Goal: Task Accomplishment & Management: Complete application form

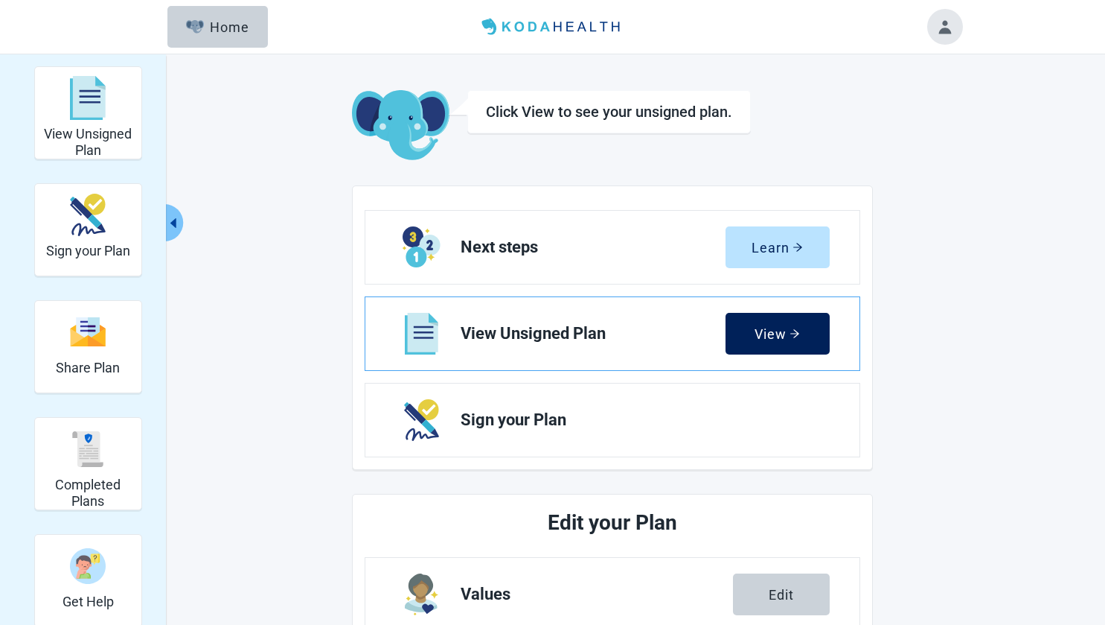
click at [789, 325] on button "View" at bounding box center [778, 334] width 104 height 42
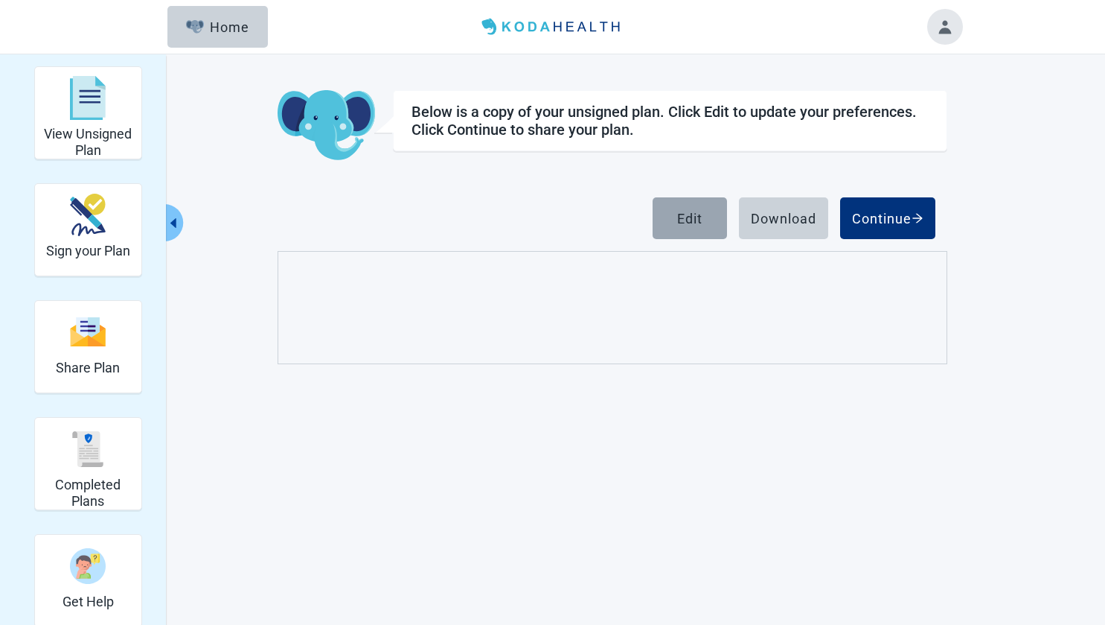
click at [705, 214] on button "Edit" at bounding box center [690, 218] width 74 height 42
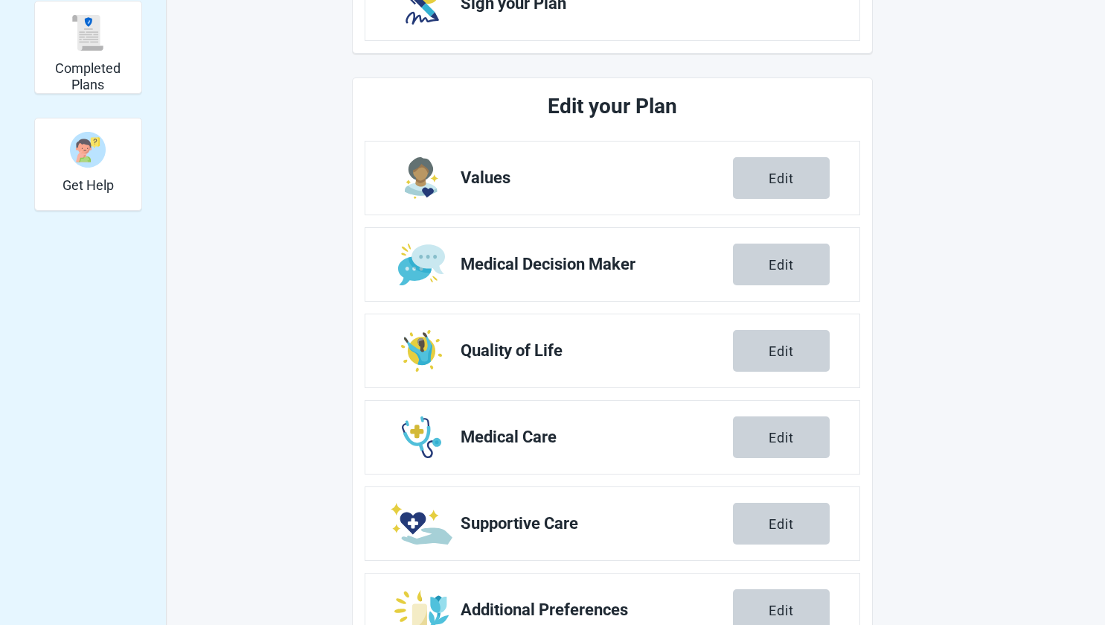
scroll to position [417, 0]
click at [788, 178] on div "Edit" at bounding box center [781, 177] width 25 height 15
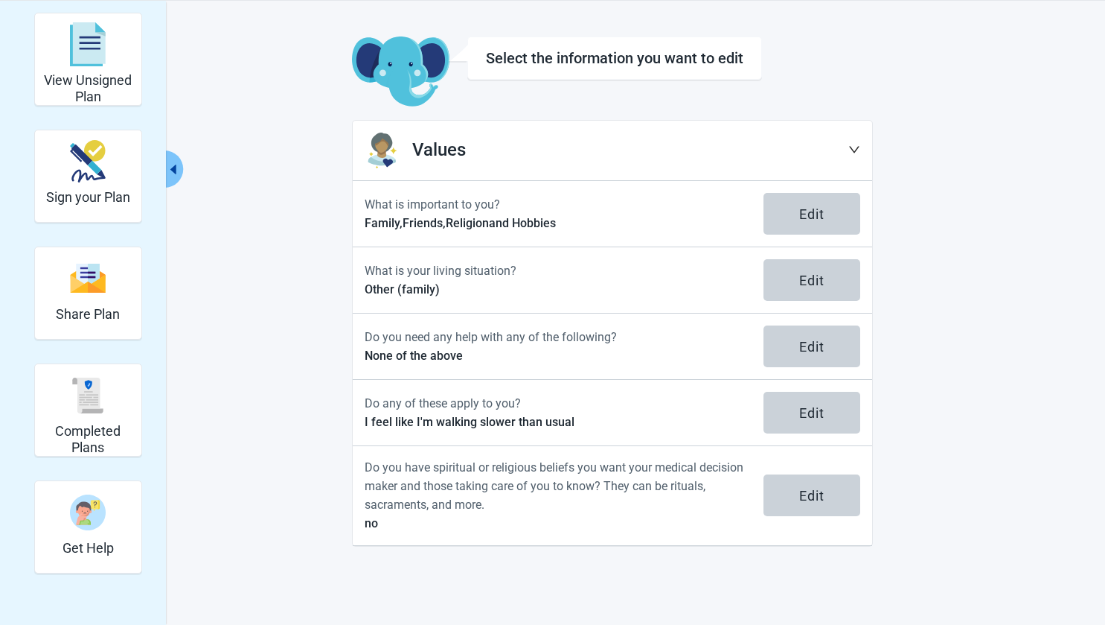
scroll to position [54, 0]
click at [851, 145] on icon "down" at bounding box center [855, 149] width 12 height 12
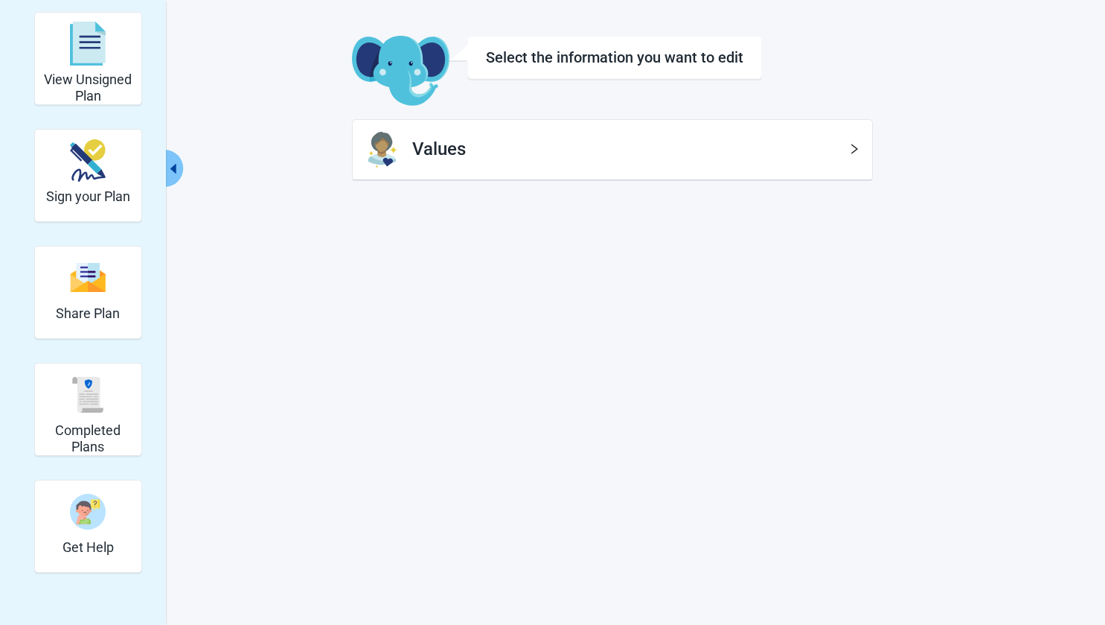
click at [851, 150] on icon "right" at bounding box center [855, 149] width 12 height 12
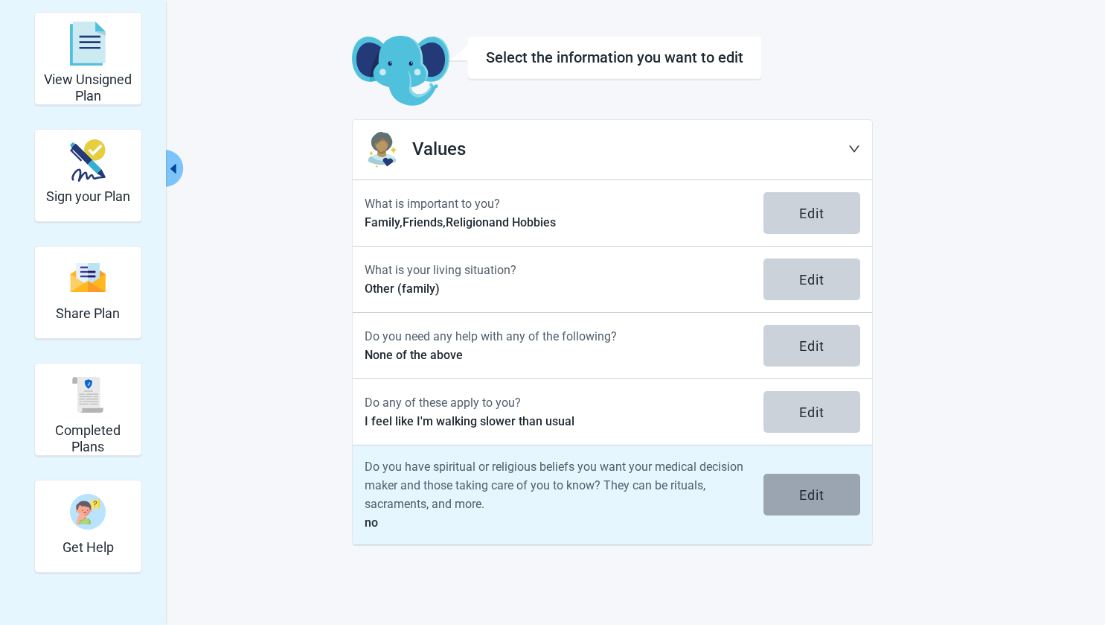
click at [817, 497] on div "Edit" at bounding box center [811, 494] width 25 height 15
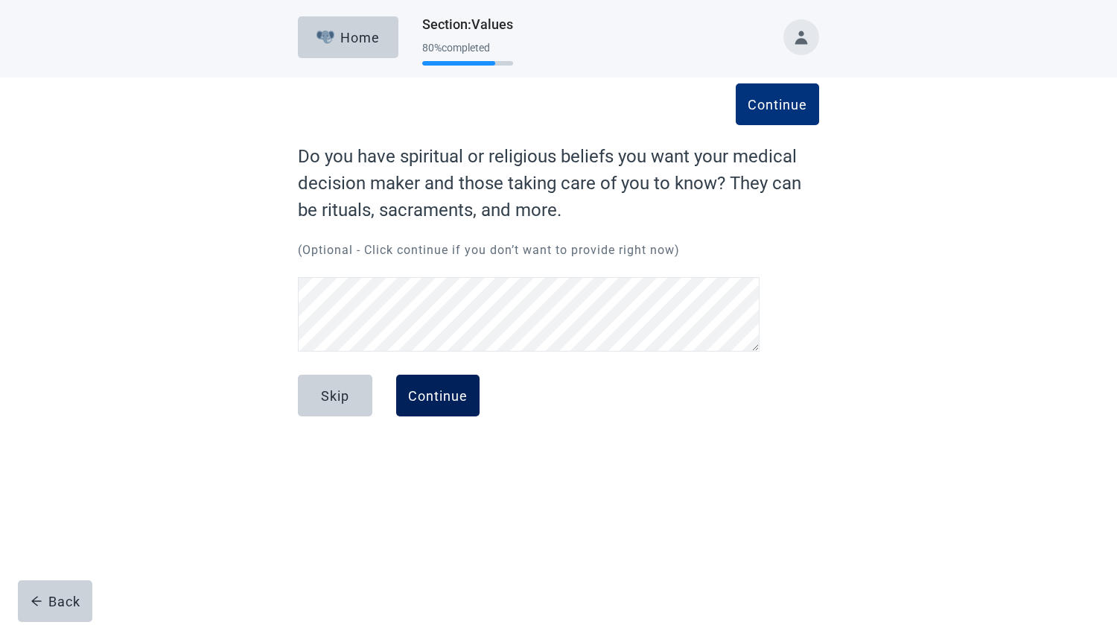
click at [465, 393] on div "Continue" at bounding box center [438, 395] width 60 height 15
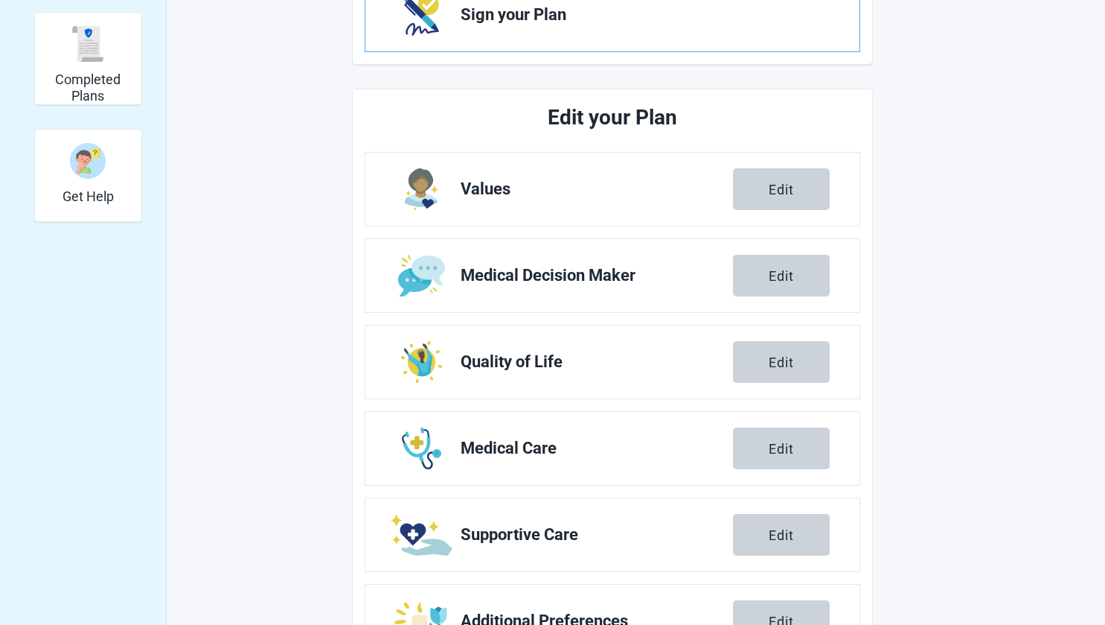
scroll to position [406, 0]
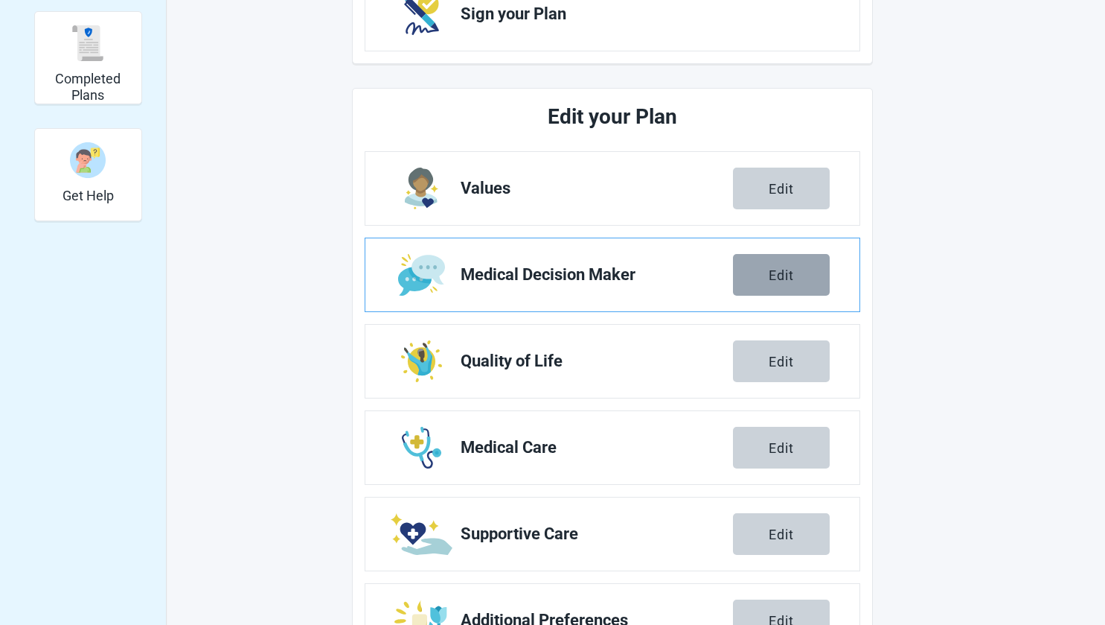
click at [790, 277] on div "Edit" at bounding box center [781, 274] width 25 height 15
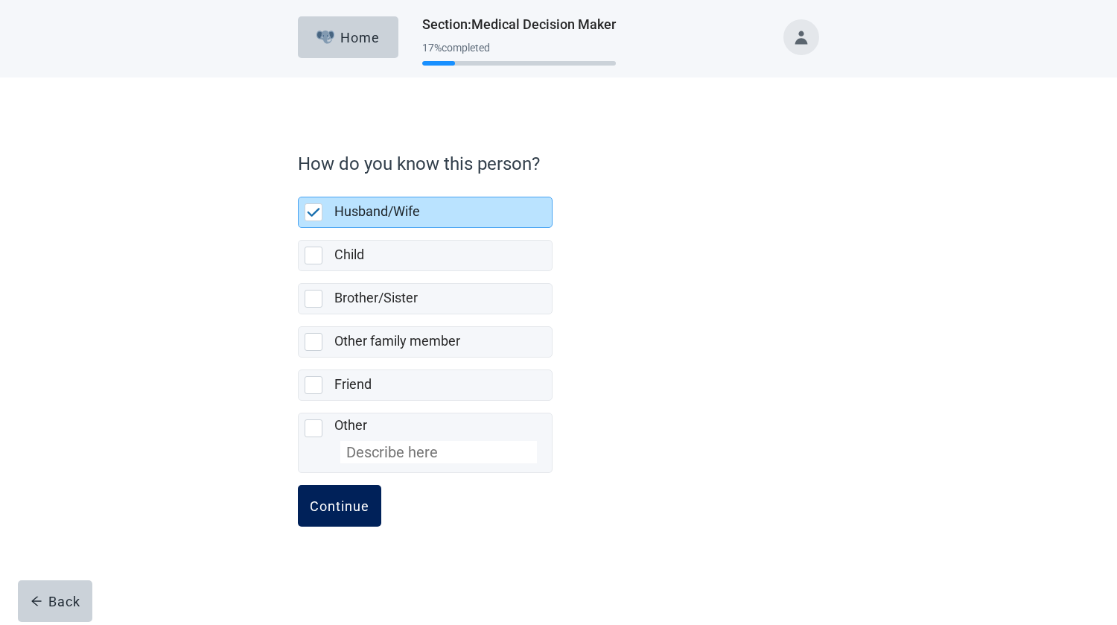
click at [349, 505] on div "Continue" at bounding box center [340, 505] width 60 height 15
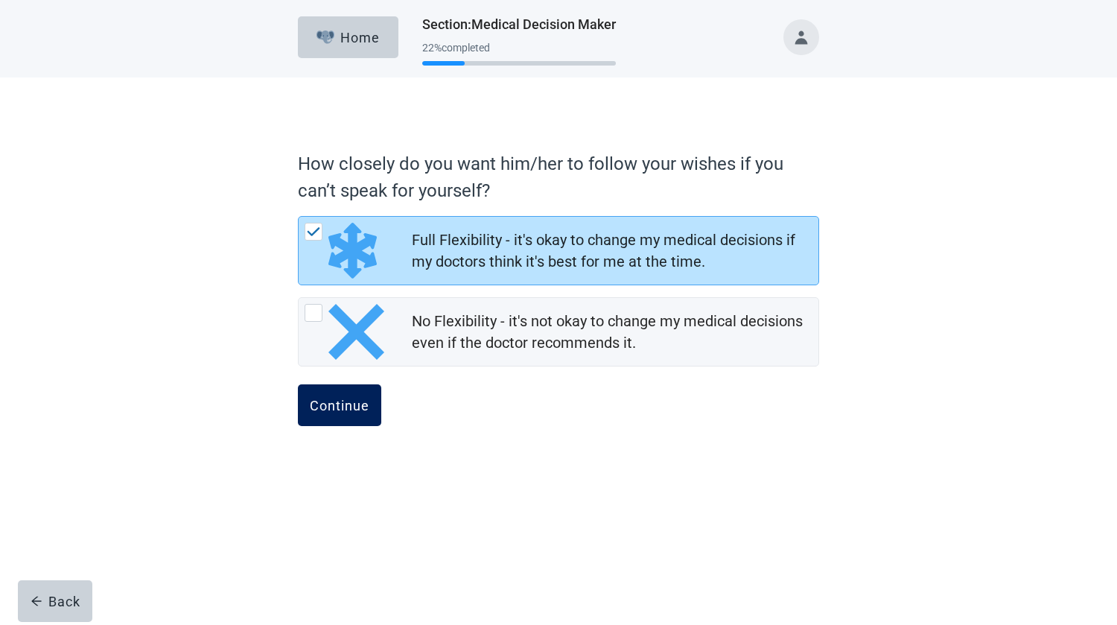
click at [342, 398] on div "Continue" at bounding box center [340, 405] width 60 height 15
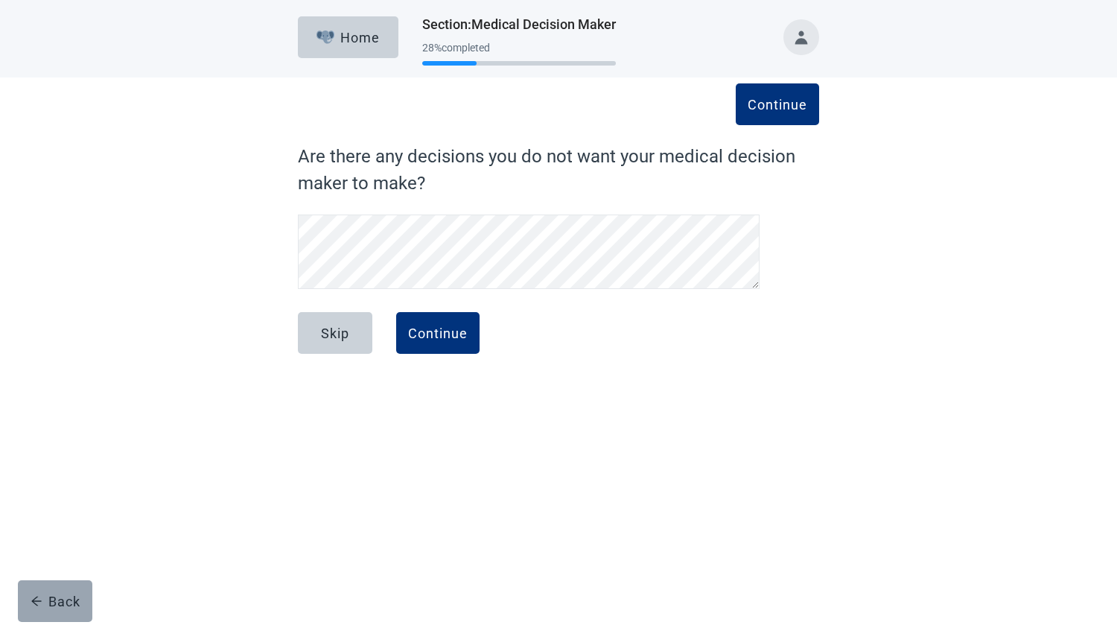
click at [76, 596] on div "Back" at bounding box center [56, 600] width 50 height 15
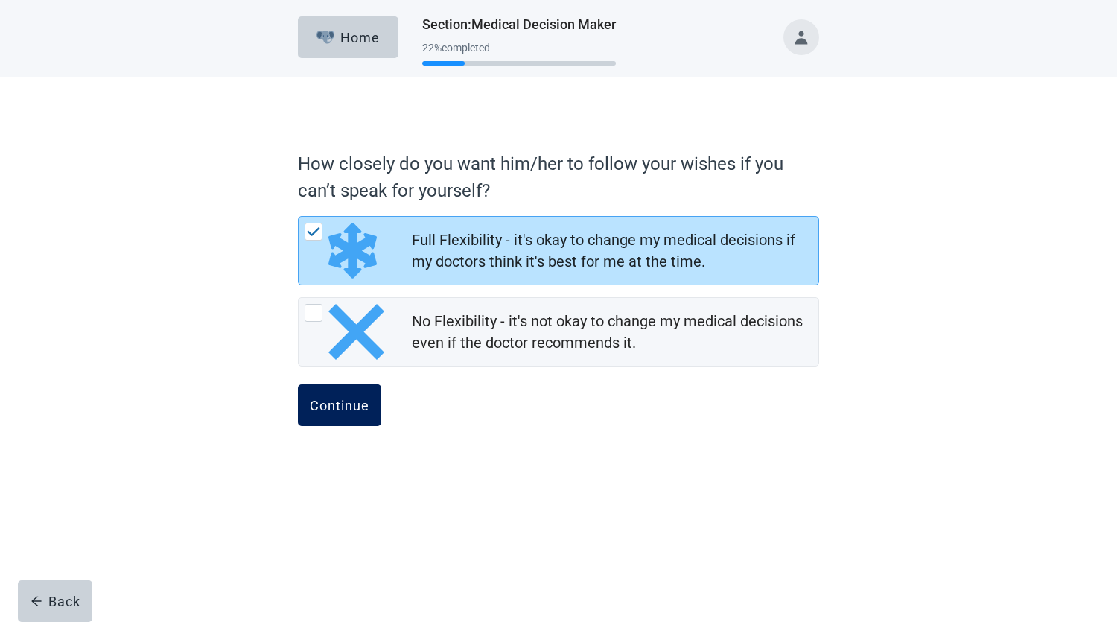
click at [339, 406] on div "Continue" at bounding box center [340, 405] width 60 height 15
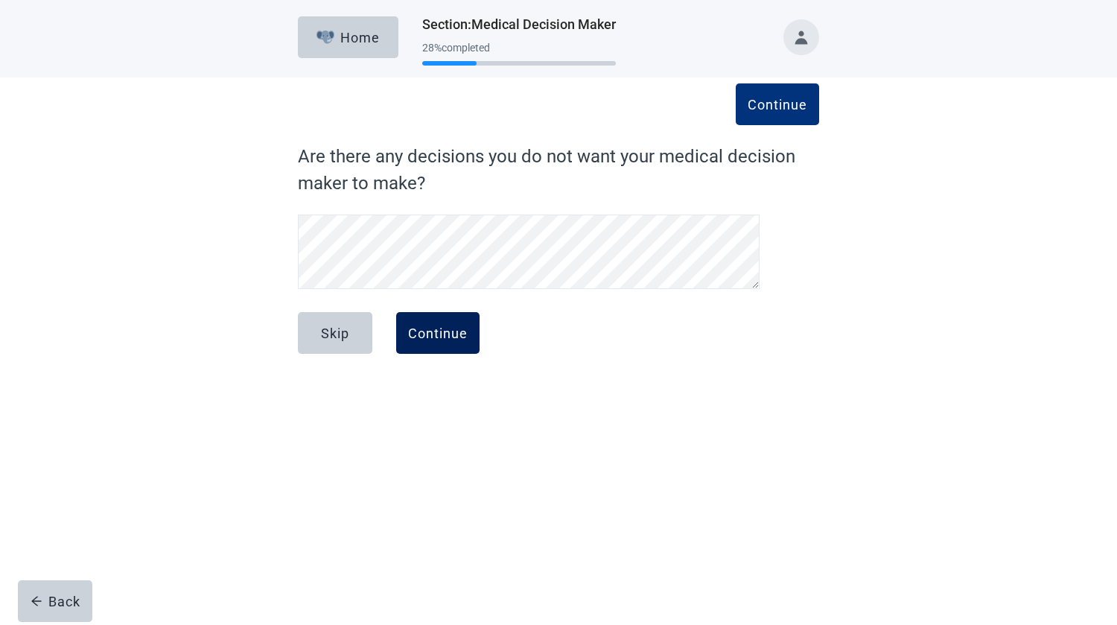
click at [436, 337] on div "Continue" at bounding box center [438, 332] width 60 height 15
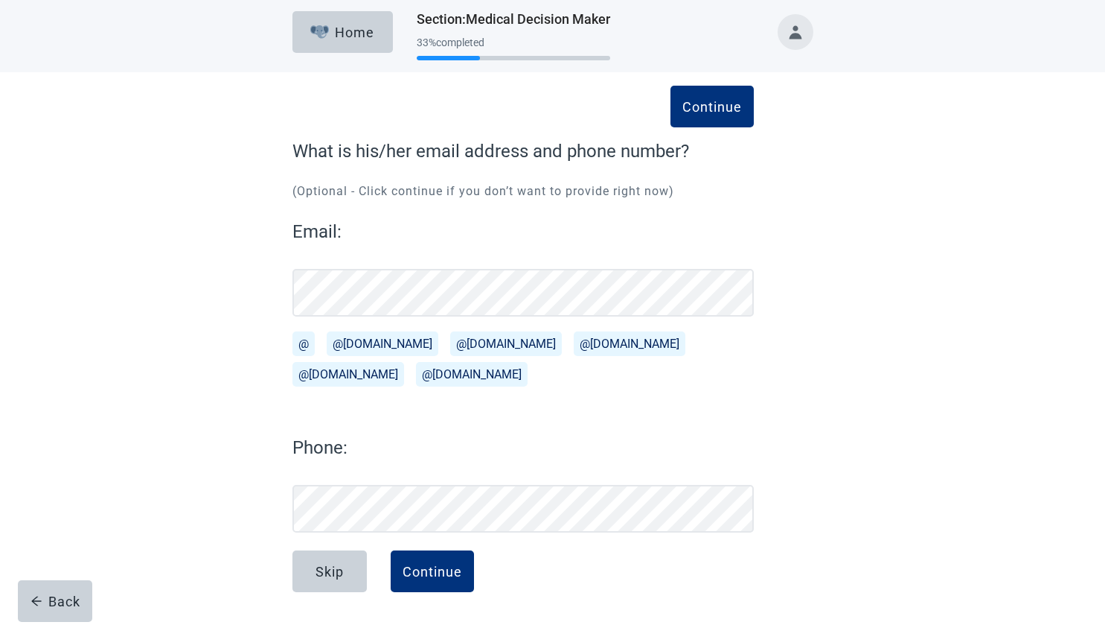
scroll to position [5, 0]
click at [447, 570] on div "Continue" at bounding box center [433, 571] width 60 height 15
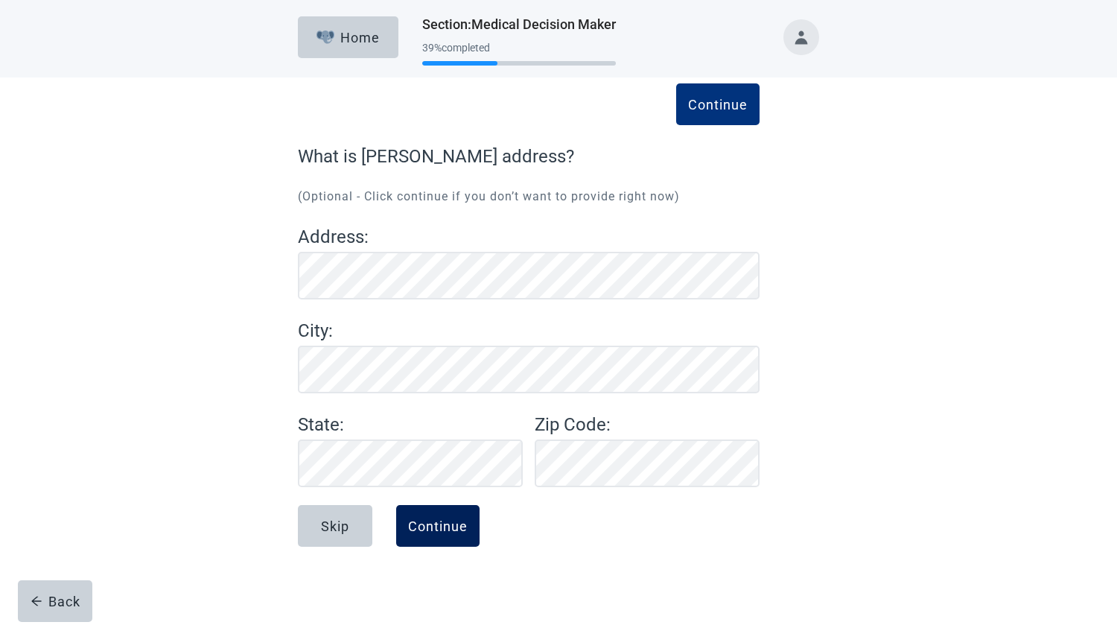
click at [434, 523] on div "Continue" at bounding box center [438, 525] width 60 height 15
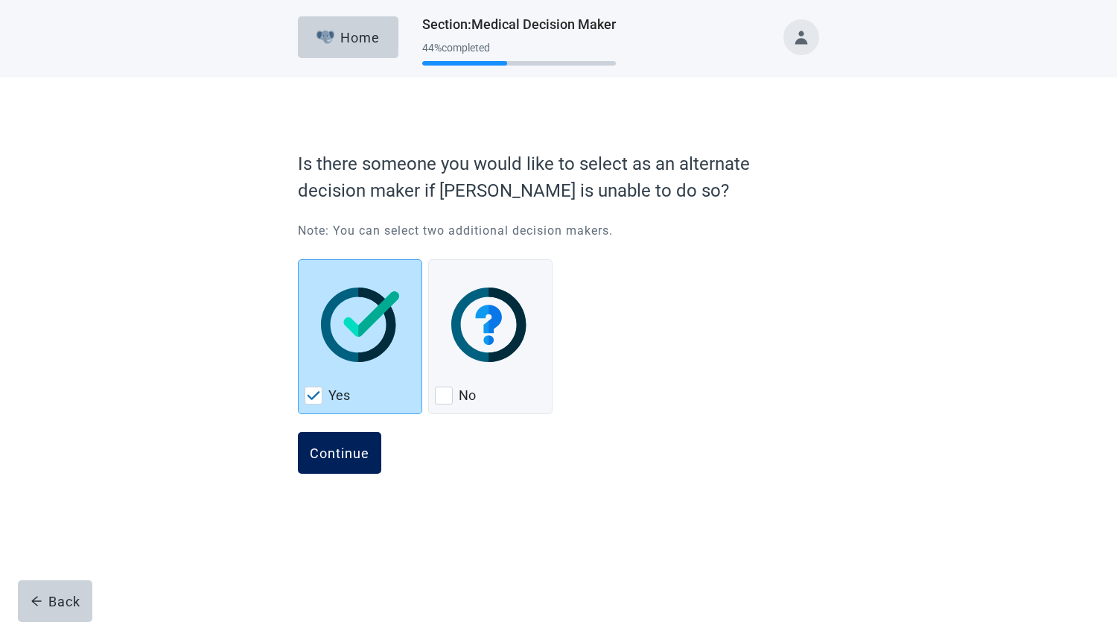
click at [343, 450] on div "Continue" at bounding box center [340, 452] width 60 height 15
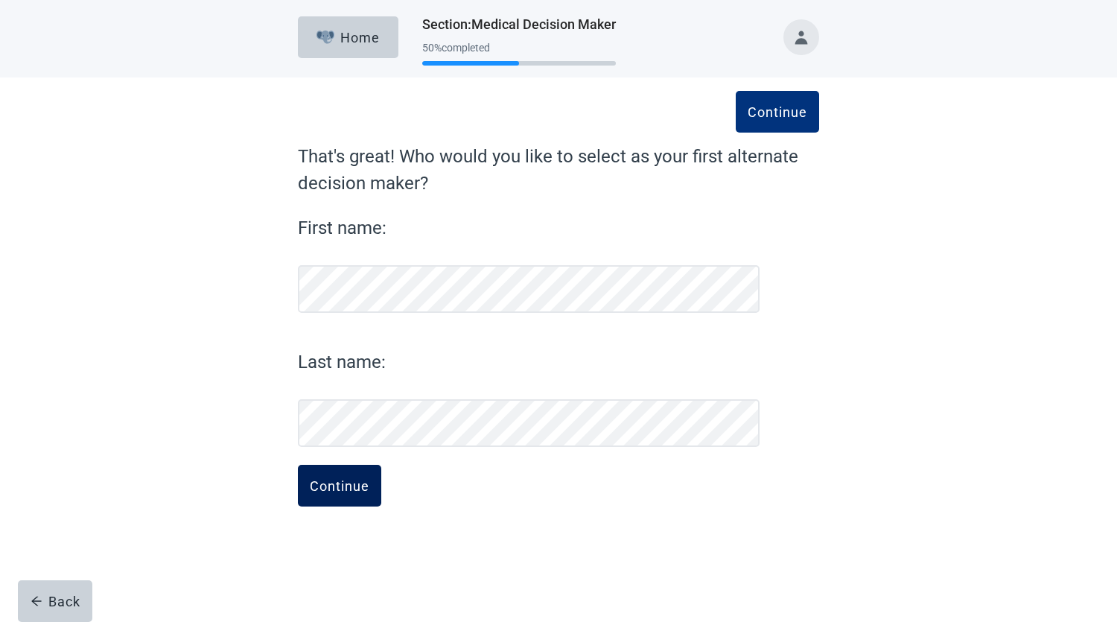
click at [335, 485] on div "Continue" at bounding box center [340, 485] width 60 height 15
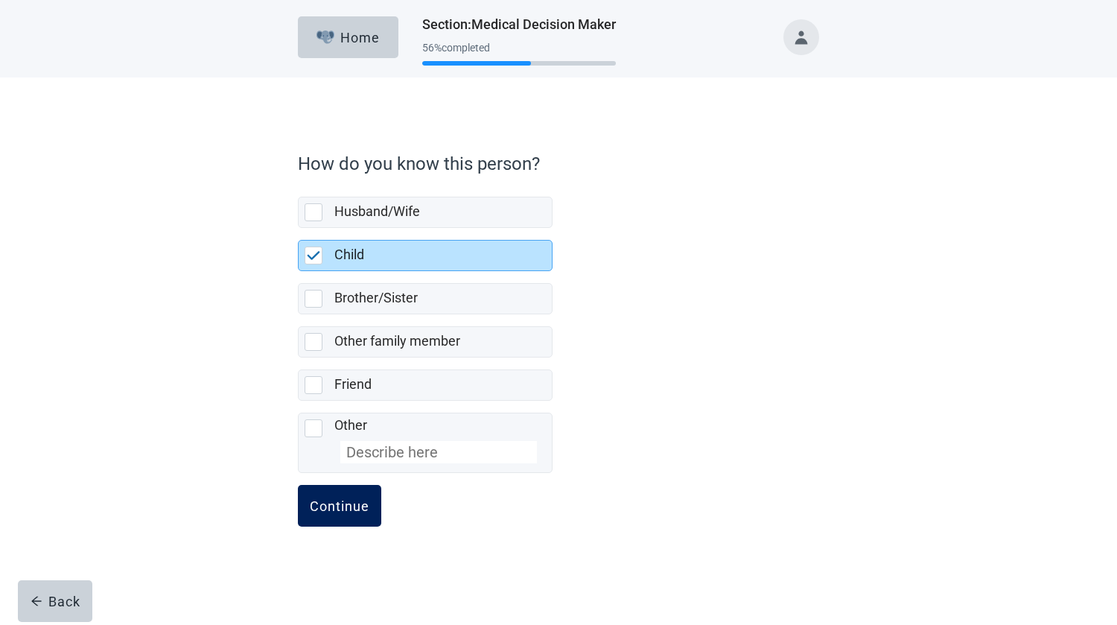
click at [342, 503] on div "Continue" at bounding box center [340, 505] width 60 height 15
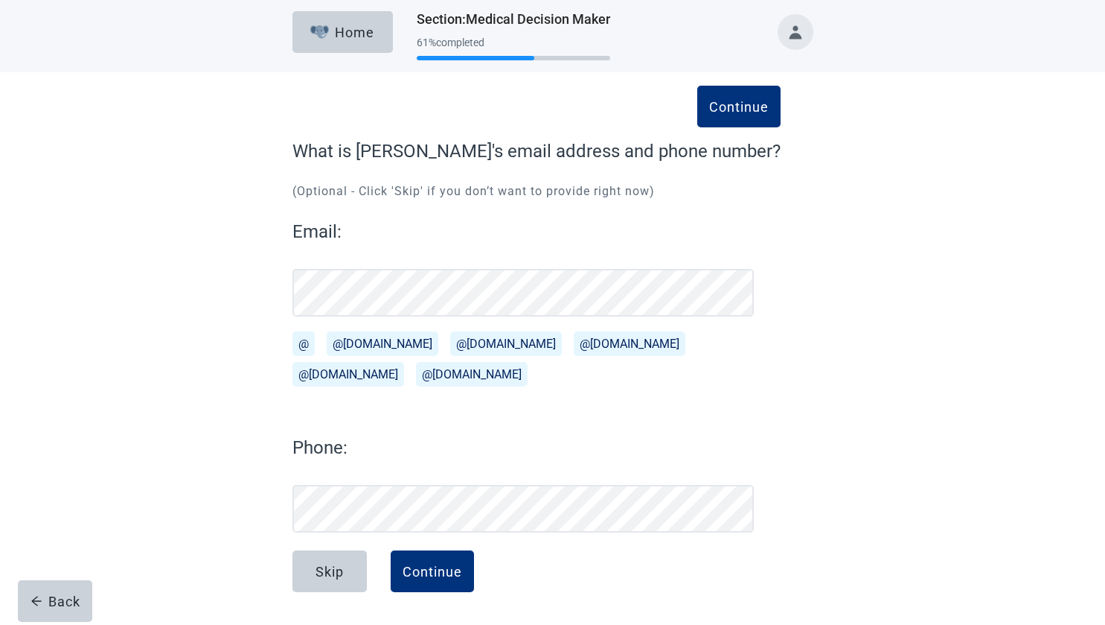
scroll to position [5, 0]
click at [421, 580] on button "Continue" at bounding box center [432, 571] width 83 height 42
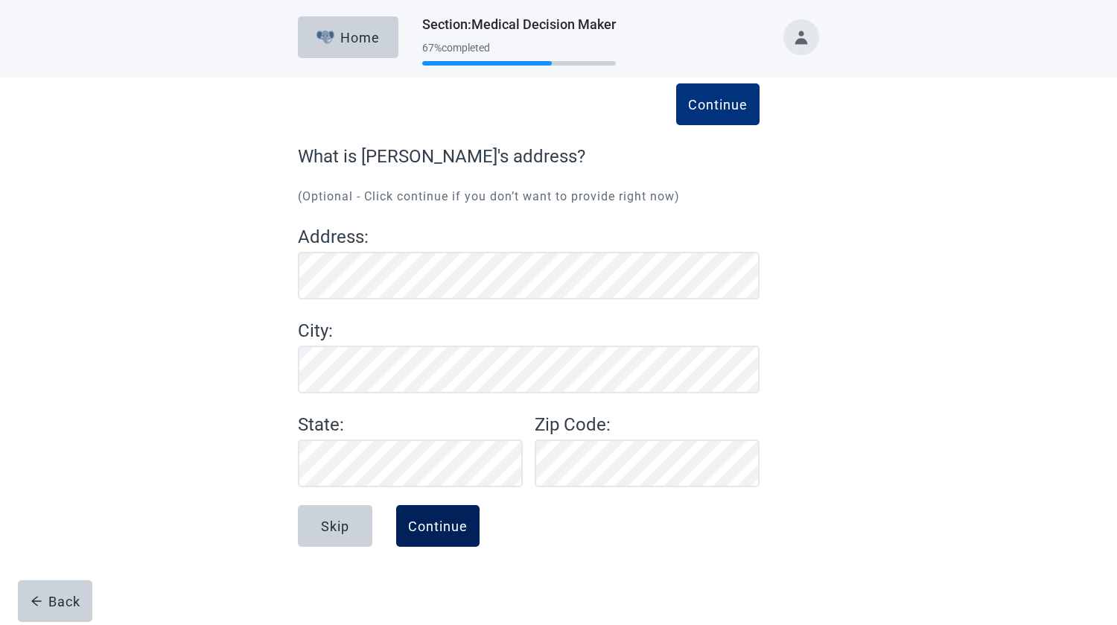
click at [444, 532] on div "Continue" at bounding box center [438, 525] width 60 height 15
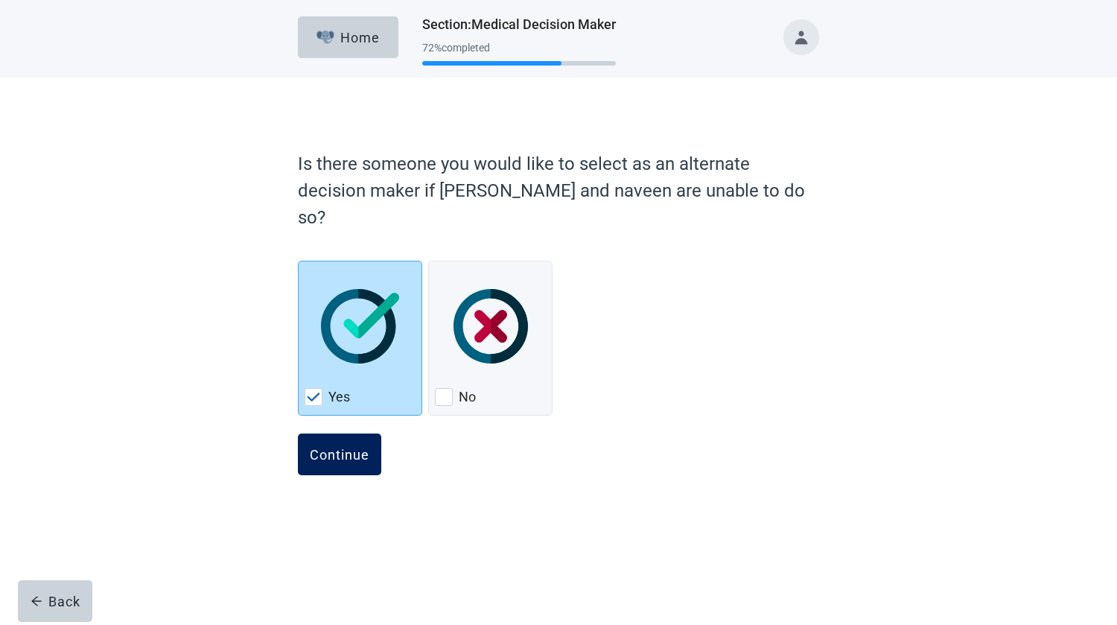
click at [353, 447] on div "Continue" at bounding box center [340, 454] width 60 height 15
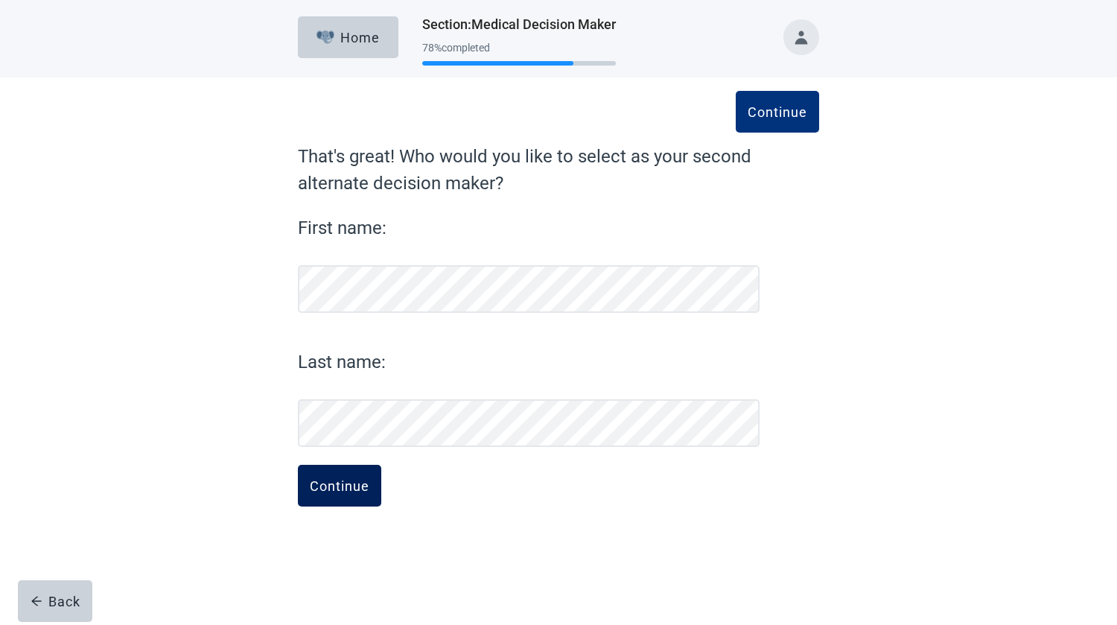
click at [327, 488] on div "Continue" at bounding box center [340, 485] width 60 height 15
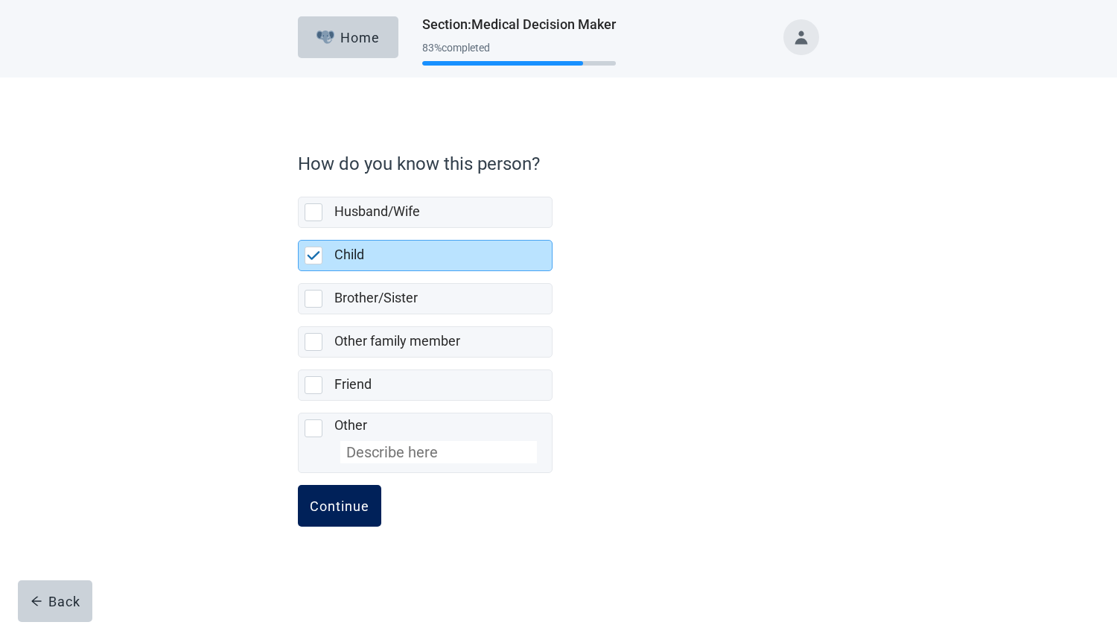
click at [324, 506] on div "Continue" at bounding box center [340, 505] width 60 height 15
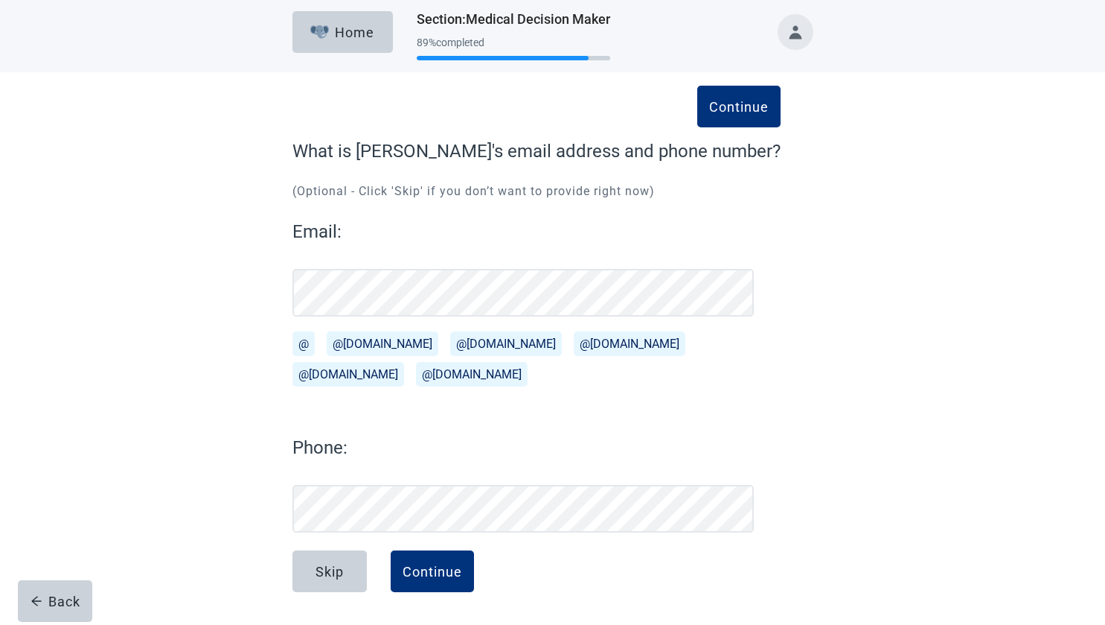
scroll to position [5, 0]
click at [379, 341] on button "@gmail.com" at bounding box center [383, 343] width 112 height 25
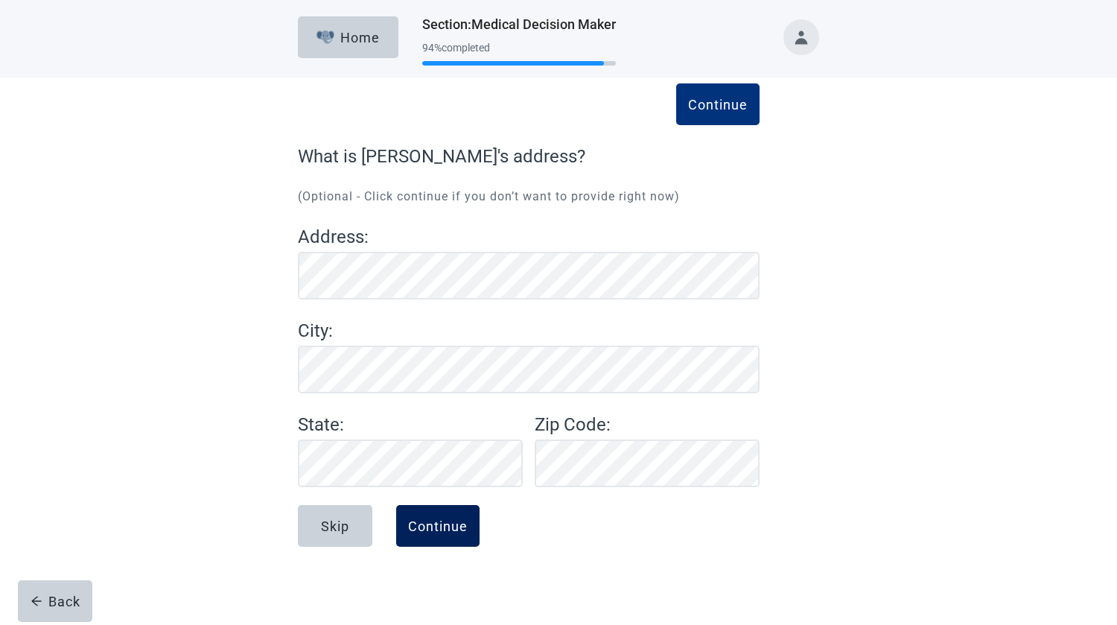
click at [429, 518] on div "Continue" at bounding box center [438, 525] width 60 height 15
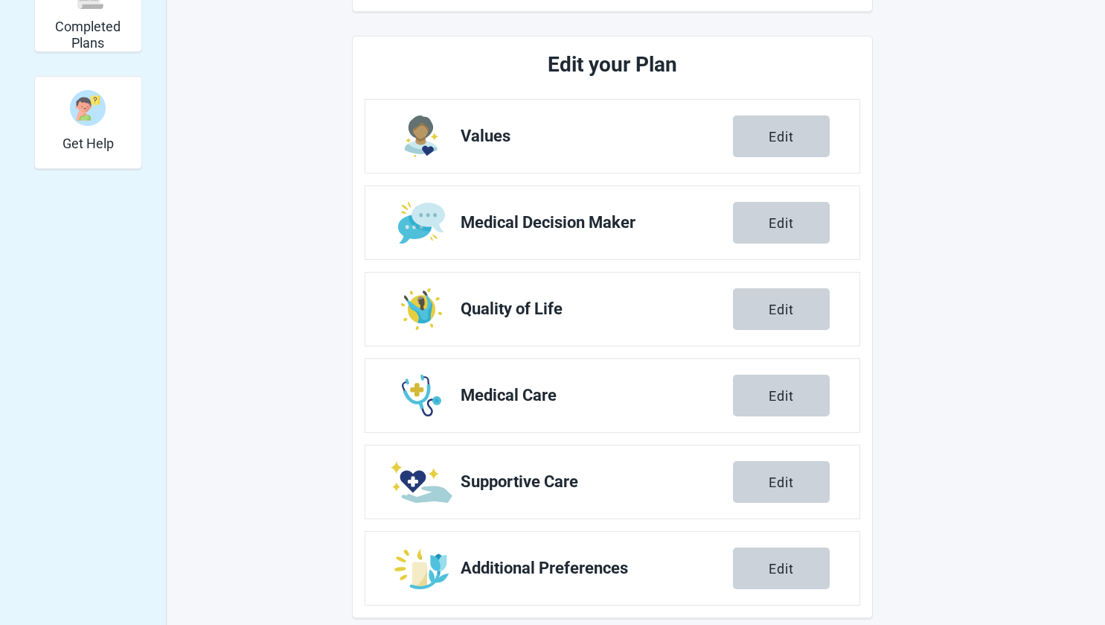
scroll to position [459, 0]
click at [796, 303] on button "Edit" at bounding box center [781, 308] width 97 height 42
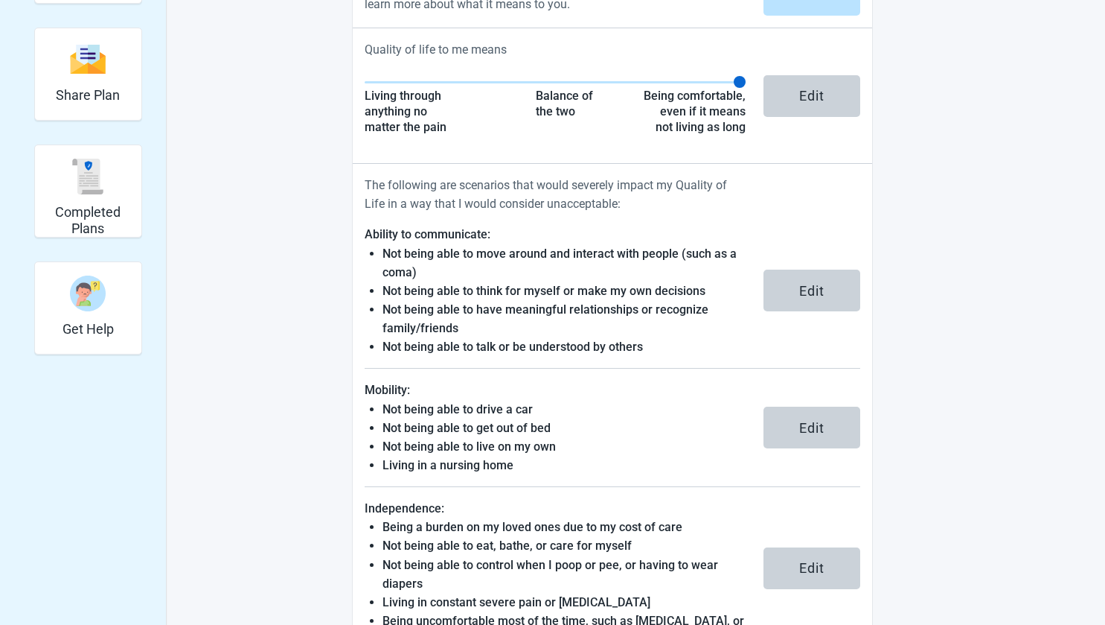
scroll to position [273, 0]
click at [1019, 310] on div "View Unsigned Plan Sign your Plan Share Plan Completed Plans Get Help Select th…" at bounding box center [552, 307] width 1105 height 1052
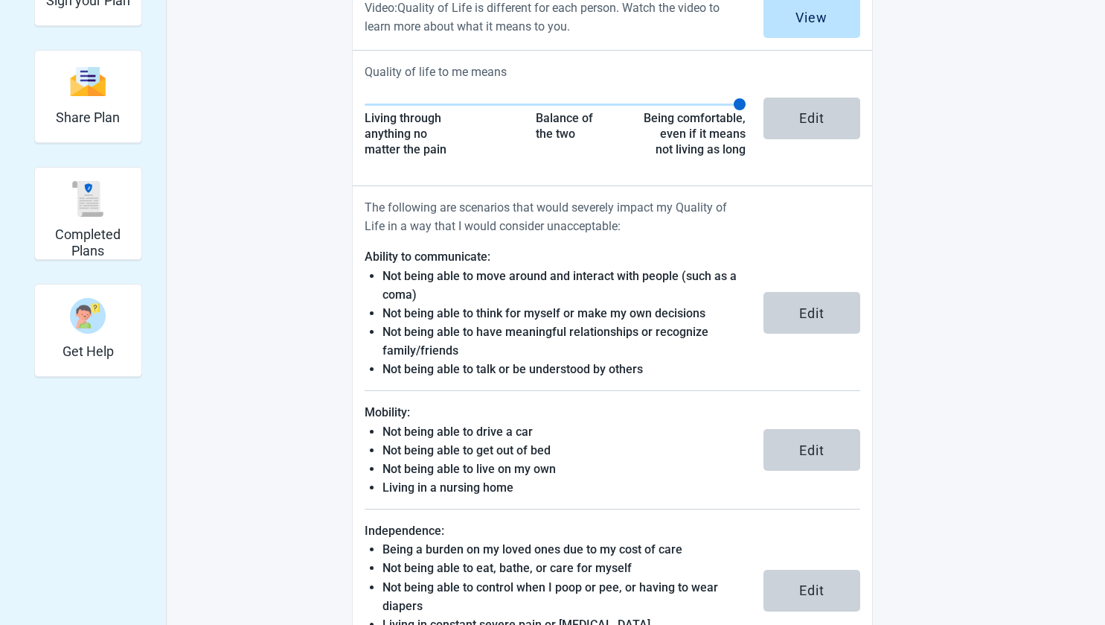
scroll to position [254, 0]
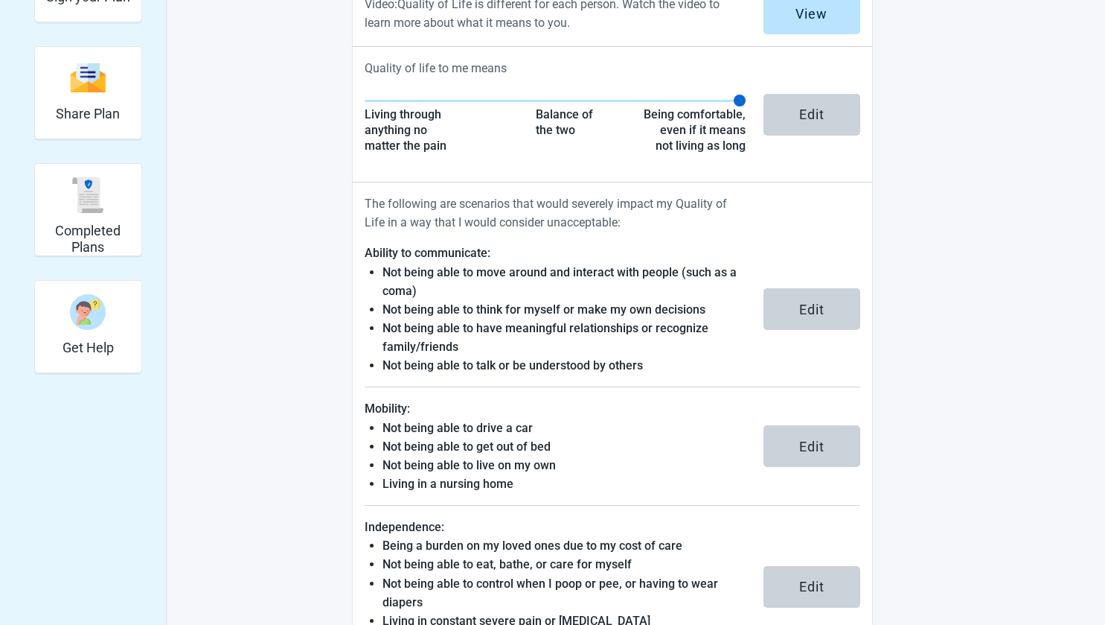
drag, startPoint x: 1019, startPoint y: 311, endPoint x: 1018, endPoint y: 394, distance: 82.6
click at [1018, 394] on div "View Unsigned Plan Sign your Plan Share Plan Completed Plans Get Help Select th…" at bounding box center [552, 327] width 1105 height 1052
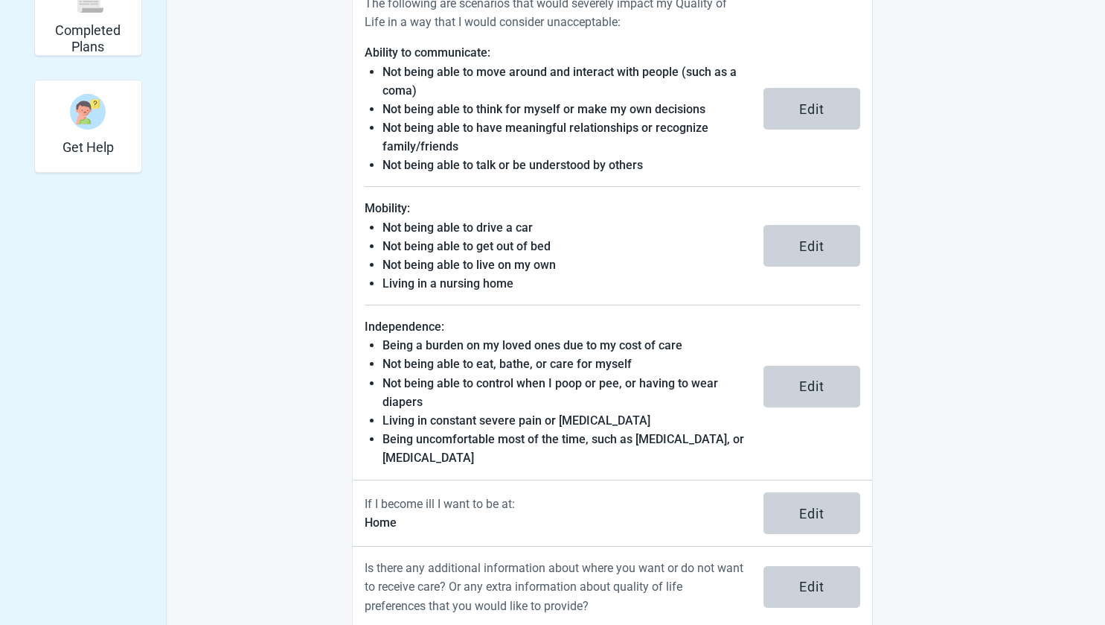
scroll to position [481, 0]
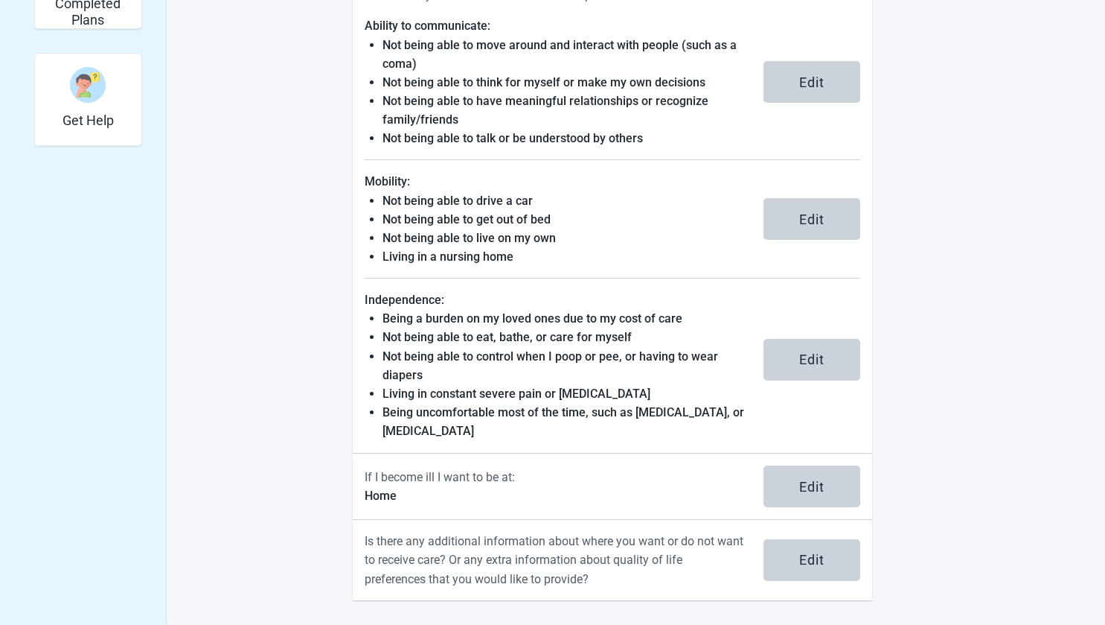
click at [1018, 394] on div "View Unsigned Plan Sign your Plan Share Plan Completed Plans Get Help Select th…" at bounding box center [552, 99] width 1105 height 1052
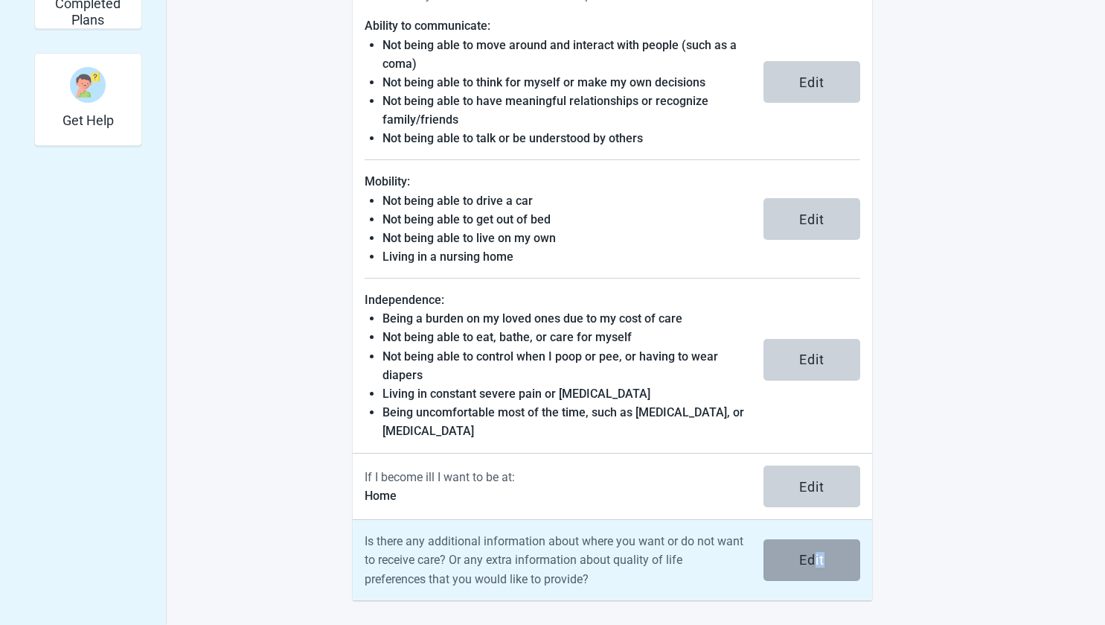
drag, startPoint x: 957, startPoint y: 545, endPoint x: 812, endPoint y: 566, distance: 146.6
click at [812, 566] on main "Select the information you want to edit Quality of Life Video: Quality of Life …" at bounding box center [613, 105] width 700 height 992
click at [806, 556] on div "Edit" at bounding box center [811, 559] width 25 height 15
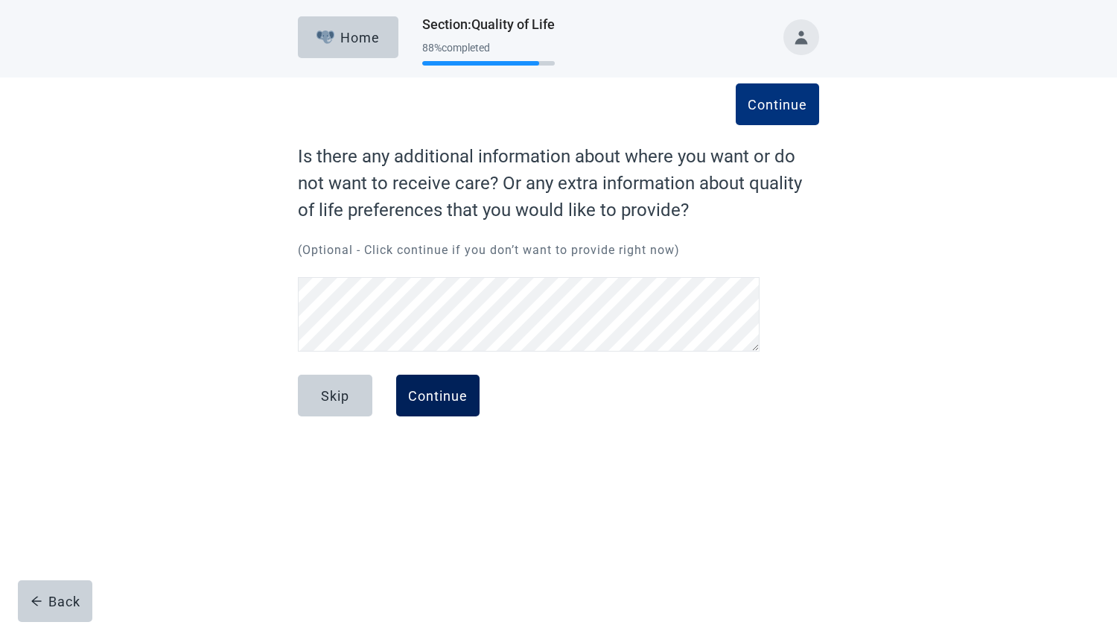
click at [431, 389] on div "Continue" at bounding box center [438, 395] width 60 height 15
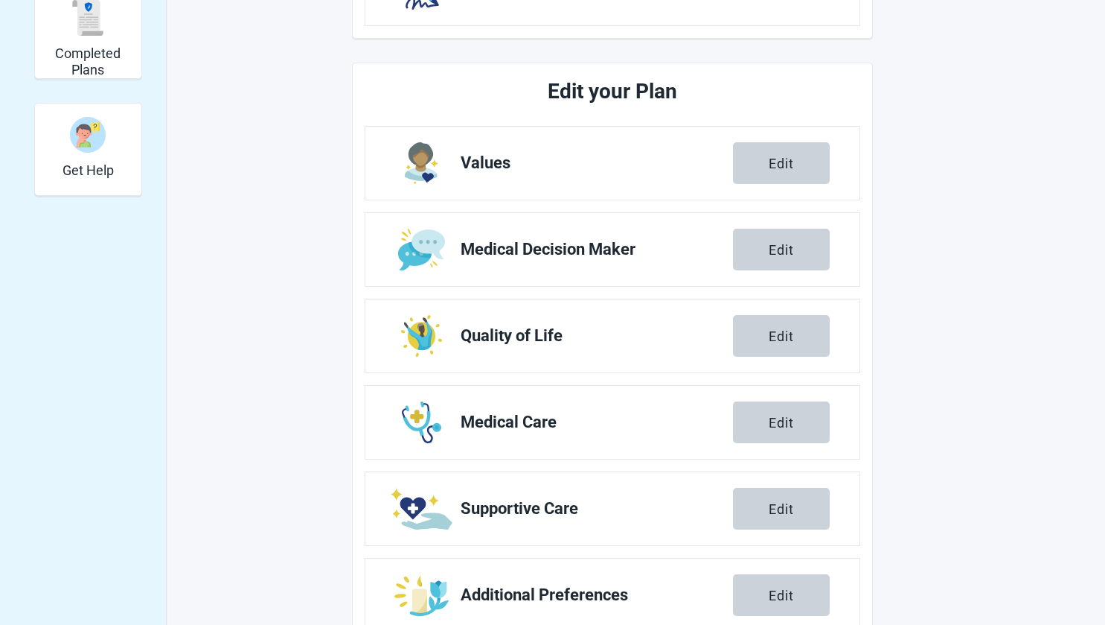
scroll to position [475, 0]
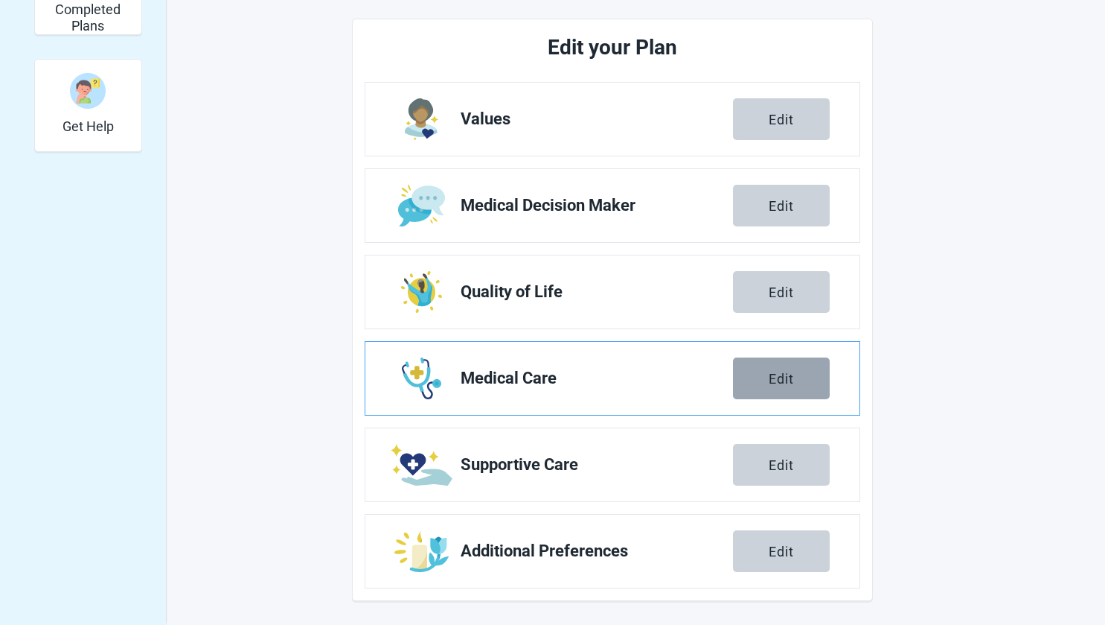
click at [780, 379] on div "Edit" at bounding box center [781, 378] width 25 height 15
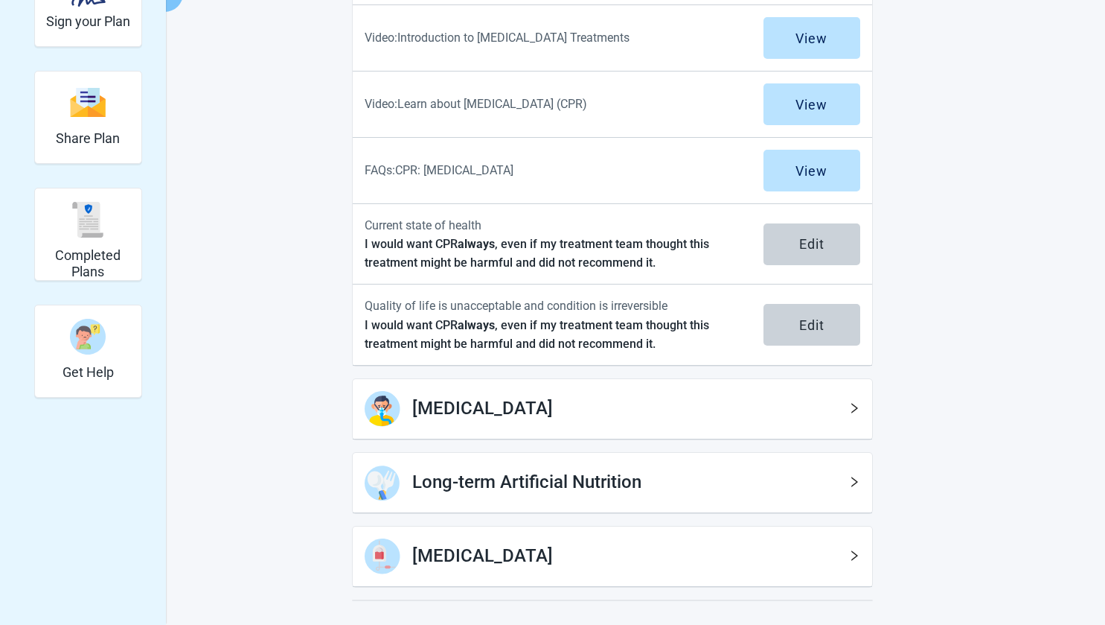
scroll to position [290, 0]
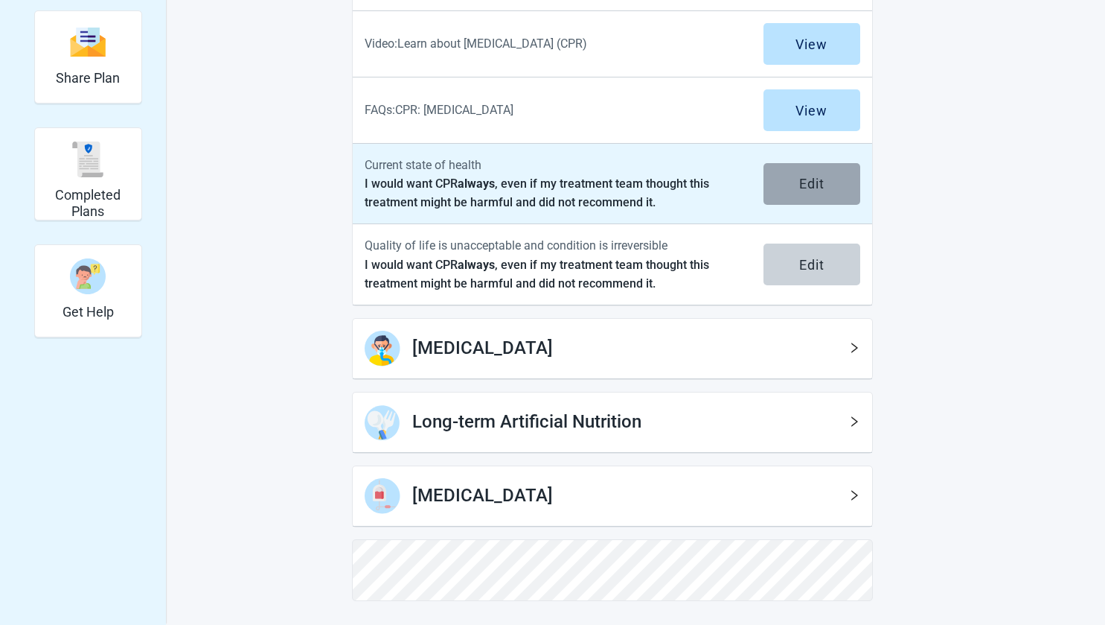
click at [799, 180] on div "Edit" at bounding box center [811, 183] width 25 height 15
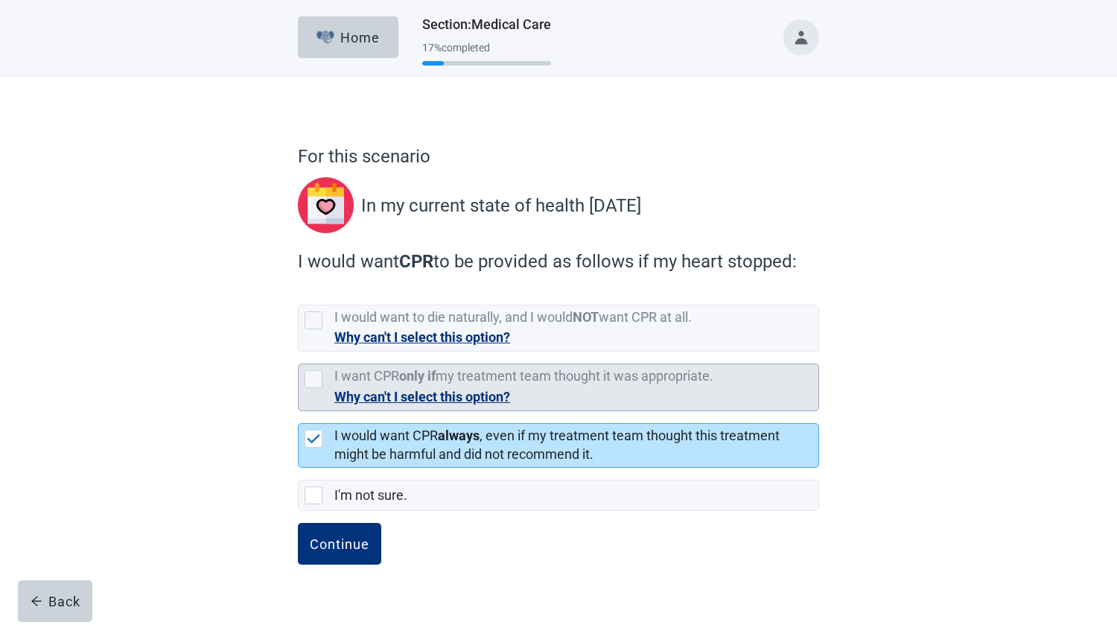
click at [308, 382] on div "[object Object], checkbox, not selected, cannot be selected due to conflict" at bounding box center [313, 379] width 18 height 18
click at [299, 352] on input "I want CPR only if my treatment team thought it was appropriate. Why can't I se…" at bounding box center [298, 351] width 1 height 1
checkbox input "false"
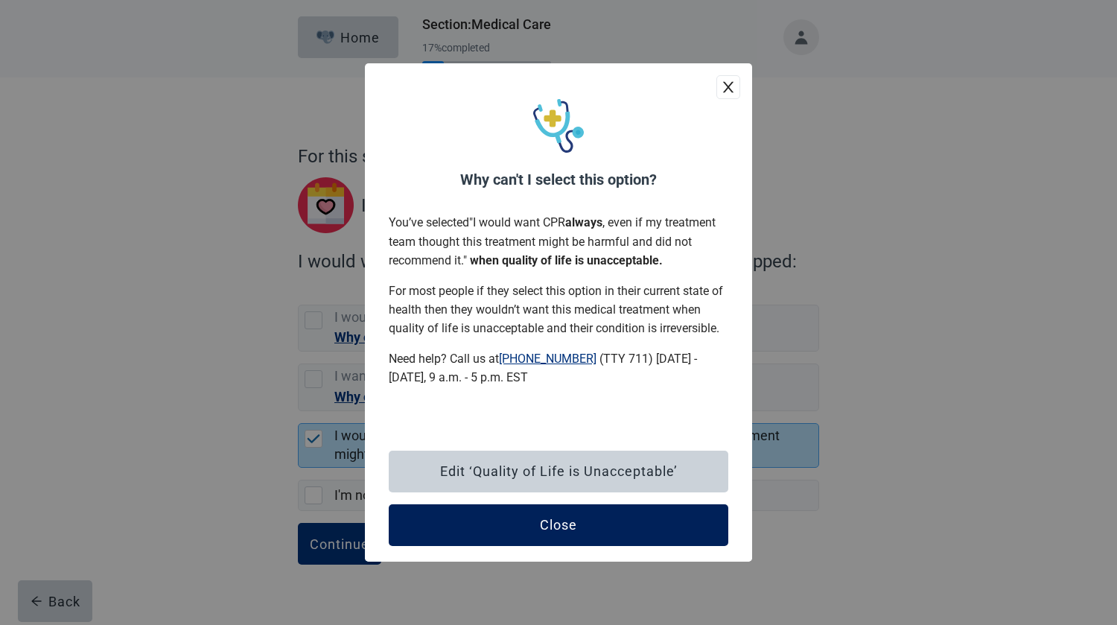
click at [566, 524] on div "Close" at bounding box center [558, 524] width 37 height 15
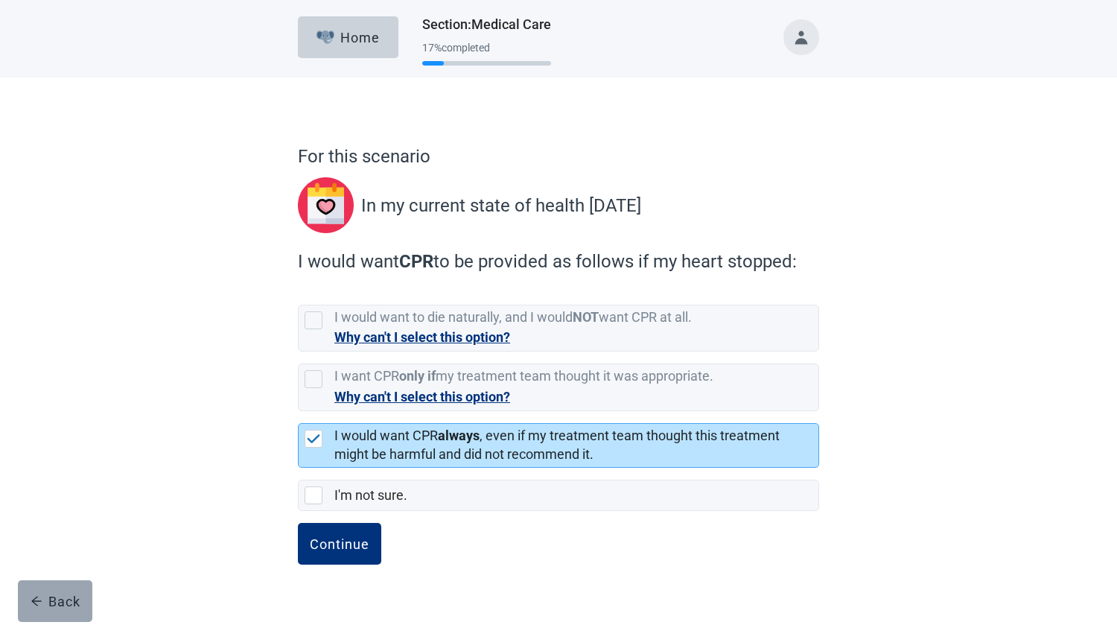
click at [54, 598] on div "Back" at bounding box center [56, 600] width 50 height 15
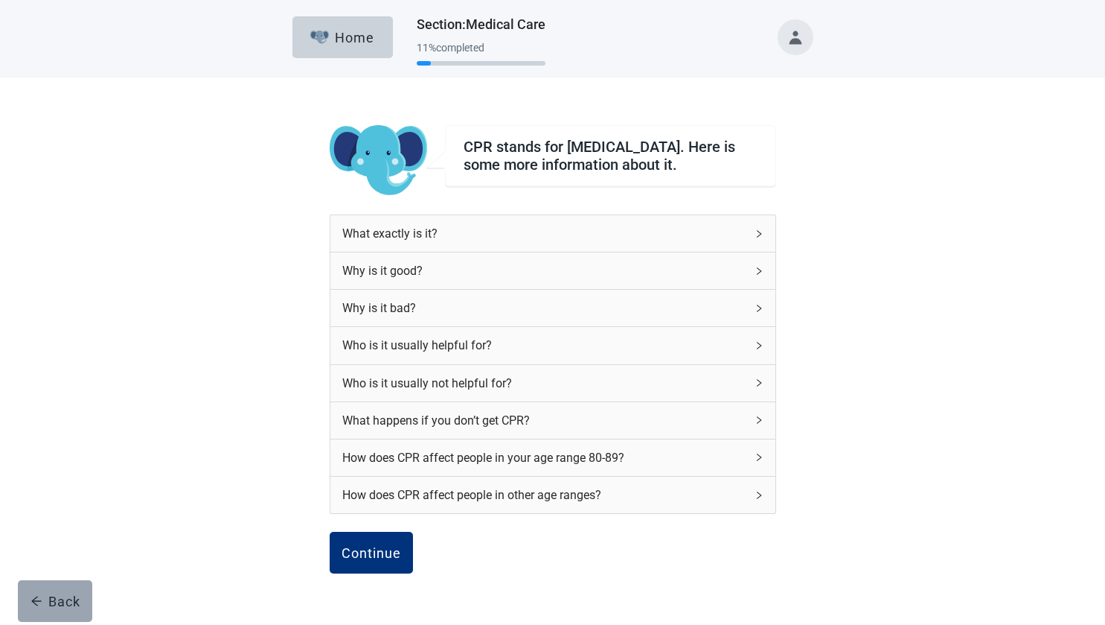
click at [63, 598] on div "Back" at bounding box center [56, 600] width 50 height 15
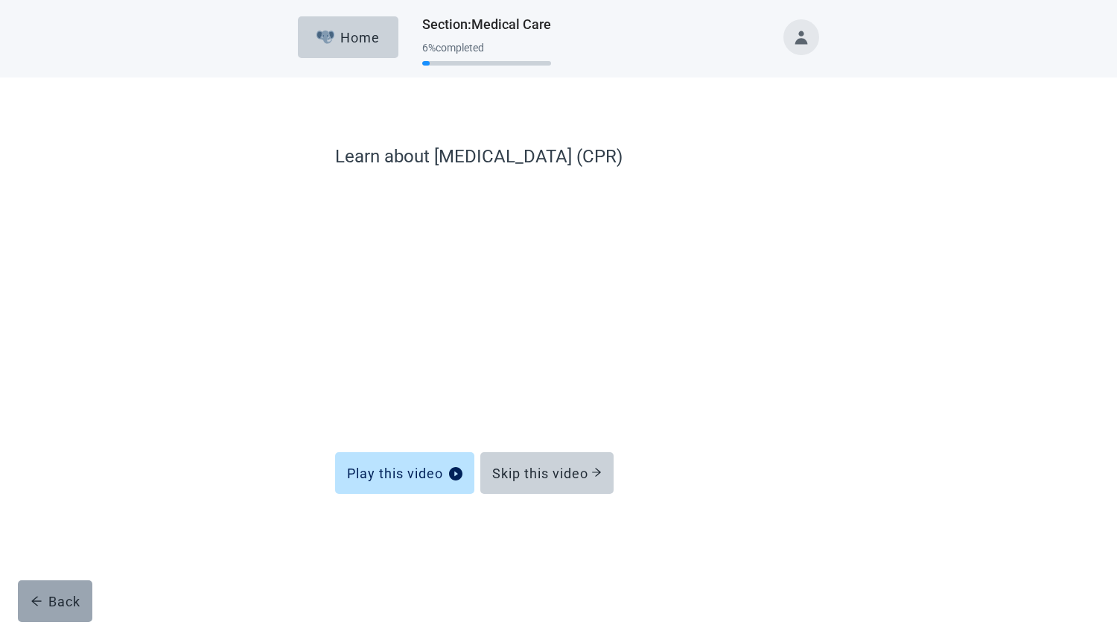
click at [66, 595] on div "Back" at bounding box center [56, 600] width 50 height 15
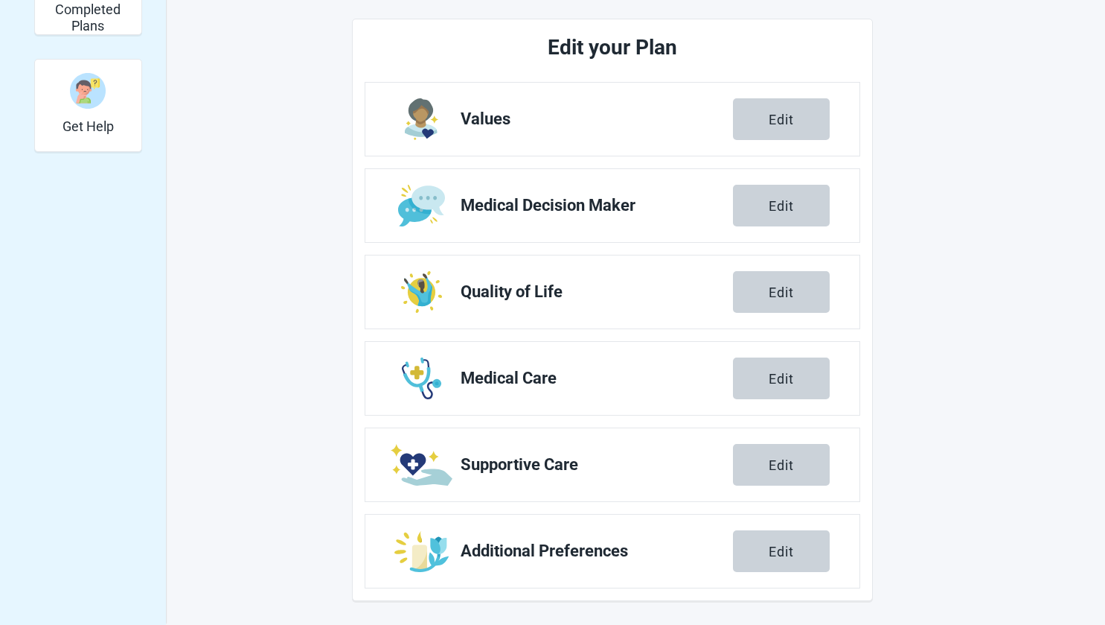
scroll to position [473, 0]
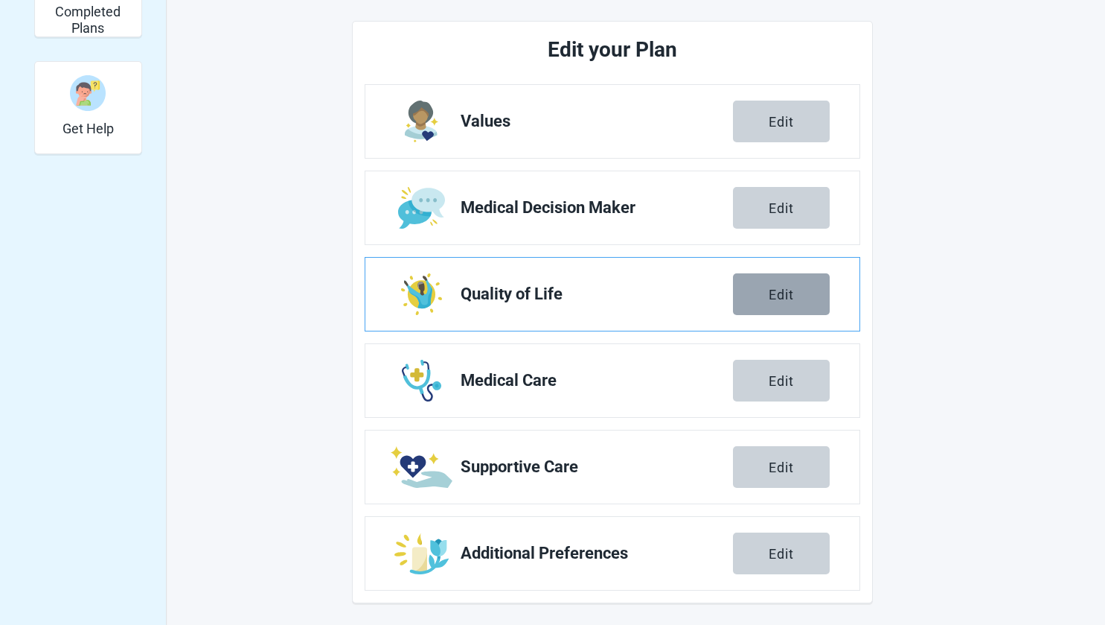
click at [781, 298] on div "Edit" at bounding box center [781, 294] width 25 height 15
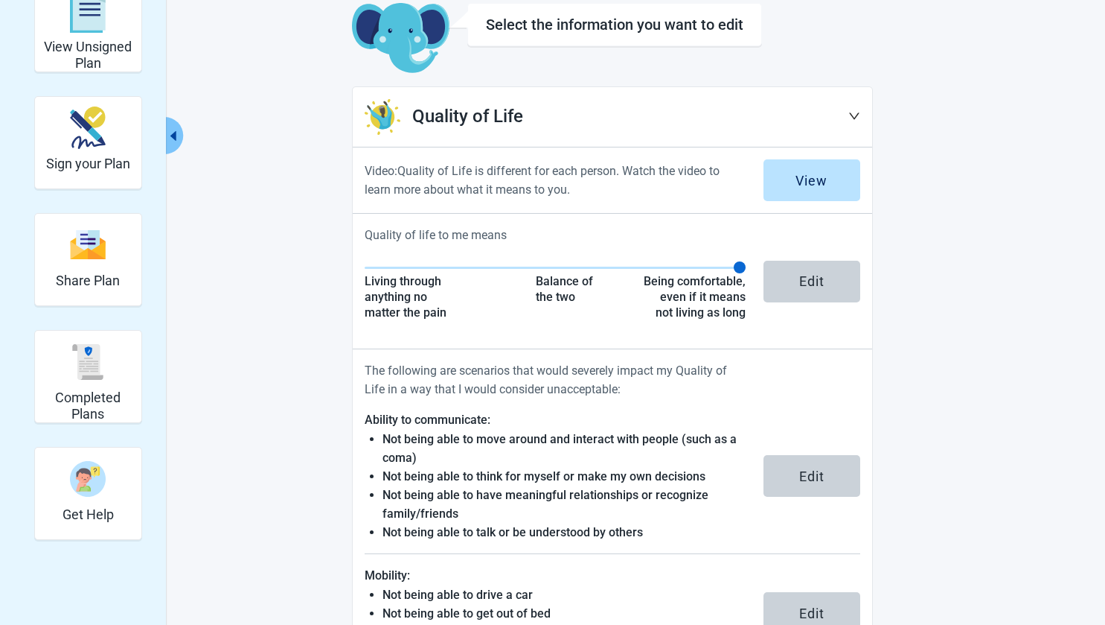
scroll to position [82, 0]
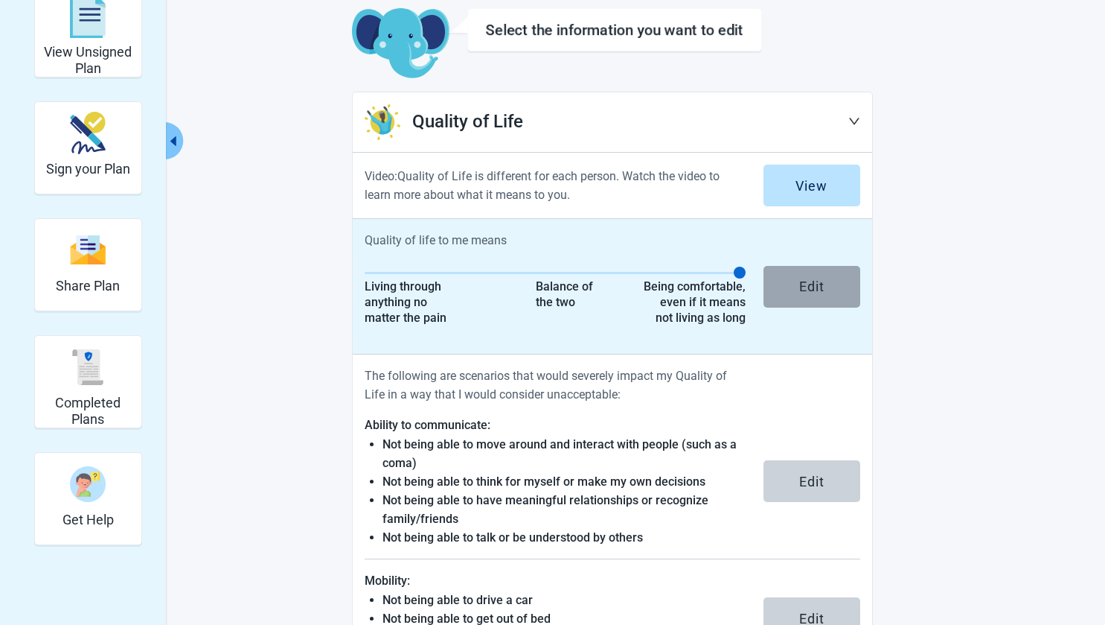
click at [817, 289] on div "Edit" at bounding box center [811, 286] width 25 height 15
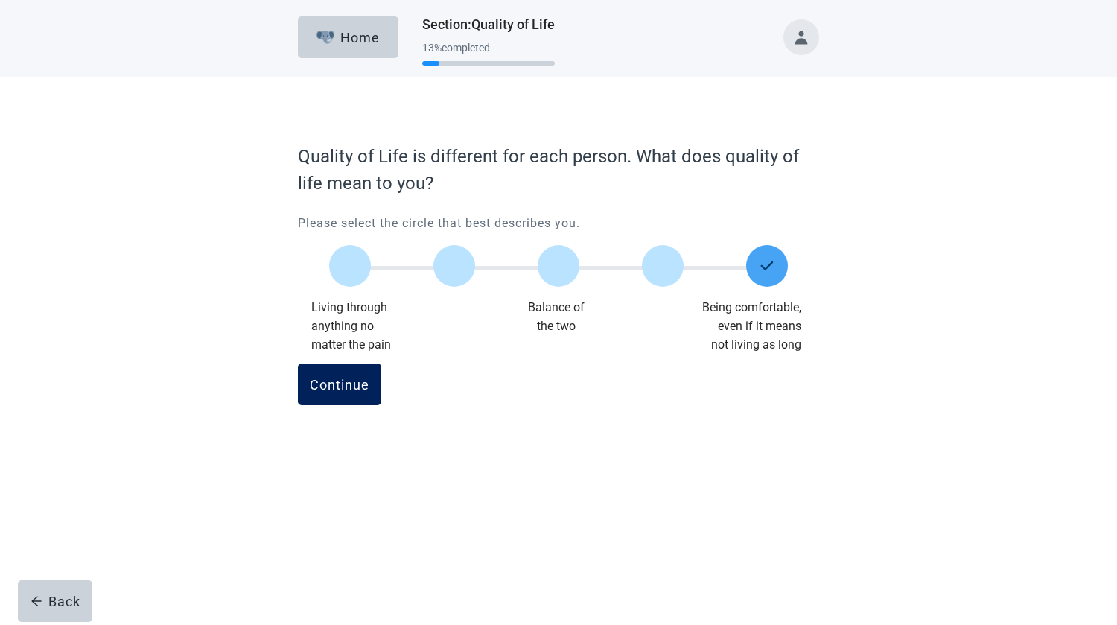
click at [340, 383] on div "Continue" at bounding box center [340, 384] width 60 height 15
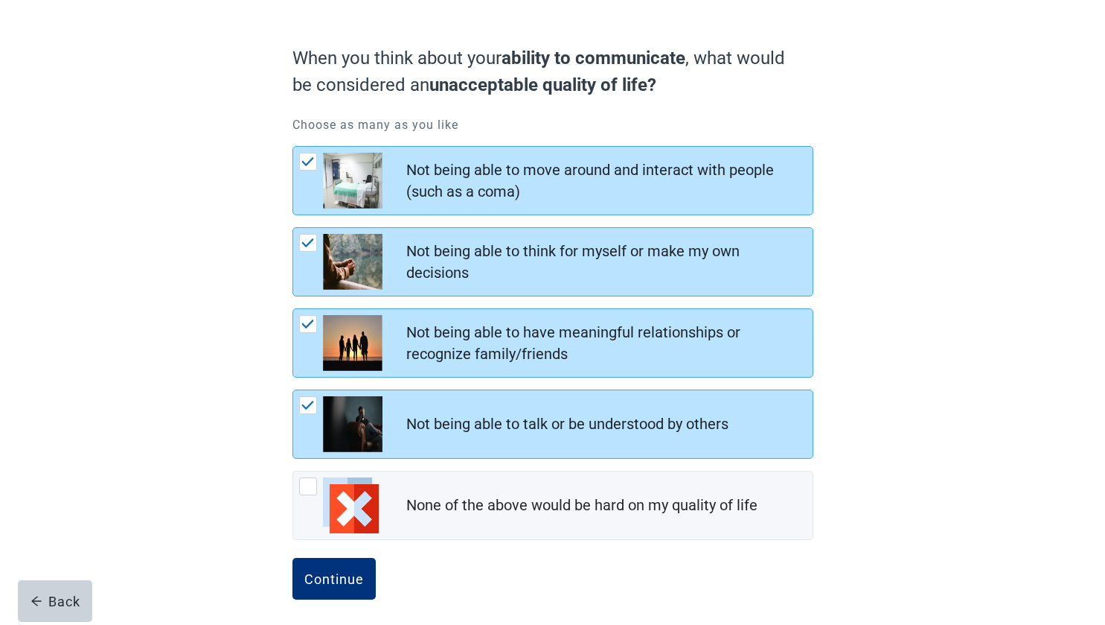
scroll to position [113, 0]
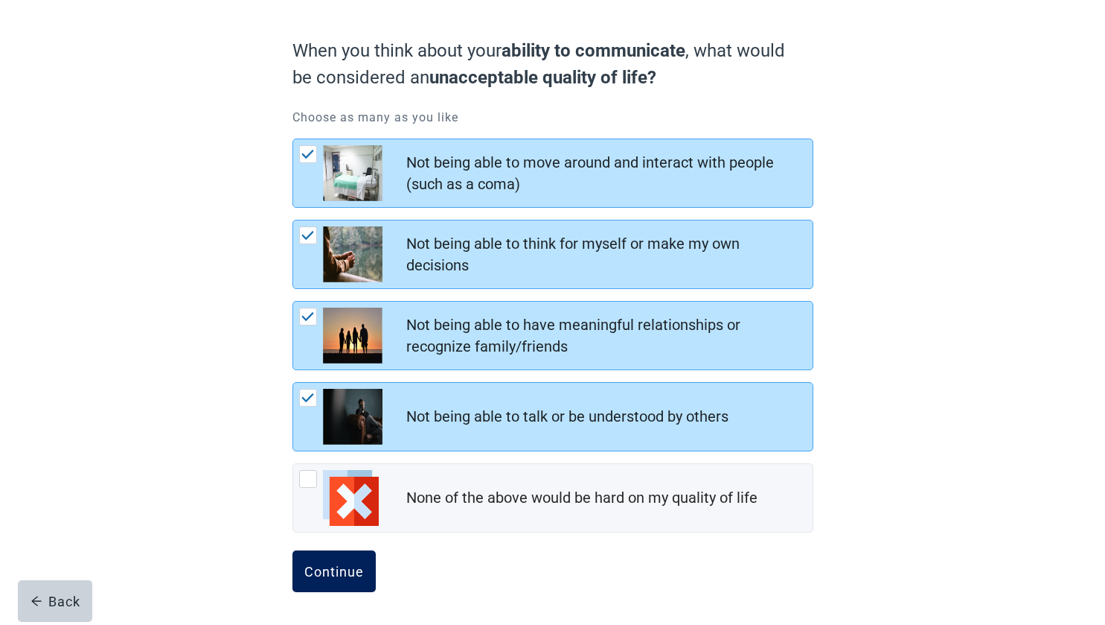
click at [345, 567] on div "Continue" at bounding box center [334, 571] width 60 height 15
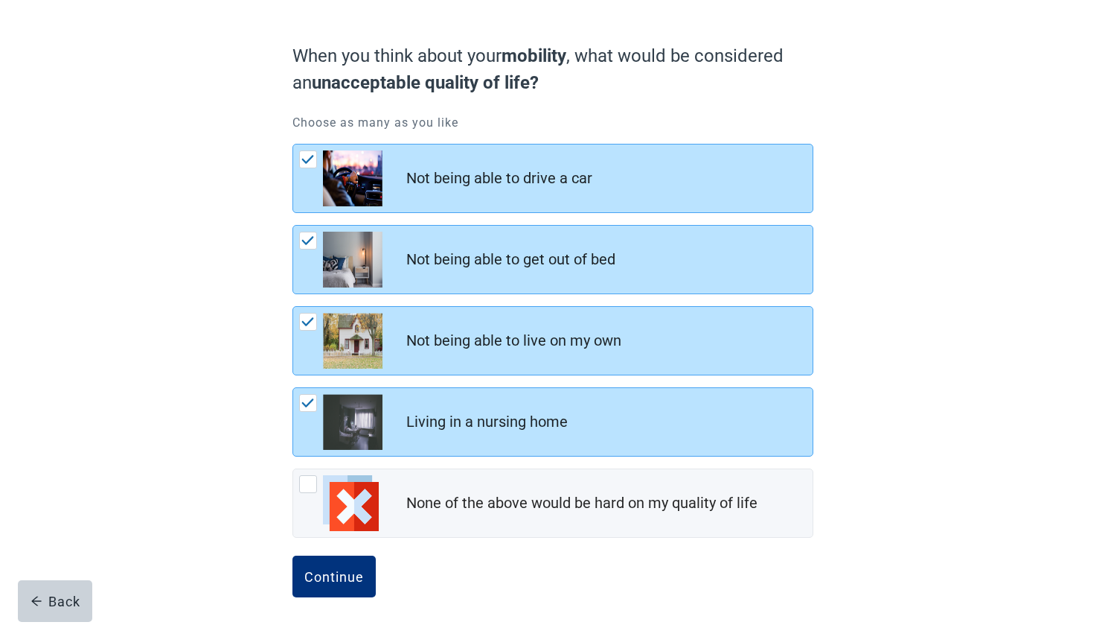
scroll to position [113, 0]
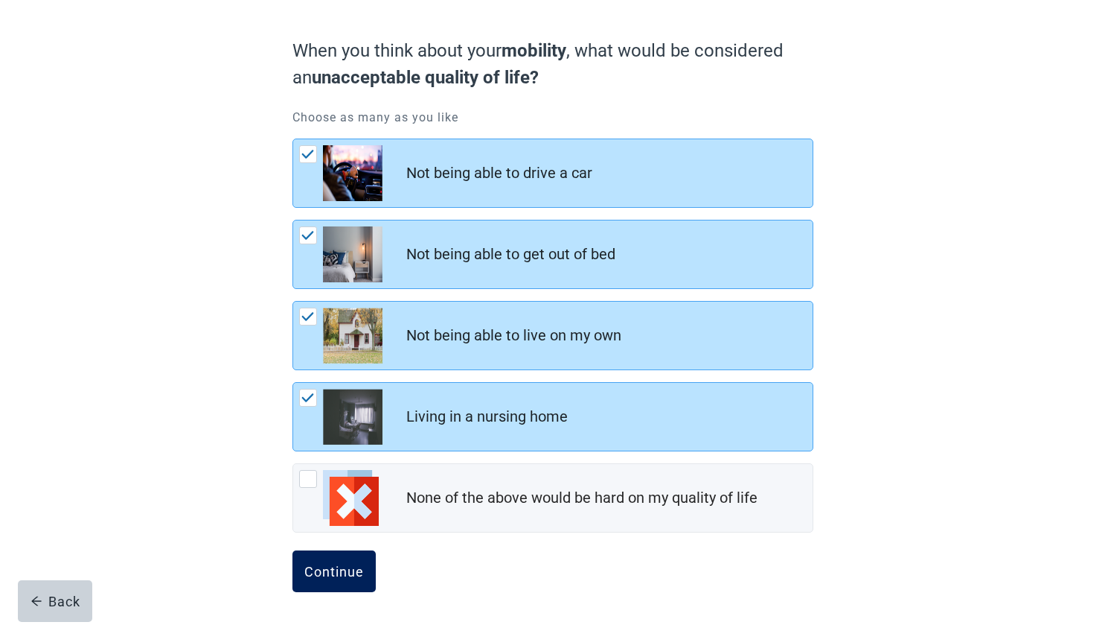
click at [341, 574] on div "Continue" at bounding box center [334, 571] width 60 height 15
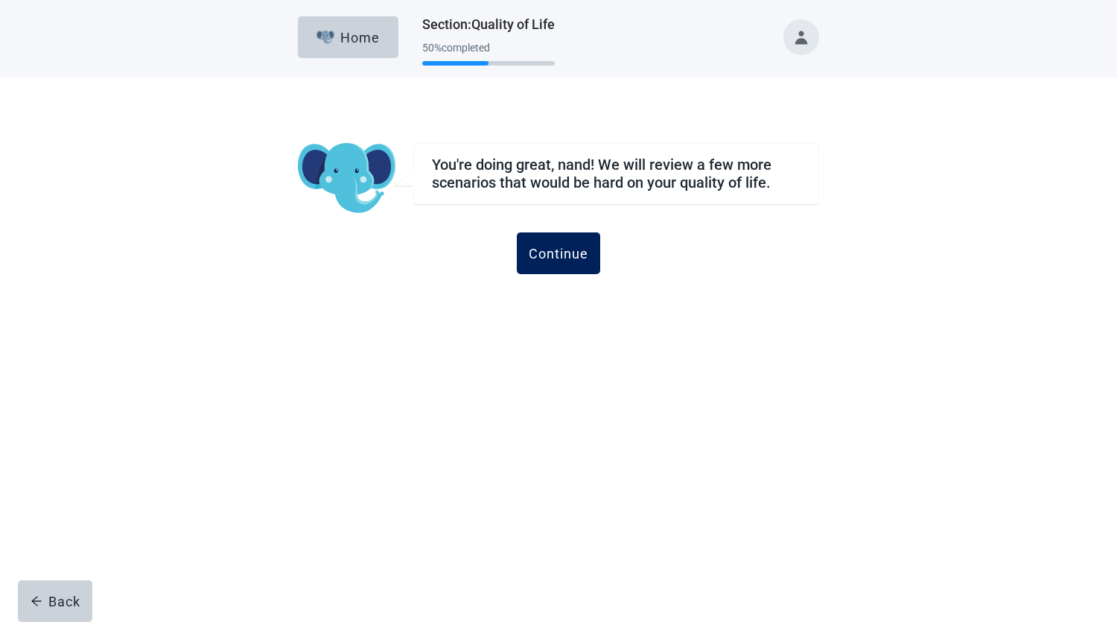
click at [554, 246] on div "Continue" at bounding box center [559, 253] width 60 height 15
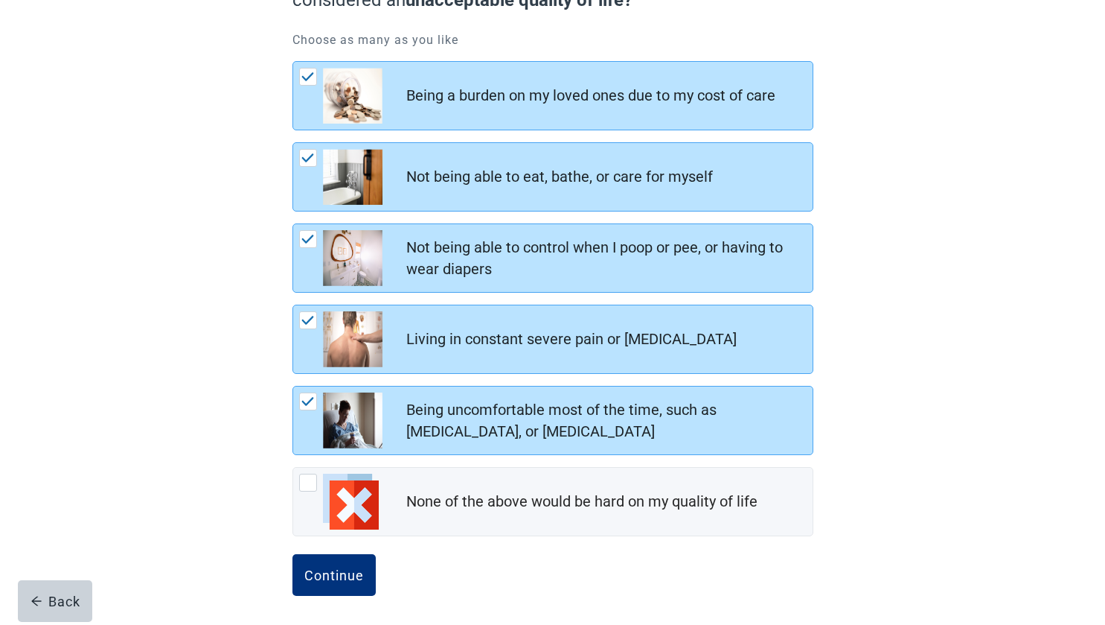
scroll to position [194, 0]
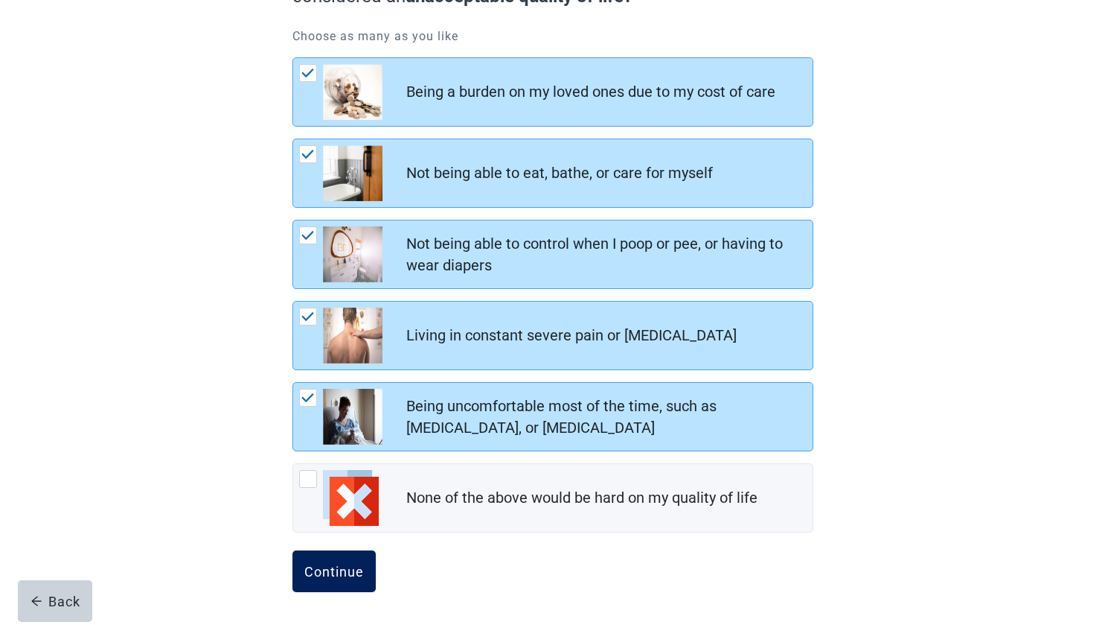
click at [348, 571] on div "Continue" at bounding box center [334, 571] width 60 height 15
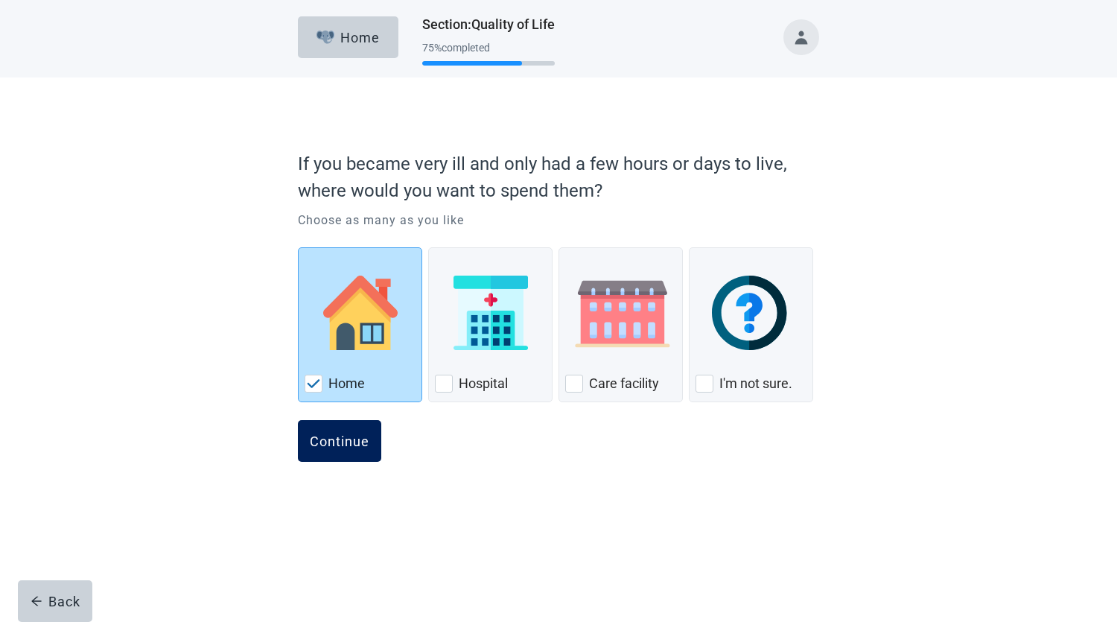
click at [345, 435] on div "Continue" at bounding box center [340, 440] width 60 height 15
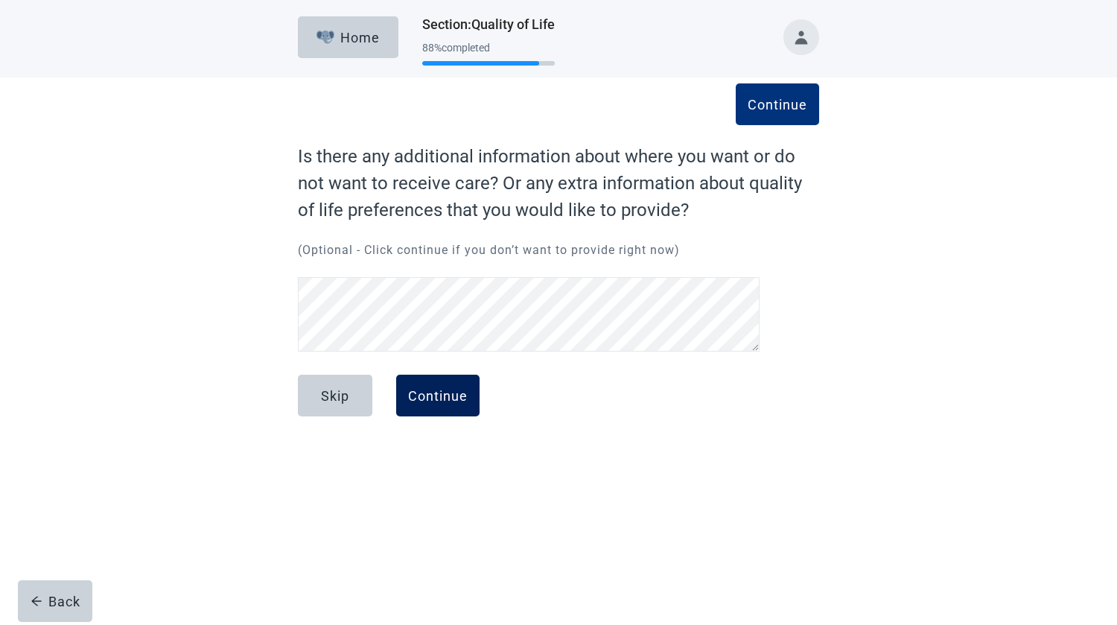
click at [430, 386] on button "Continue" at bounding box center [437, 395] width 83 height 42
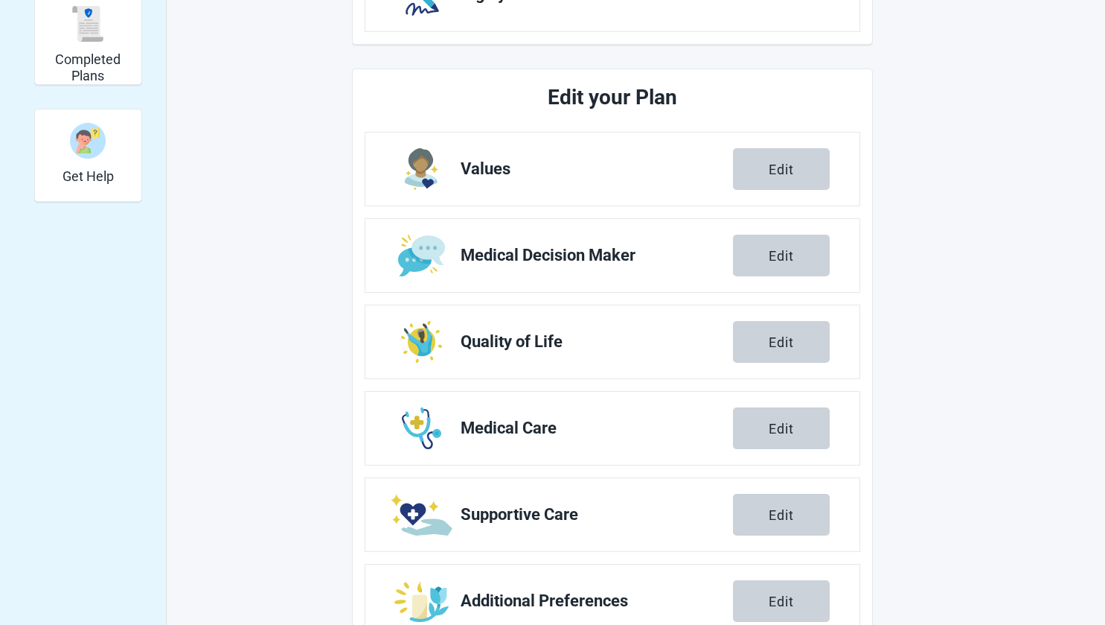
scroll to position [475, 0]
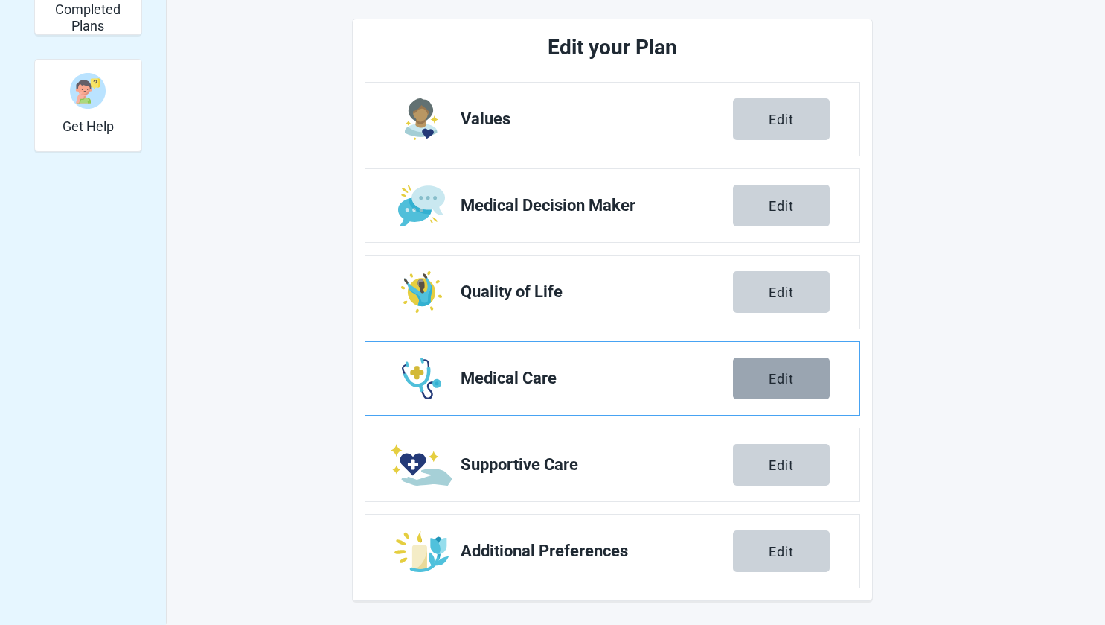
click at [785, 377] on div "Edit" at bounding box center [781, 378] width 25 height 15
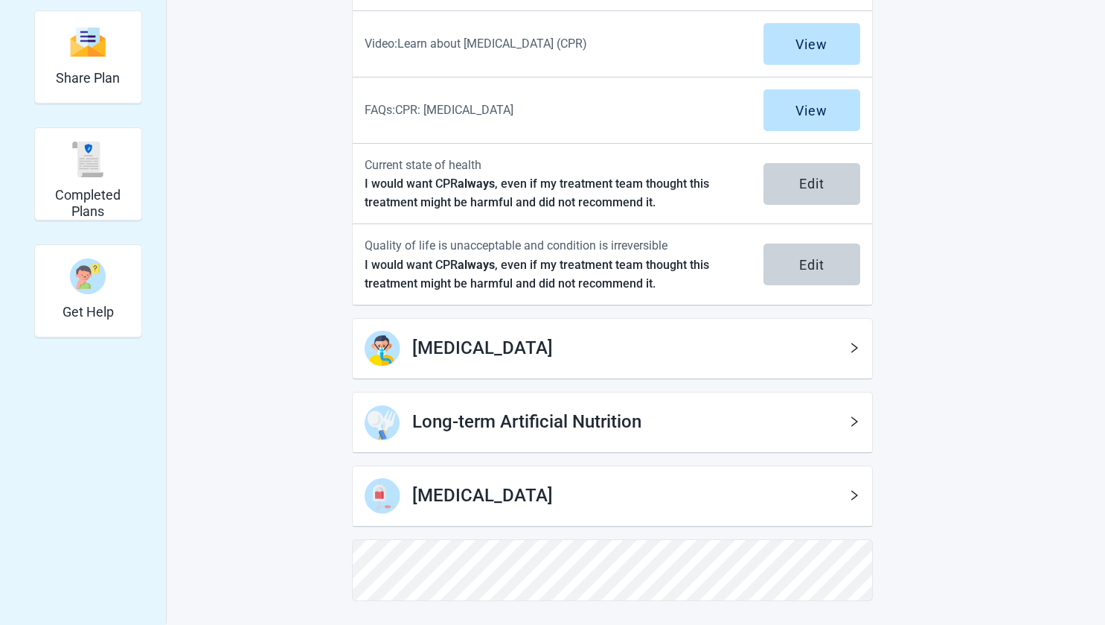
scroll to position [290, 0]
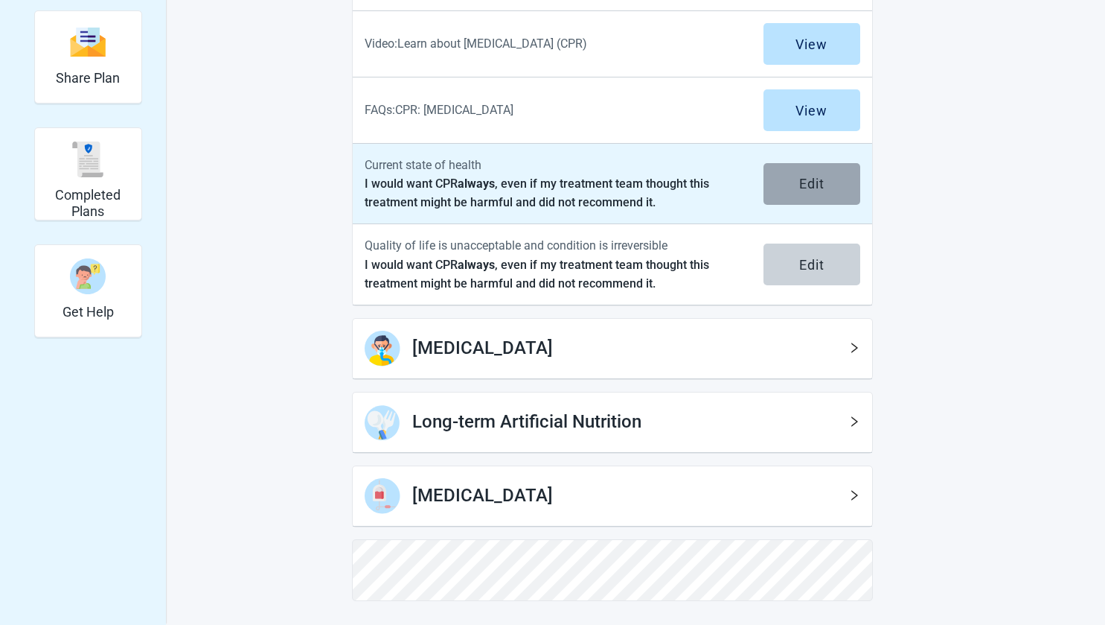
click at [805, 178] on div "Edit" at bounding box center [811, 183] width 25 height 15
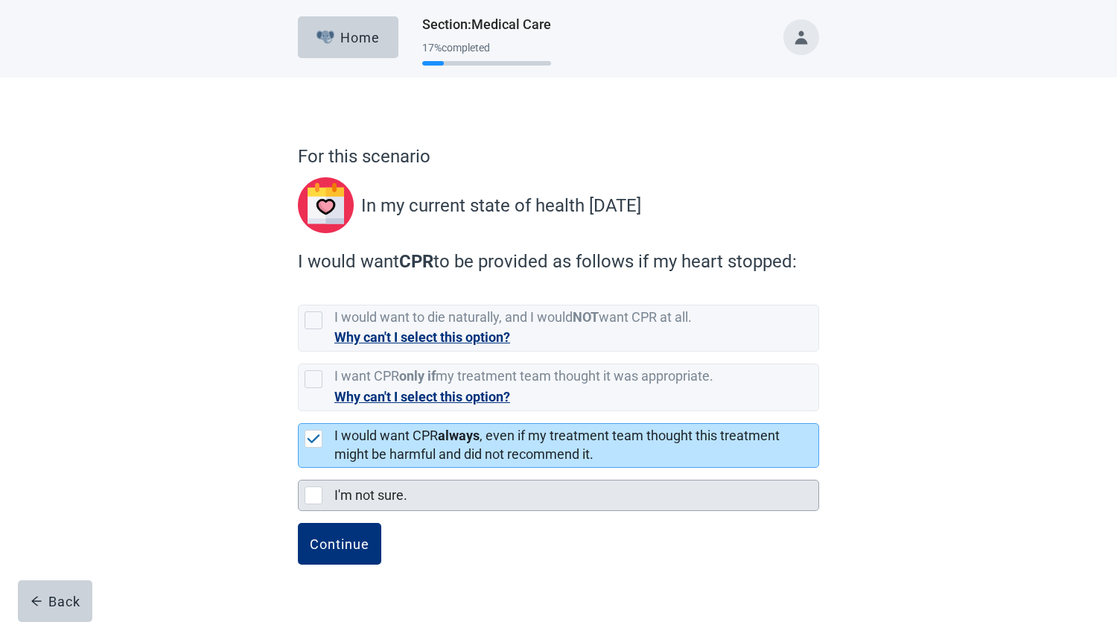
click at [312, 498] on div "I'm not sure., checkbox, not selected" at bounding box center [313, 495] width 18 height 18
click at [299, 468] on input "I'm not sure." at bounding box center [298, 467] width 1 height 1
checkbox input "true"
checkbox input "false"
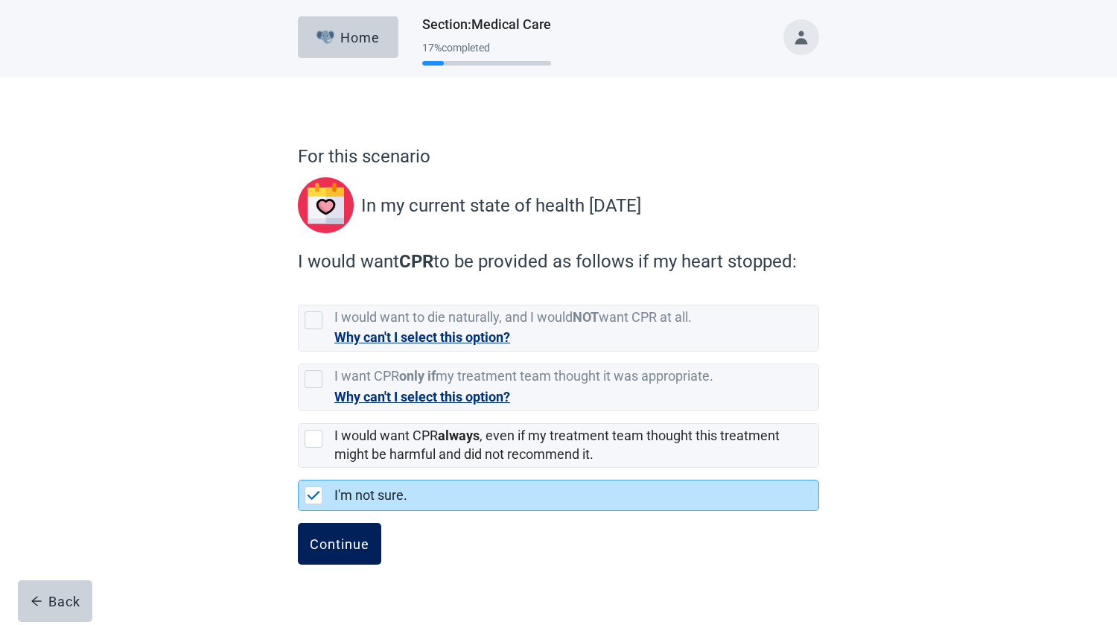
click at [336, 543] on div "Continue" at bounding box center [340, 543] width 60 height 15
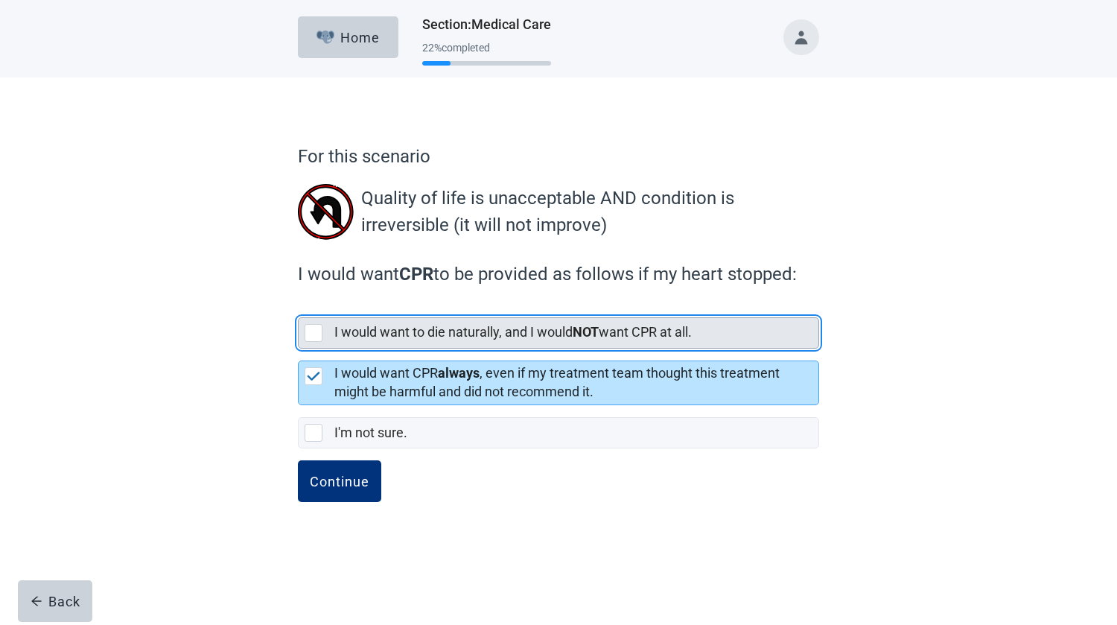
click at [313, 334] on div "[object Object], checkbox, not selected" at bounding box center [313, 333] width 18 height 18
click at [299, 306] on input "I would want to die naturally, and I would NOT want CPR at all." at bounding box center [298, 305] width 1 height 1
checkbox input "true"
checkbox input "false"
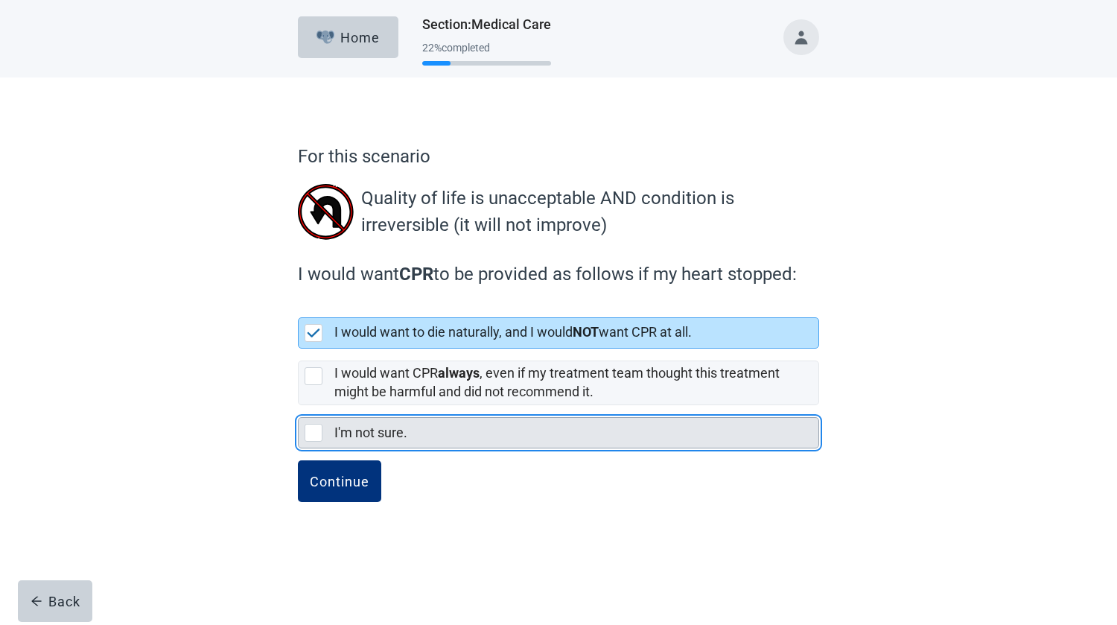
click at [316, 432] on div "I'm not sure., checkbox, not selected" at bounding box center [313, 433] width 18 height 18
click at [299, 406] on input "I'm not sure." at bounding box center [298, 405] width 1 height 1
checkbox input "true"
checkbox input "false"
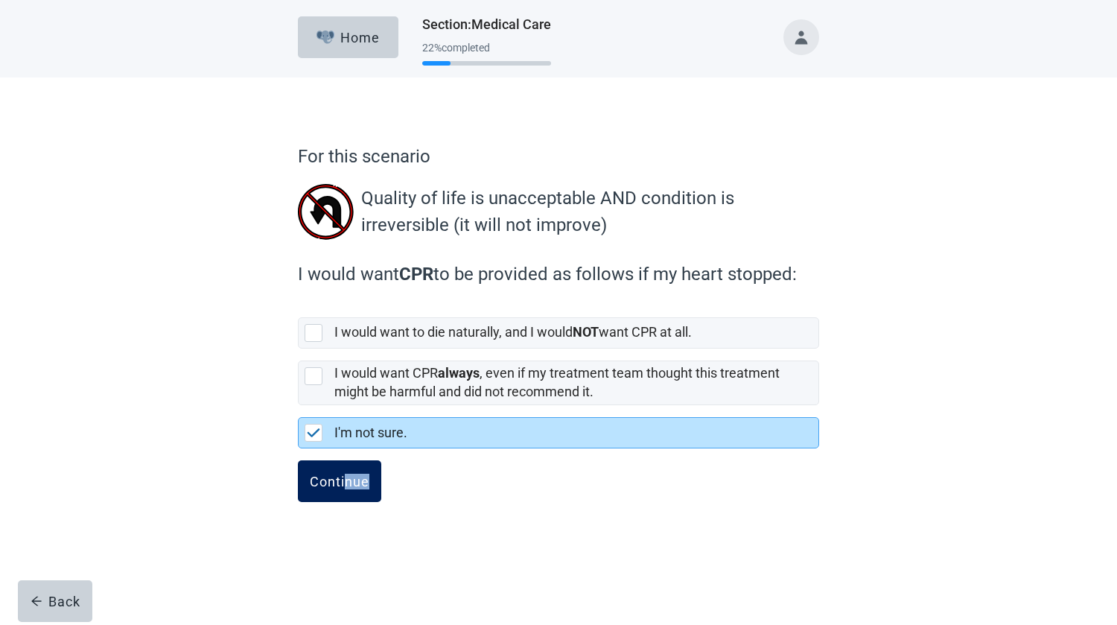
drag, startPoint x: 346, startPoint y: 516, endPoint x: 346, endPoint y: 479, distance: 37.2
click at [346, 479] on div "Continue" at bounding box center [558, 497] width 521 height 74
click at [346, 479] on div "Continue" at bounding box center [340, 480] width 60 height 15
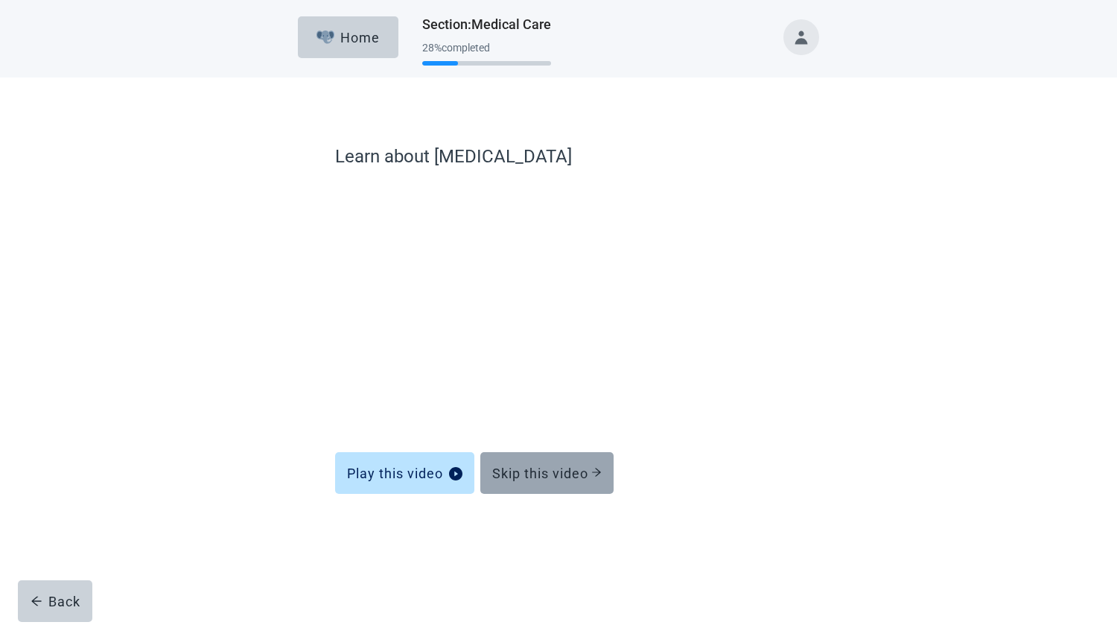
click at [517, 480] on div "Skip this video" at bounding box center [546, 472] width 109 height 15
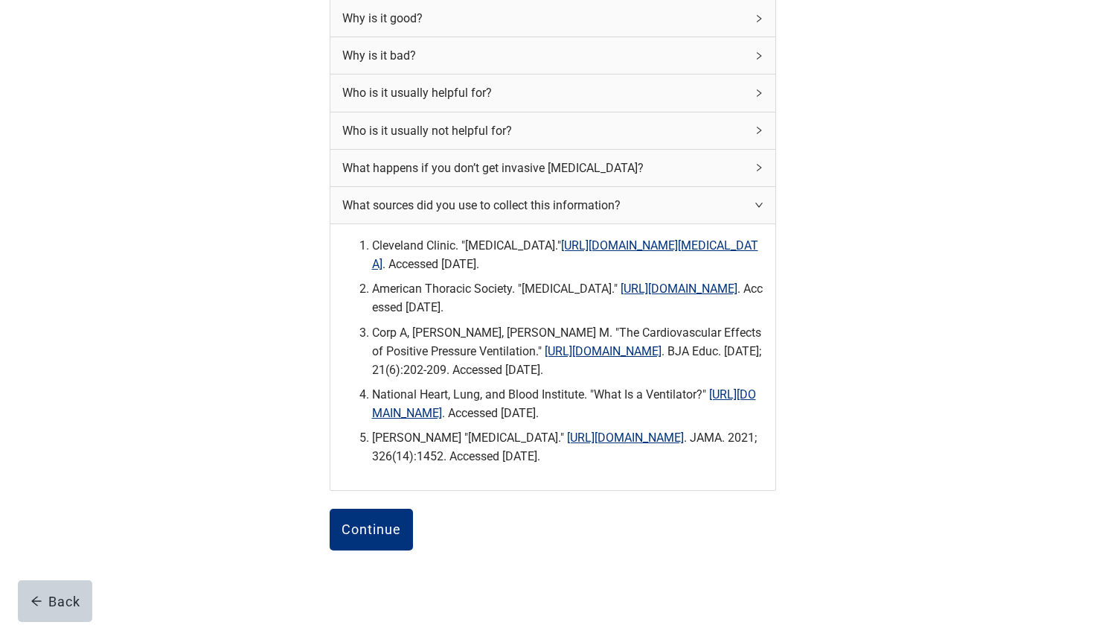
scroll to position [333, 0]
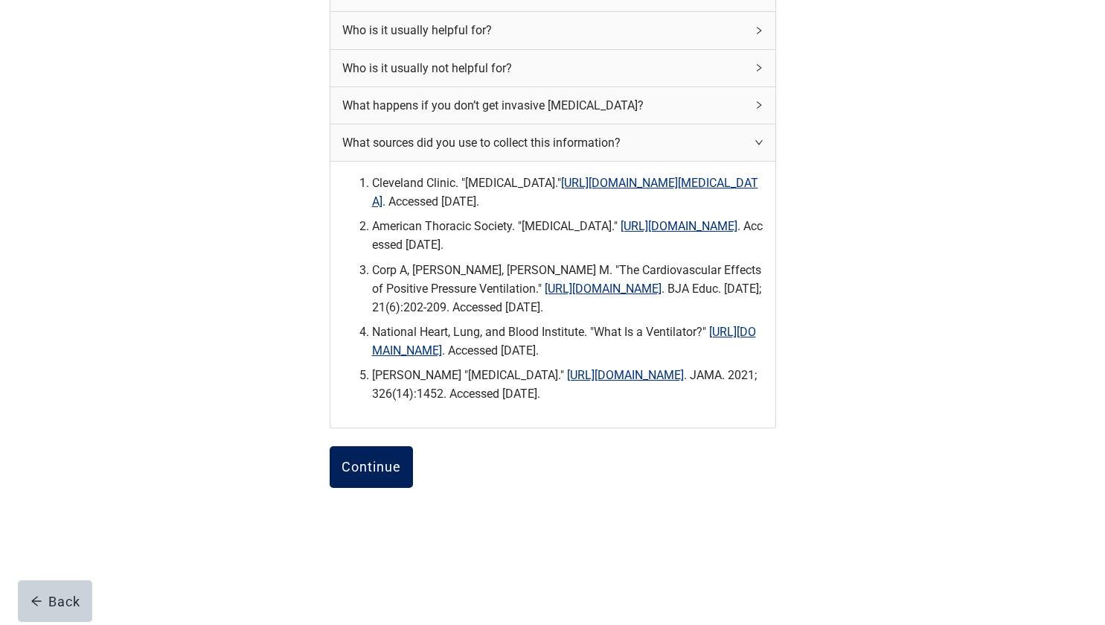
click at [382, 459] on div "Continue" at bounding box center [372, 466] width 60 height 15
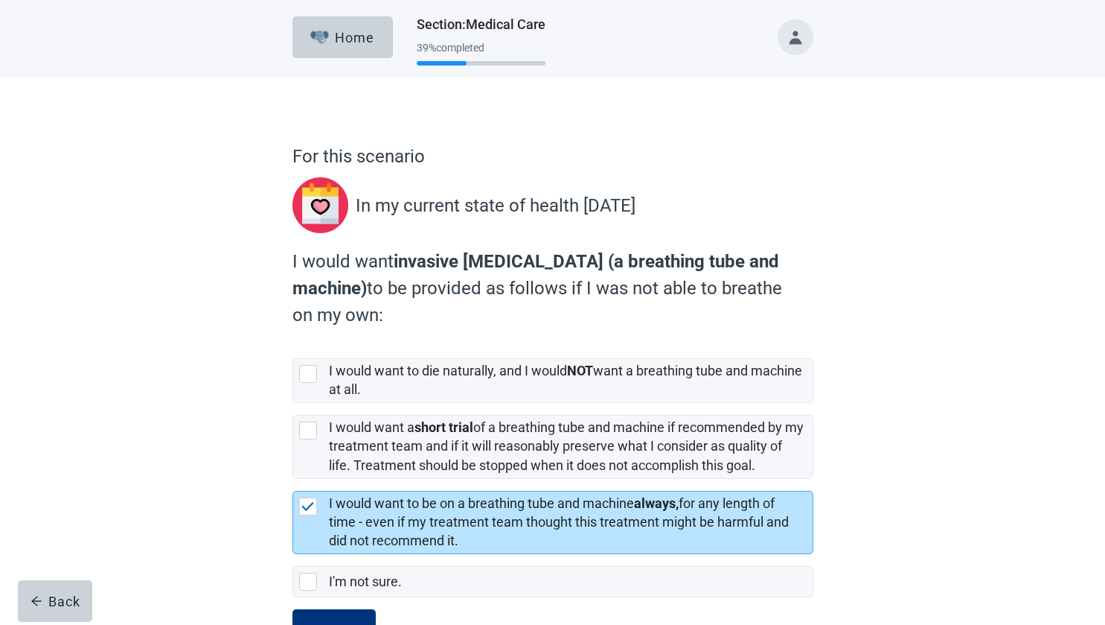
scroll to position [59, 0]
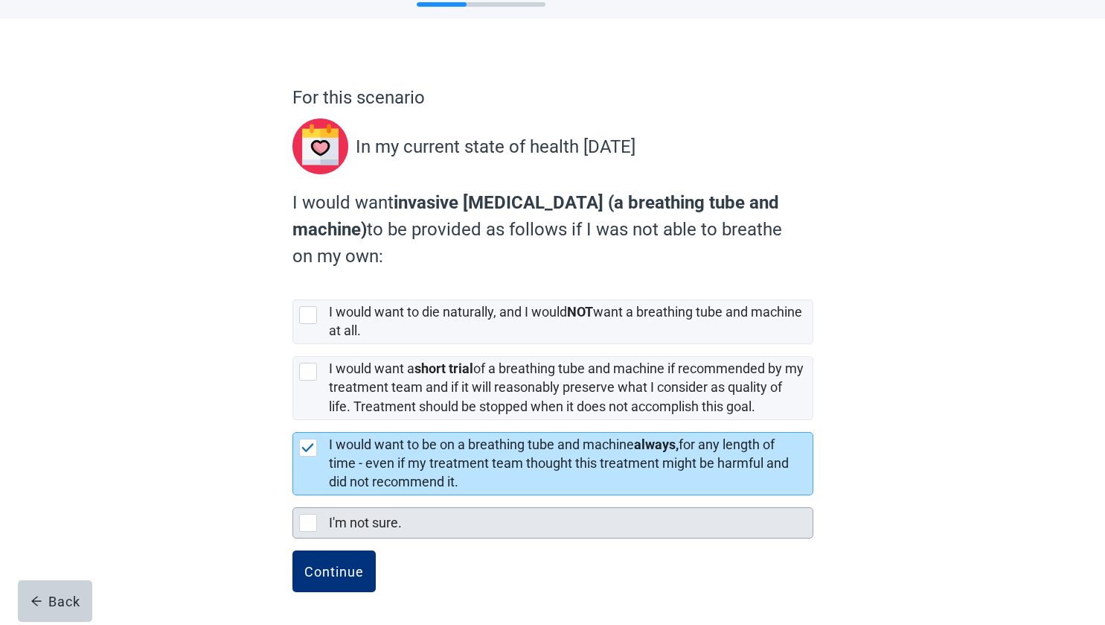
click at [313, 520] on div "I'm not sure., checkbox, not selected" at bounding box center [308, 523] width 18 height 18
click at [293, 496] on input "I'm not sure." at bounding box center [293, 495] width 1 height 1
checkbox input "true"
checkbox input "false"
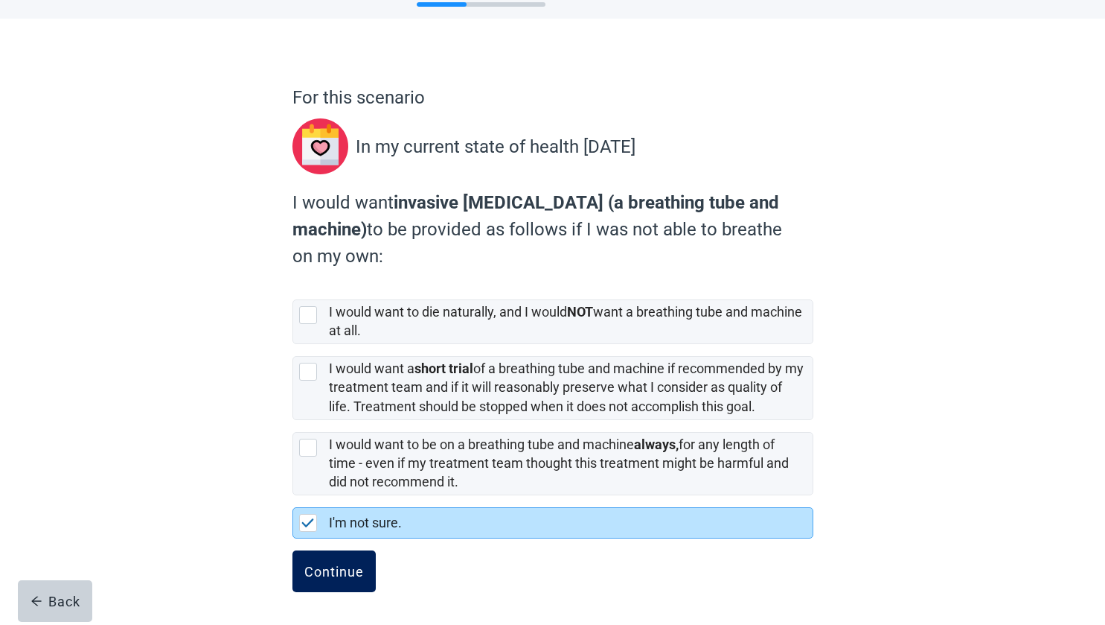
click at [320, 564] on div "Continue" at bounding box center [334, 571] width 60 height 15
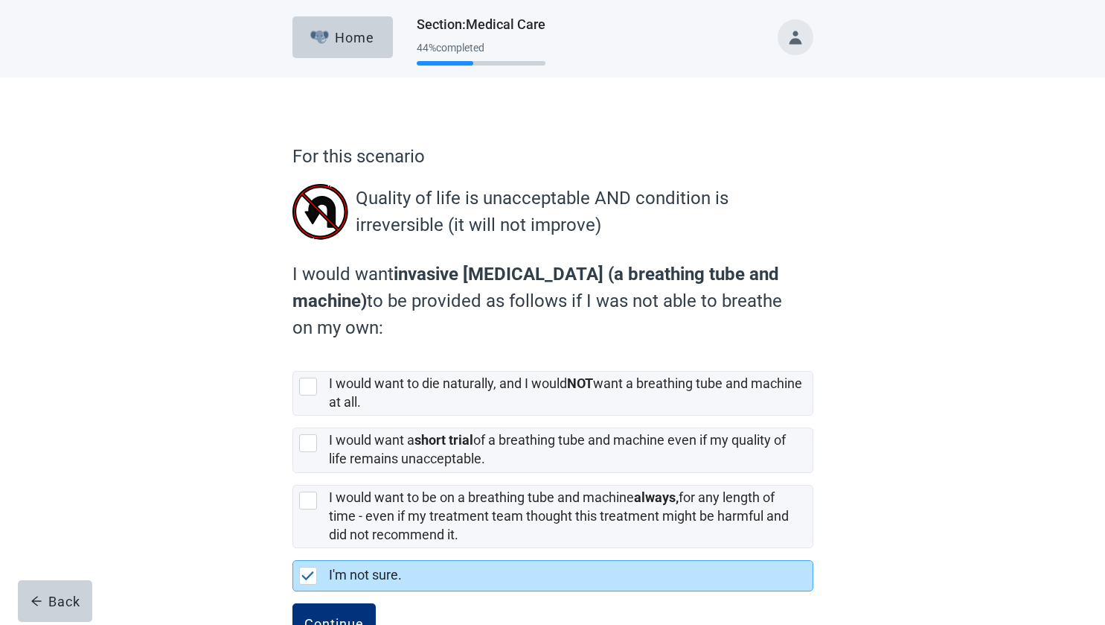
scroll to position [53, 0]
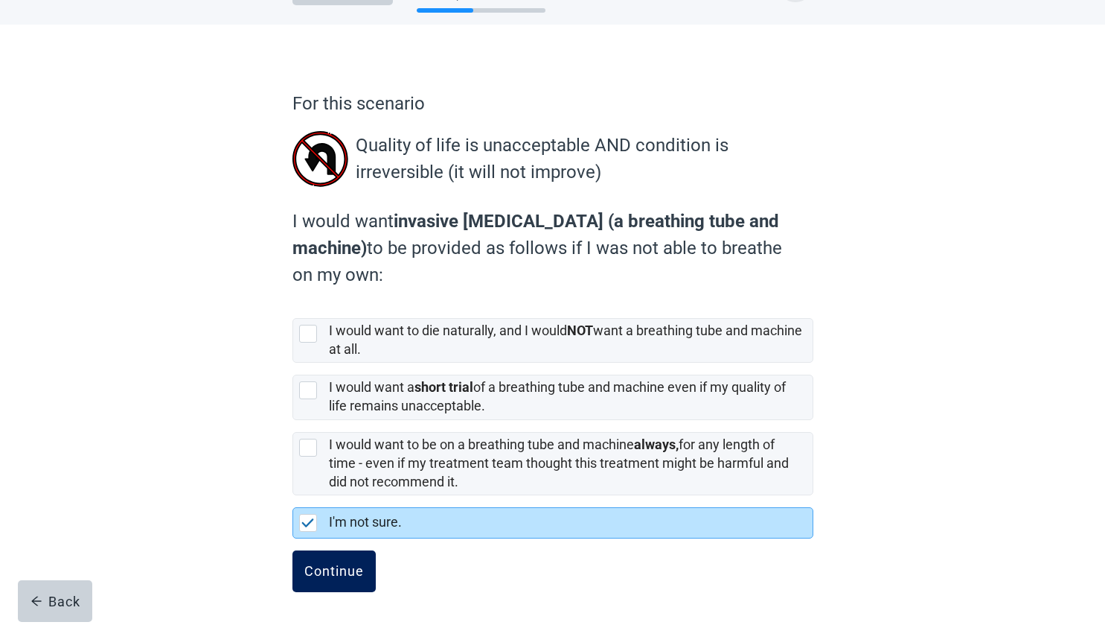
click at [330, 575] on div "Continue" at bounding box center [334, 571] width 60 height 15
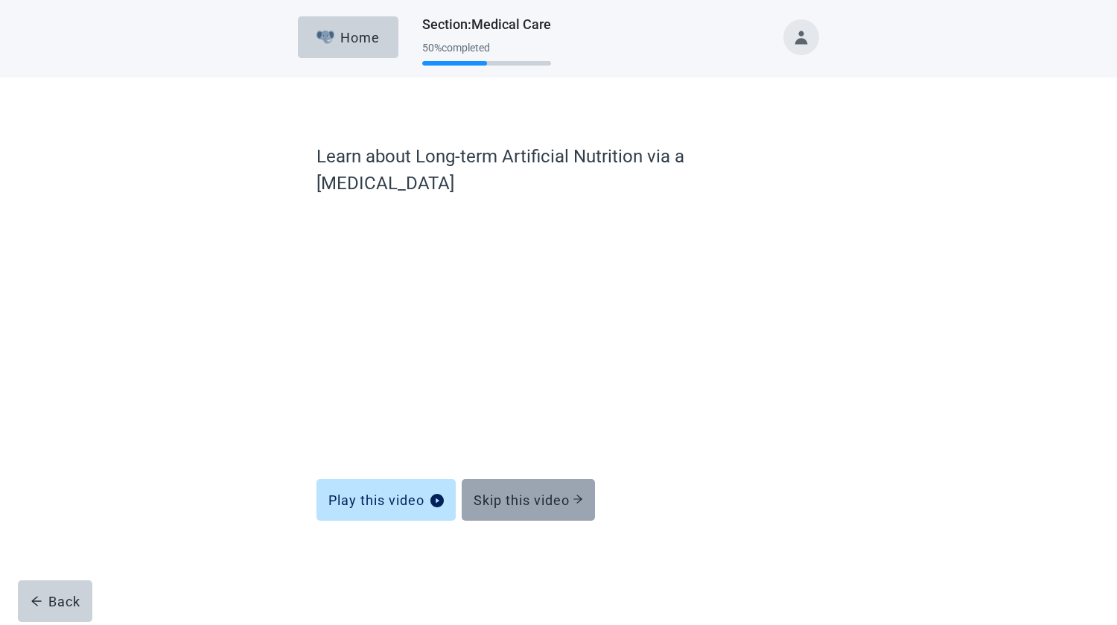
click at [534, 492] on div "Skip this video" at bounding box center [527, 499] width 109 height 15
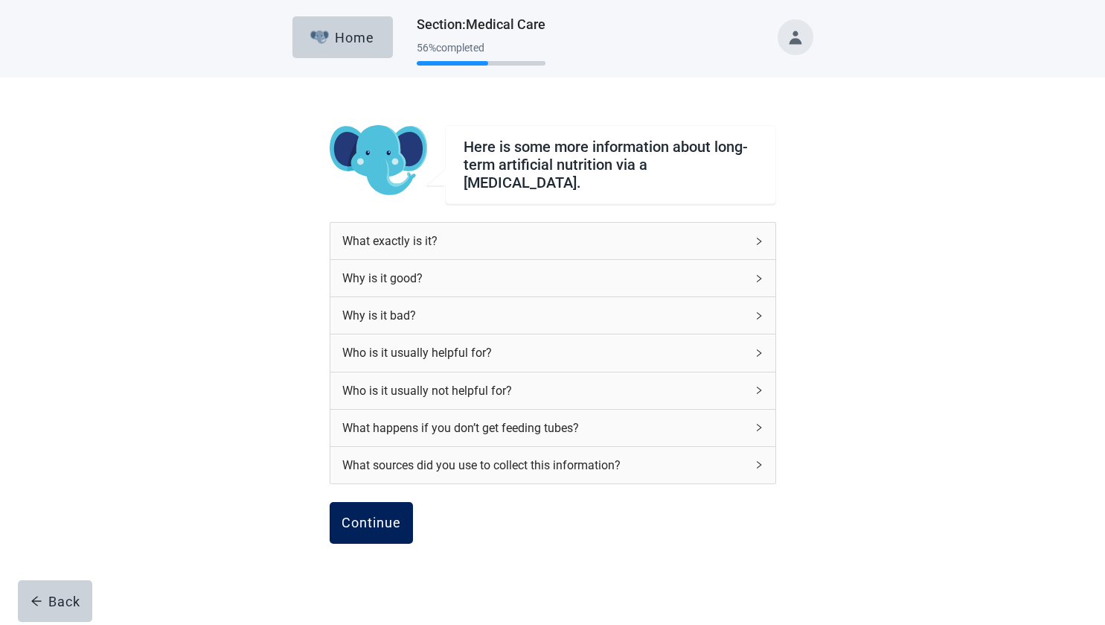
click at [363, 515] on div "Continue" at bounding box center [372, 522] width 60 height 15
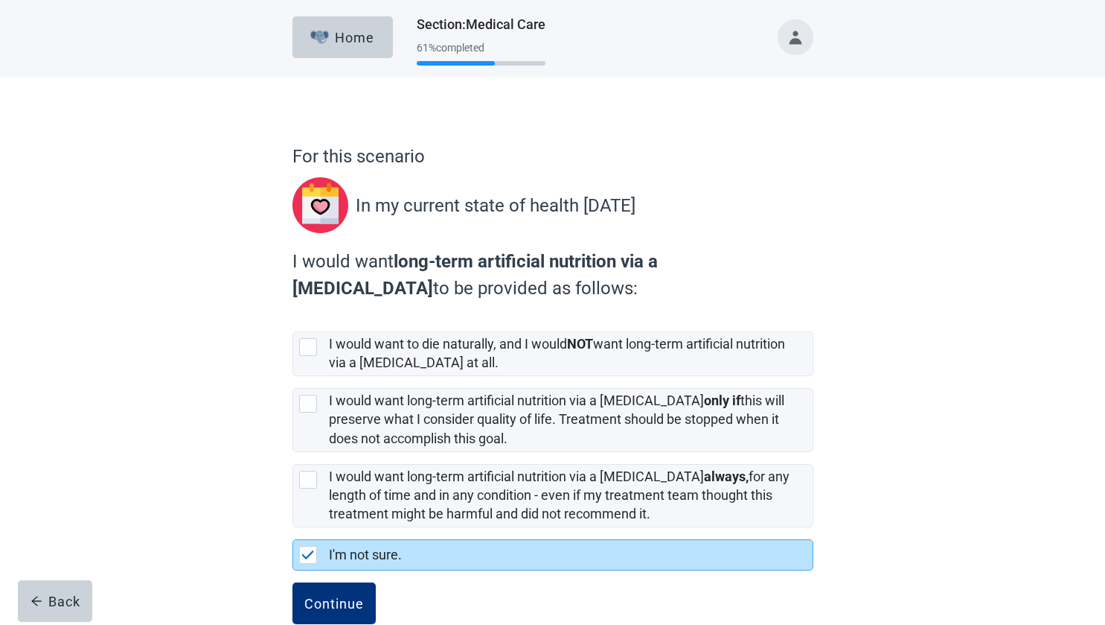
scroll to position [32, 0]
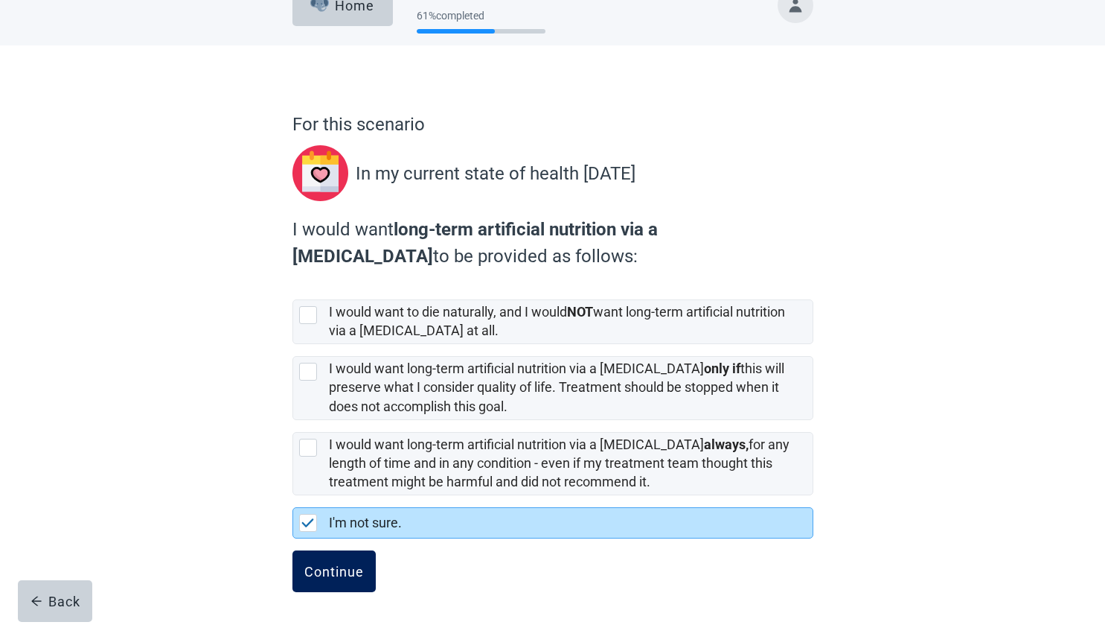
click at [348, 564] on div "Continue" at bounding box center [334, 571] width 60 height 15
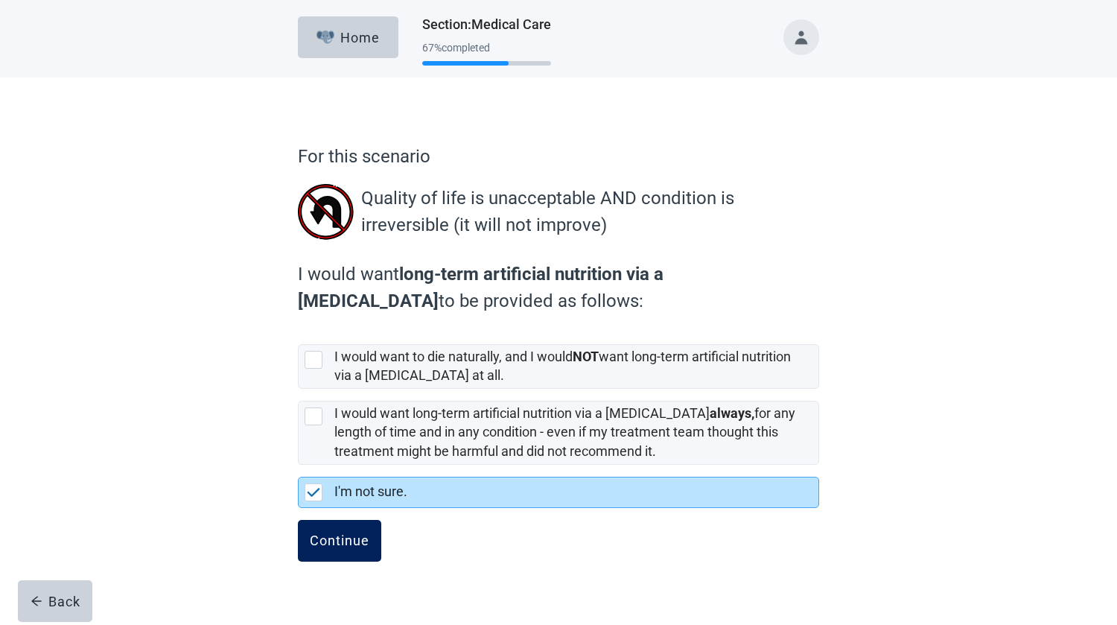
click at [349, 542] on div "Continue" at bounding box center [340, 540] width 60 height 15
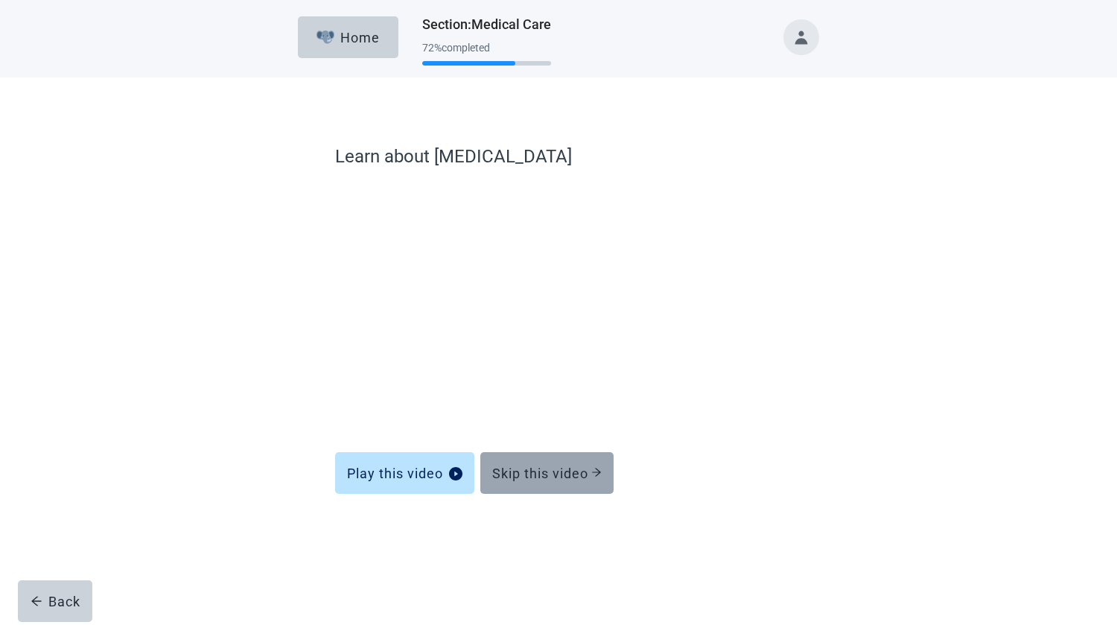
click at [538, 457] on button "Skip this video" at bounding box center [546, 473] width 133 height 42
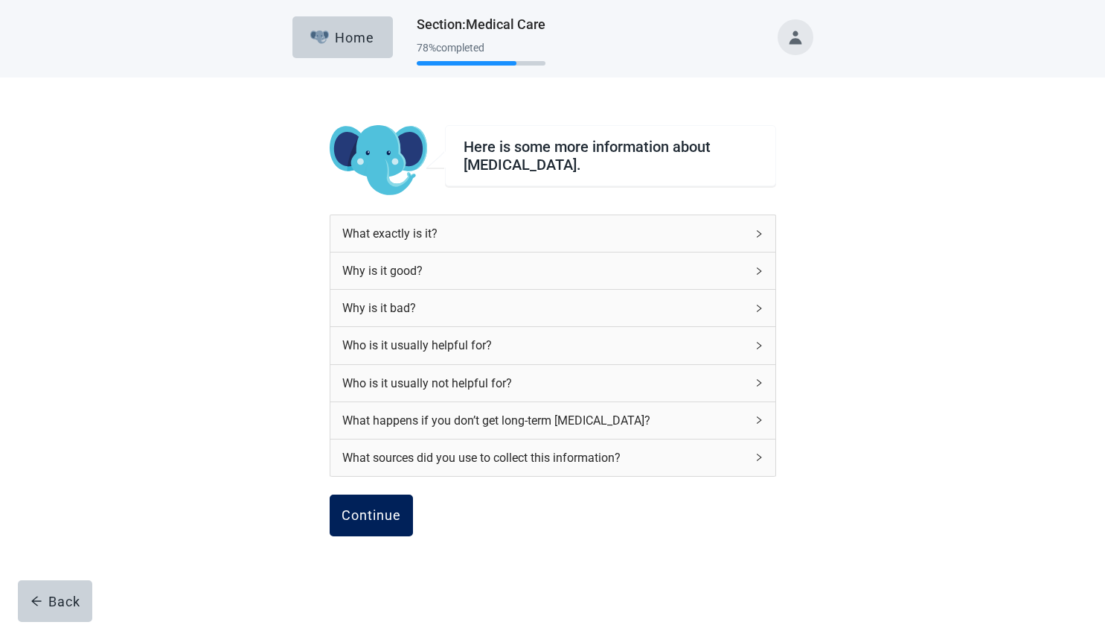
click at [371, 514] on div "Continue" at bounding box center [372, 515] width 60 height 15
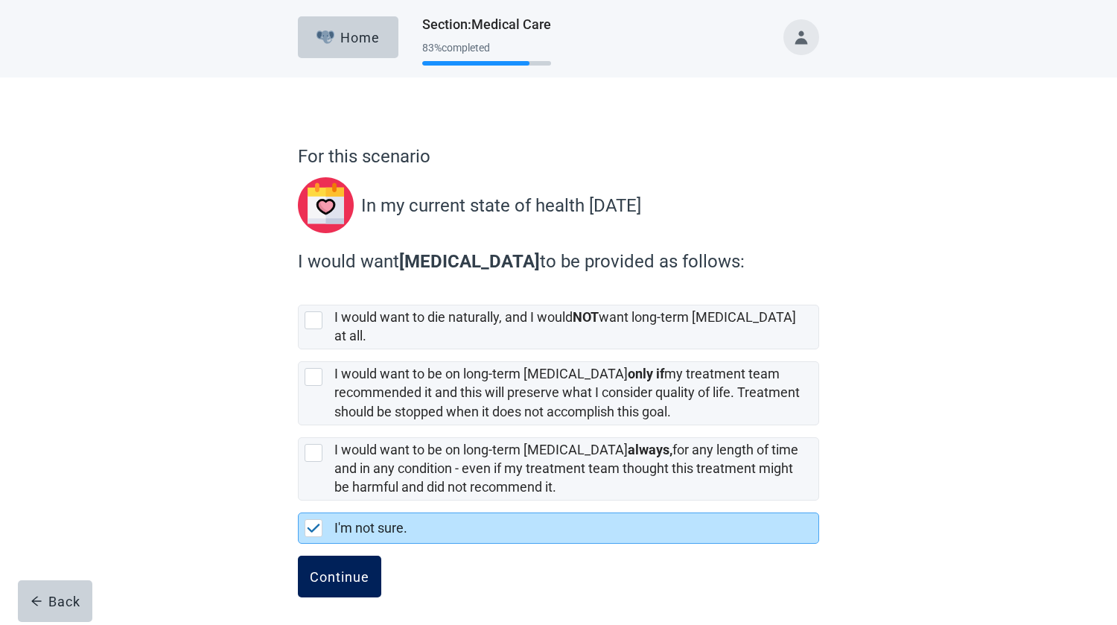
click at [317, 569] on div "Continue" at bounding box center [340, 576] width 60 height 15
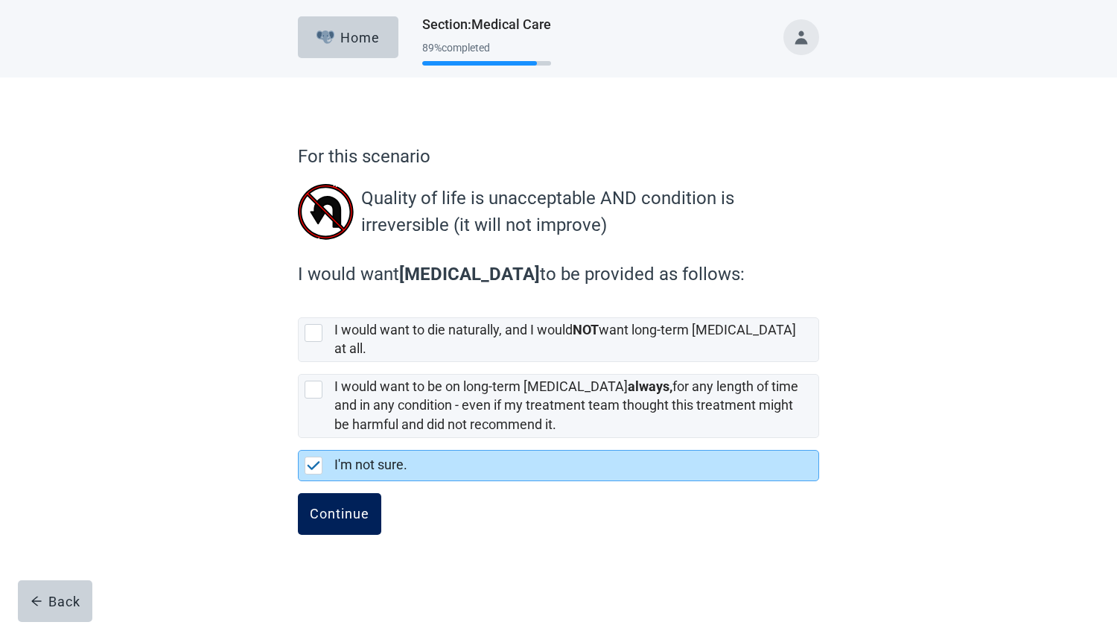
click at [343, 506] on div "Continue" at bounding box center [340, 513] width 60 height 15
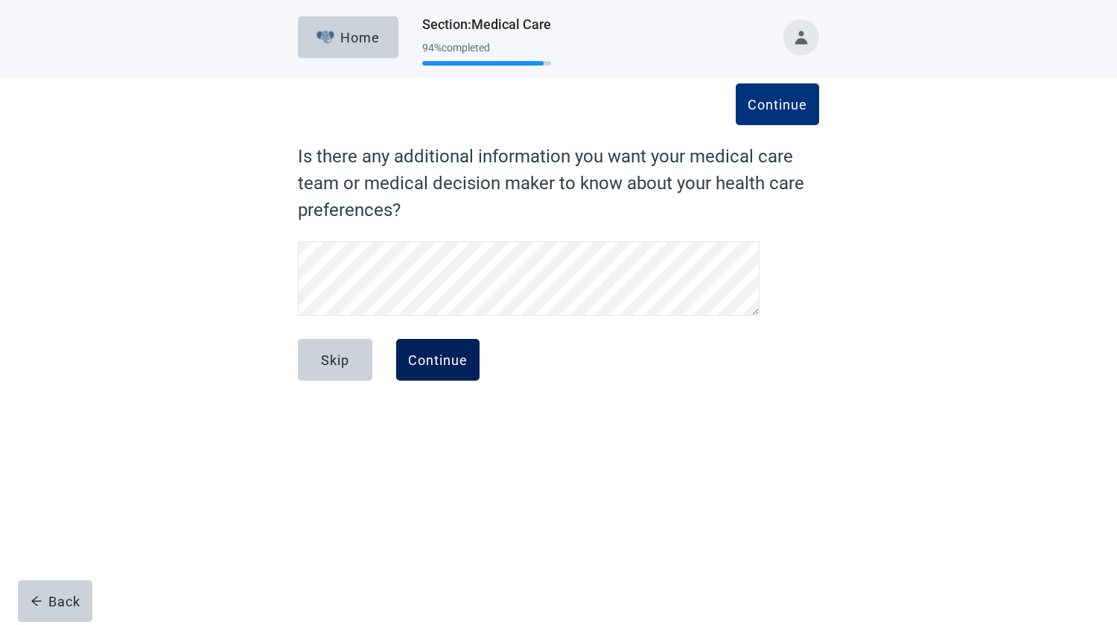
click at [435, 346] on button "Continue" at bounding box center [437, 360] width 83 height 42
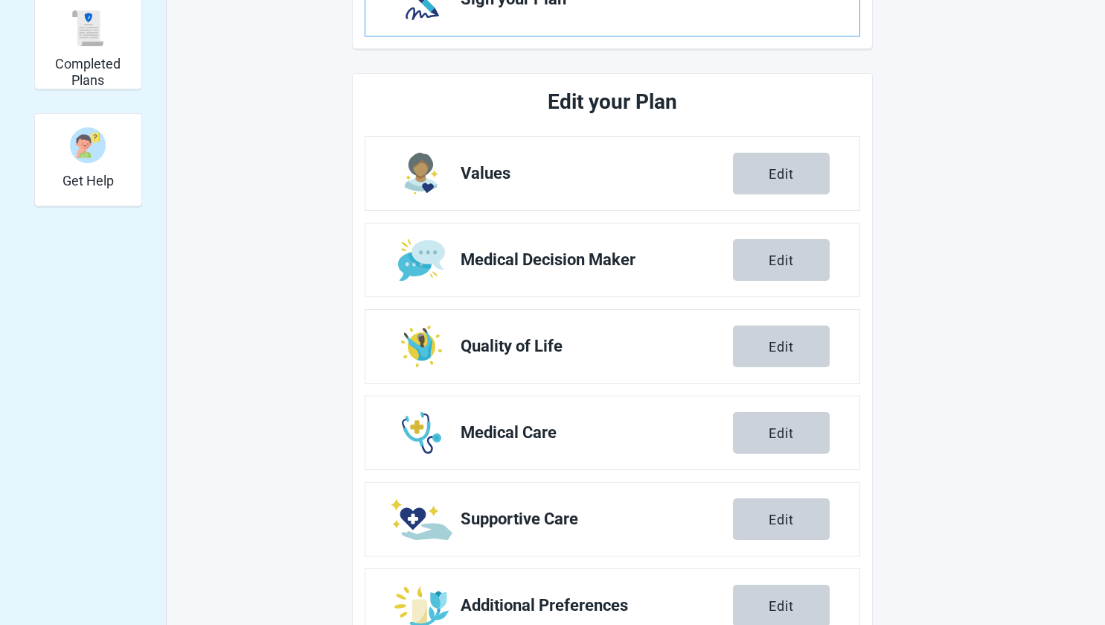
scroll to position [475, 0]
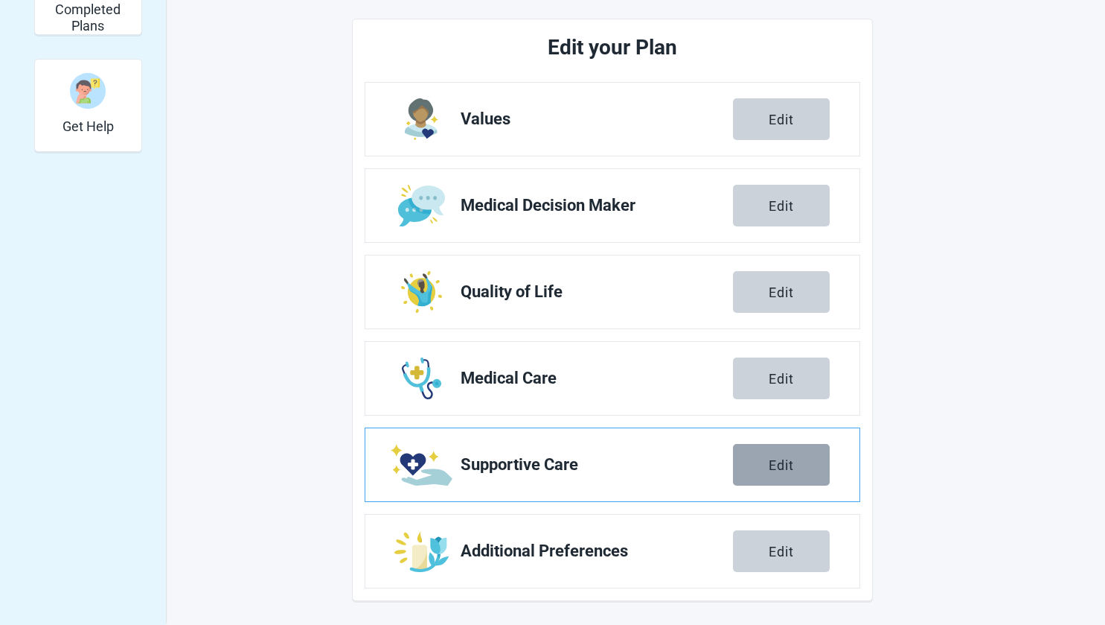
click at [771, 461] on div "Edit" at bounding box center [781, 464] width 25 height 15
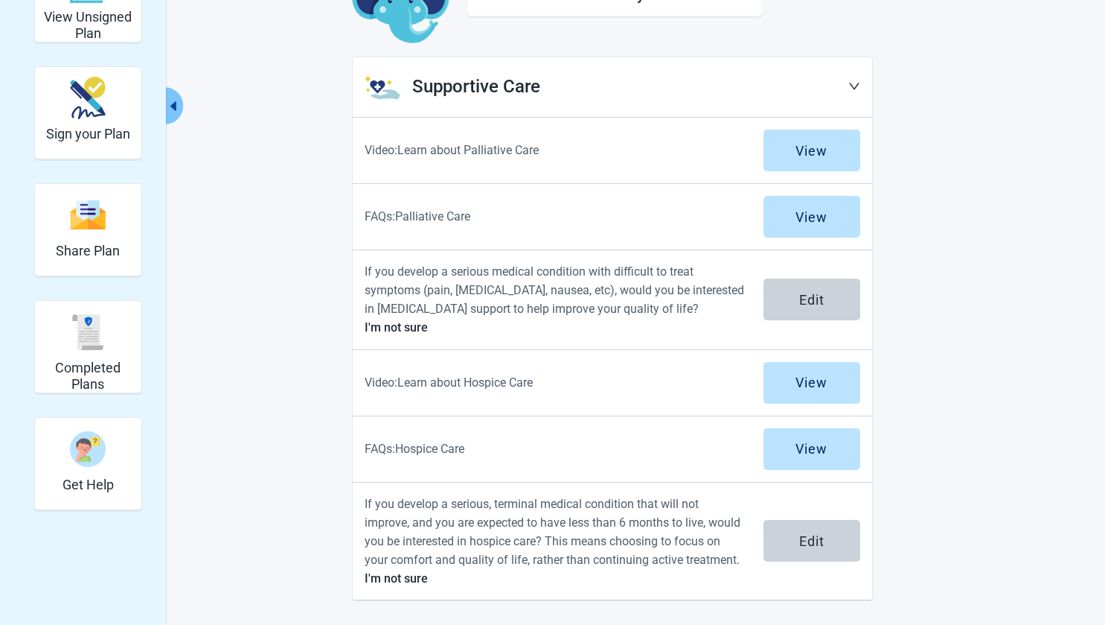
scroll to position [117, 0]
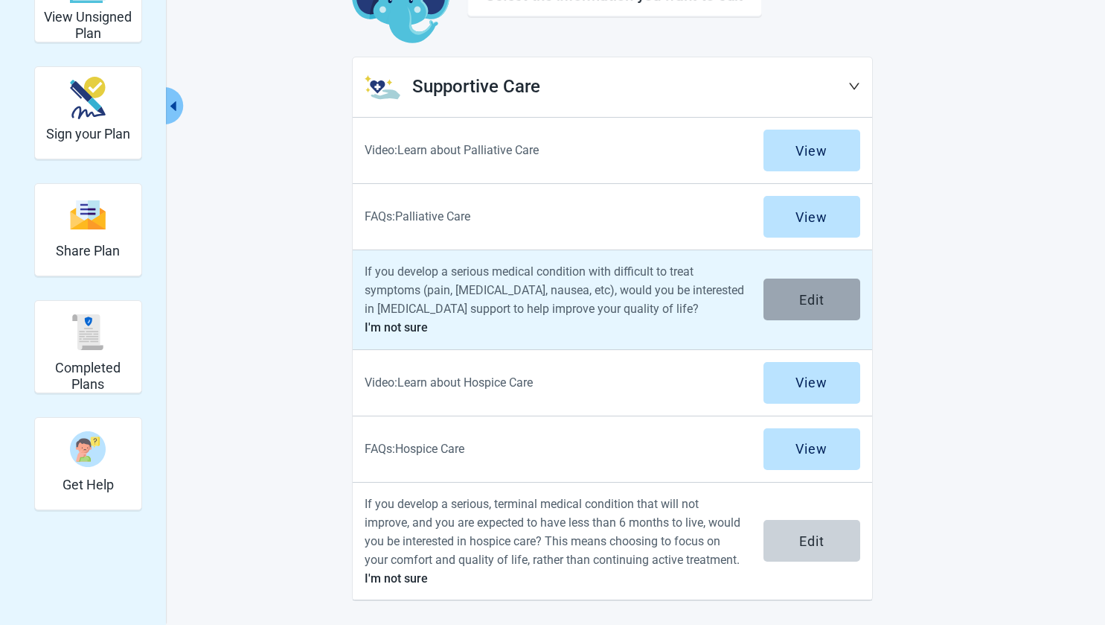
click at [830, 297] on button "Edit" at bounding box center [812, 299] width 97 height 42
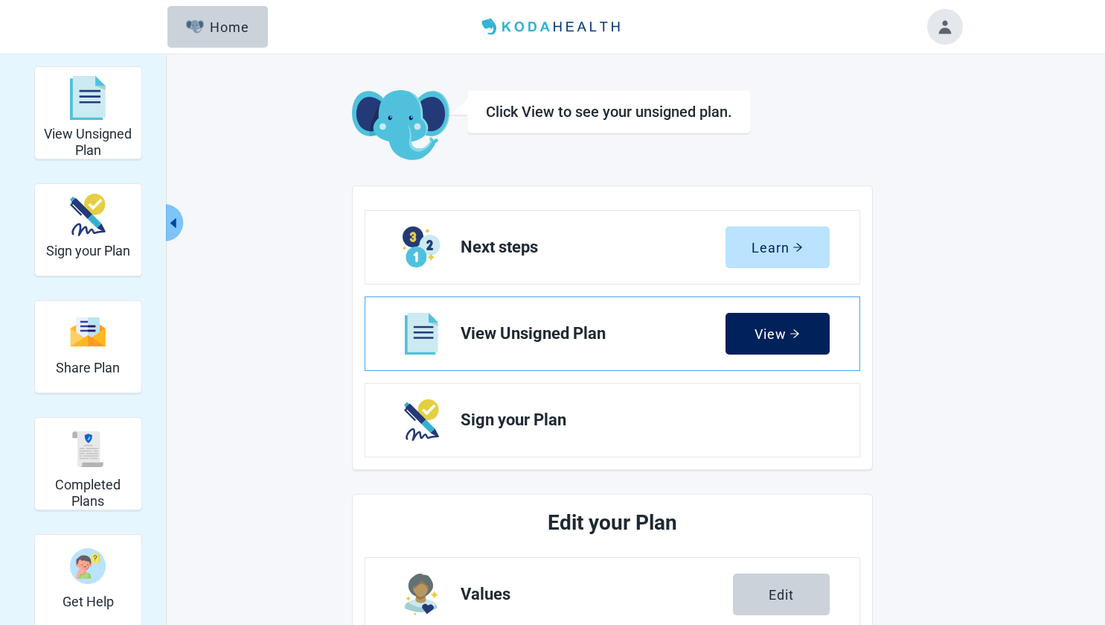
click at [747, 332] on button "View" at bounding box center [778, 334] width 104 height 42
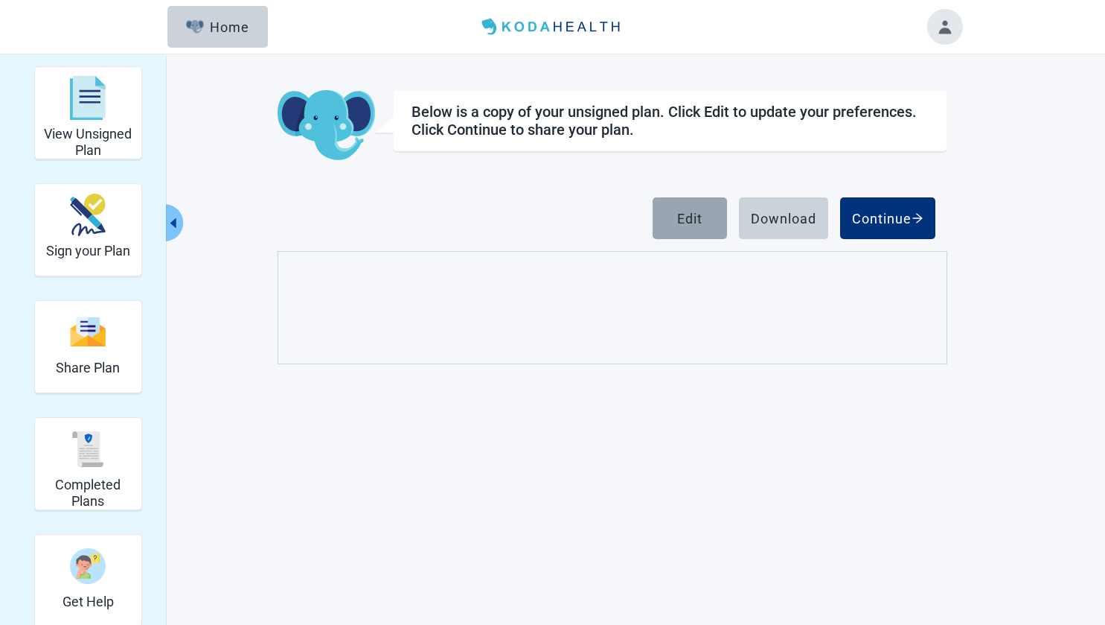
click at [686, 218] on div "Edit" at bounding box center [689, 218] width 25 height 15
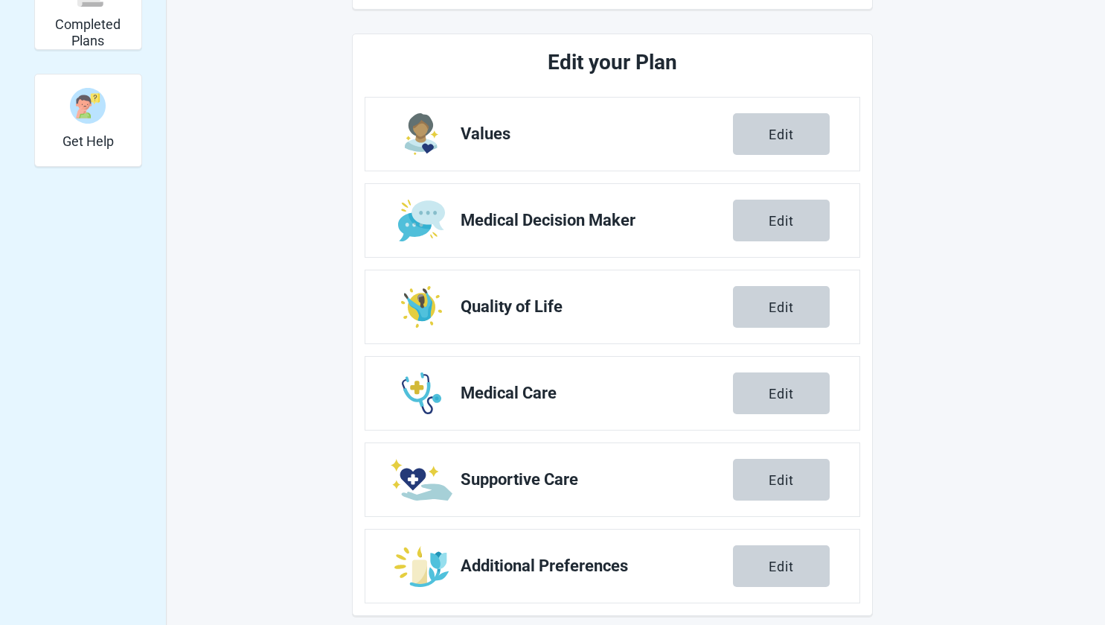
scroll to position [475, 0]
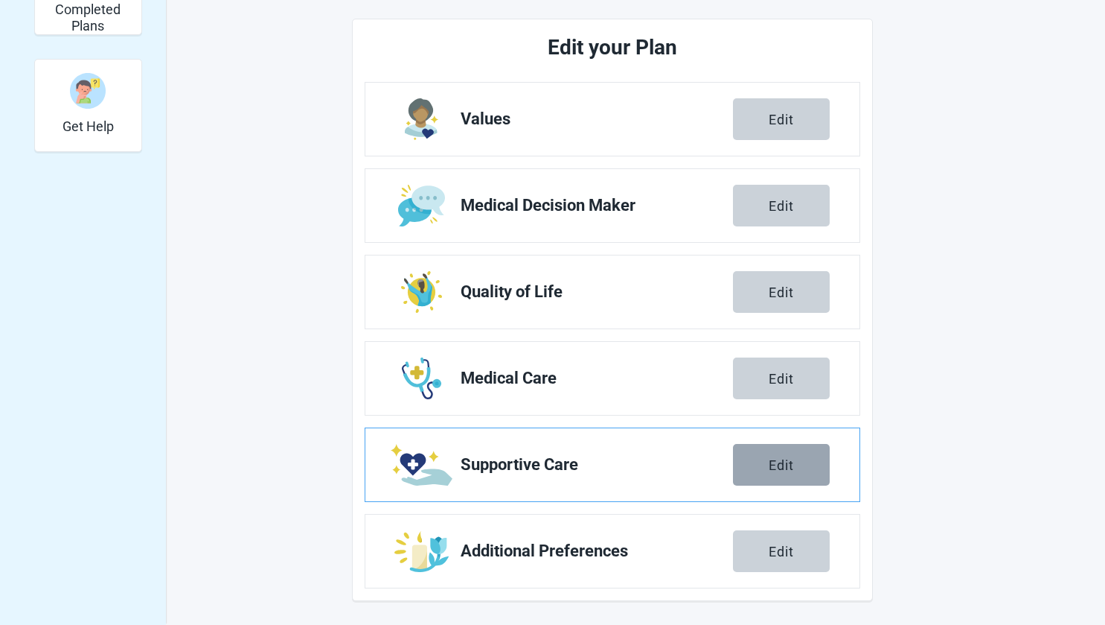
click at [792, 462] on div "Edit" at bounding box center [781, 464] width 25 height 15
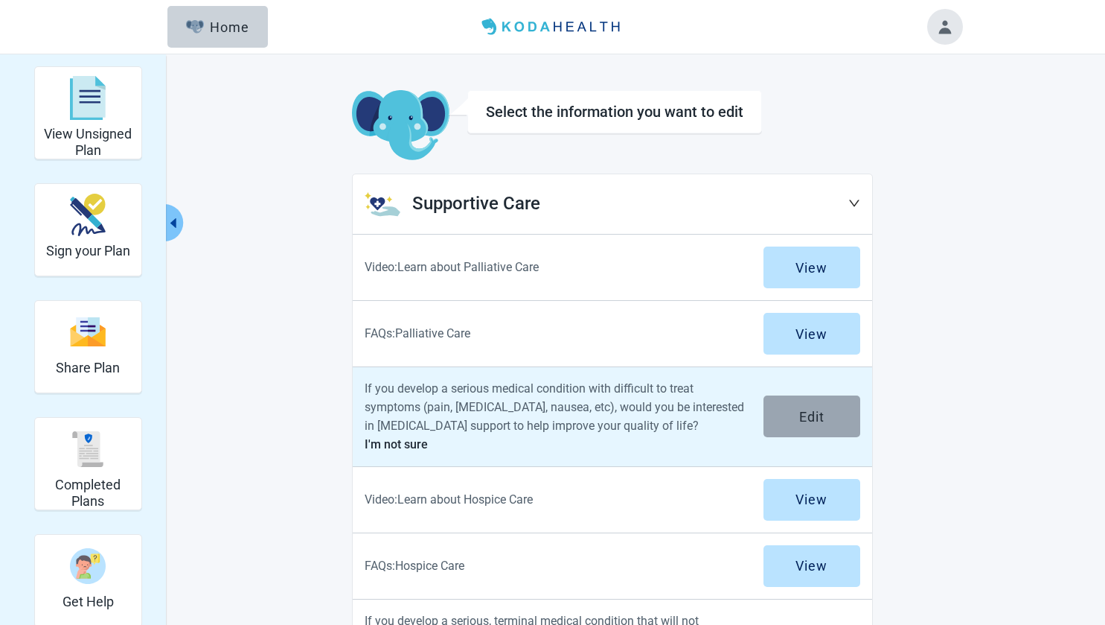
click at [814, 415] on div "Edit" at bounding box center [811, 416] width 25 height 15
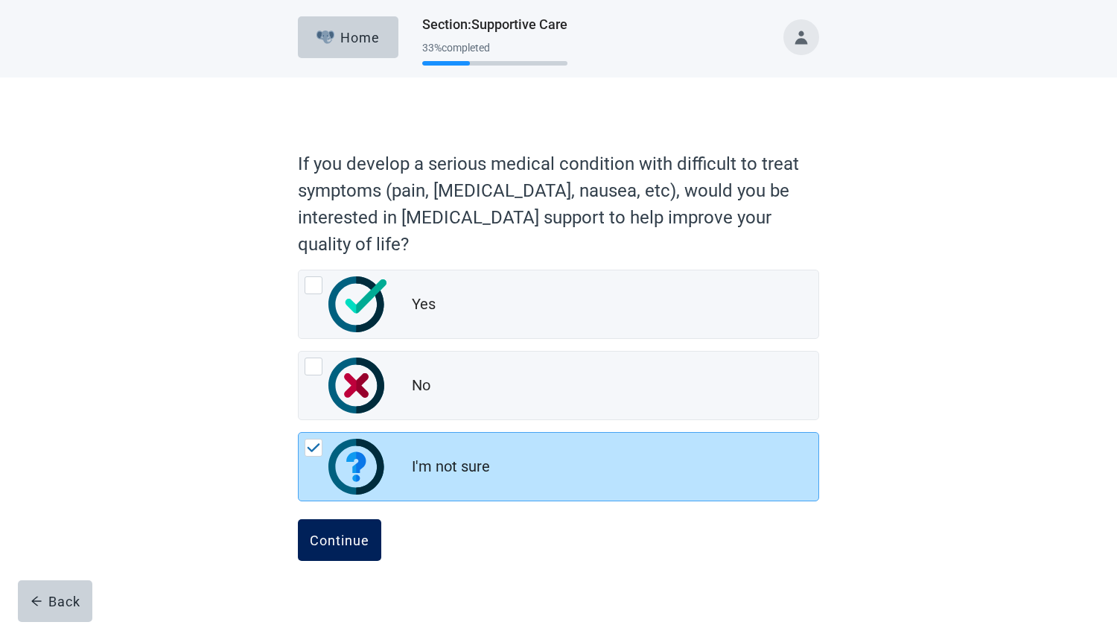
click at [331, 537] on div "Continue" at bounding box center [340, 539] width 60 height 15
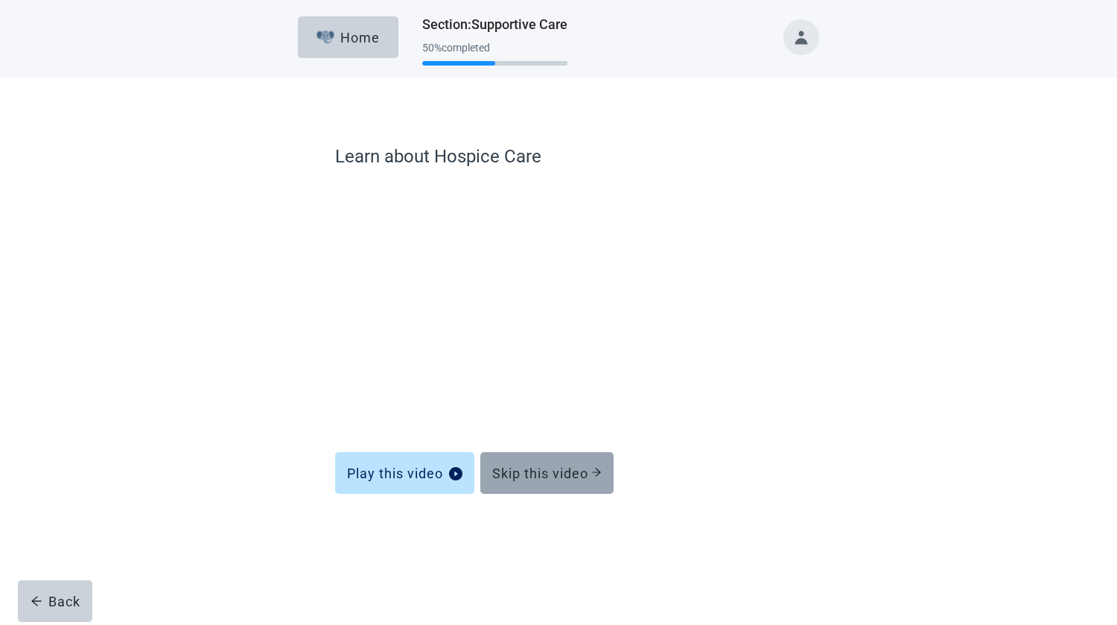
click at [514, 462] on button "Skip this video" at bounding box center [546, 473] width 133 height 42
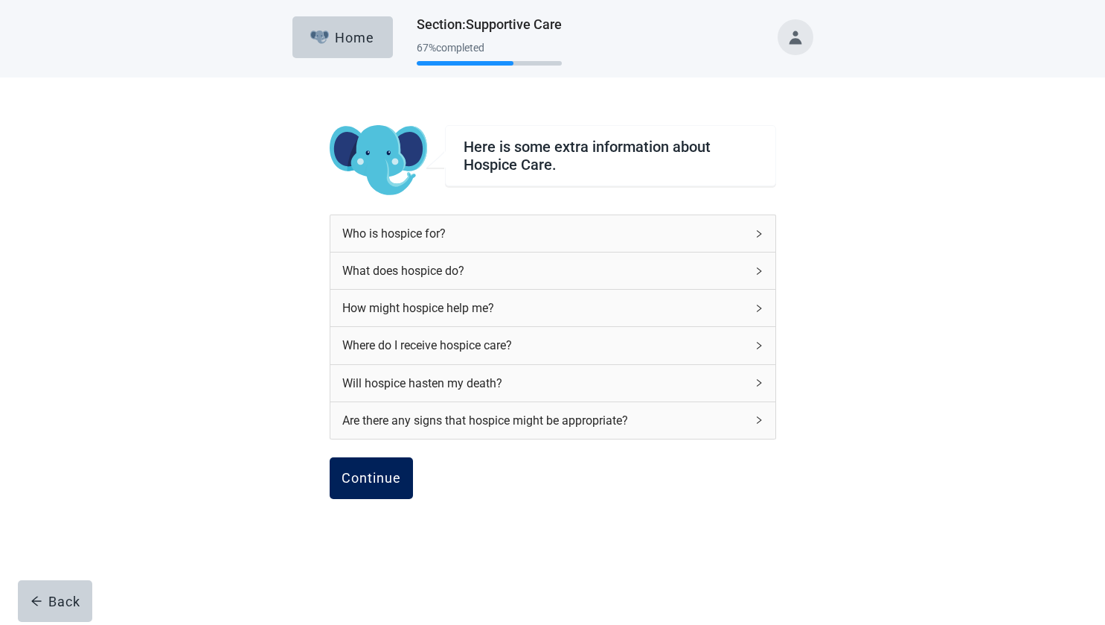
click at [391, 474] on div "Continue" at bounding box center [372, 477] width 60 height 15
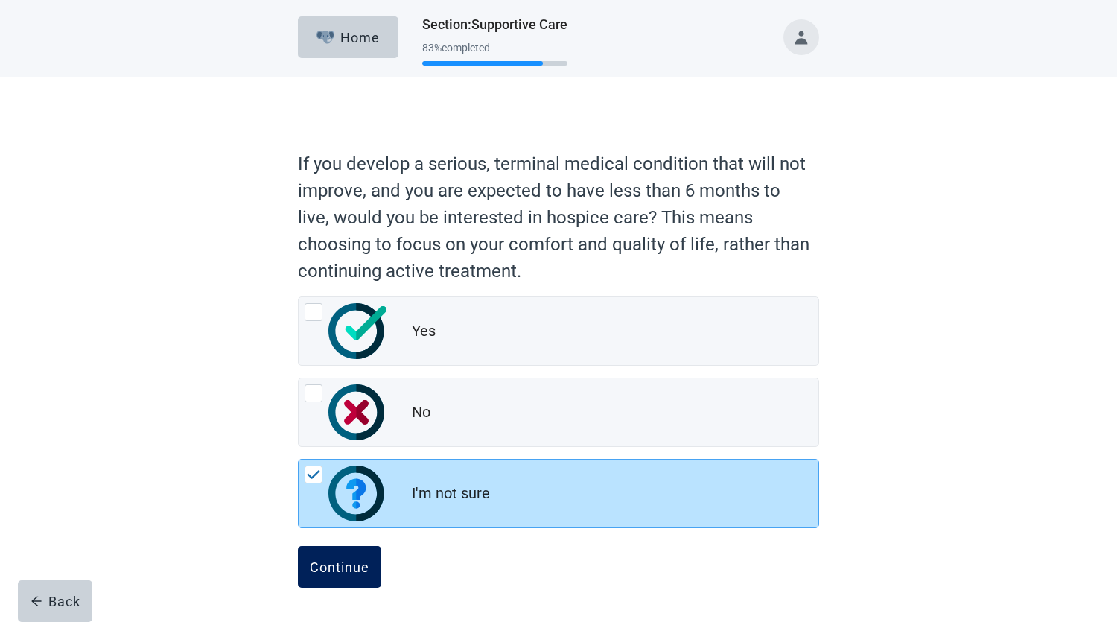
click at [339, 559] on div "Continue" at bounding box center [340, 566] width 60 height 15
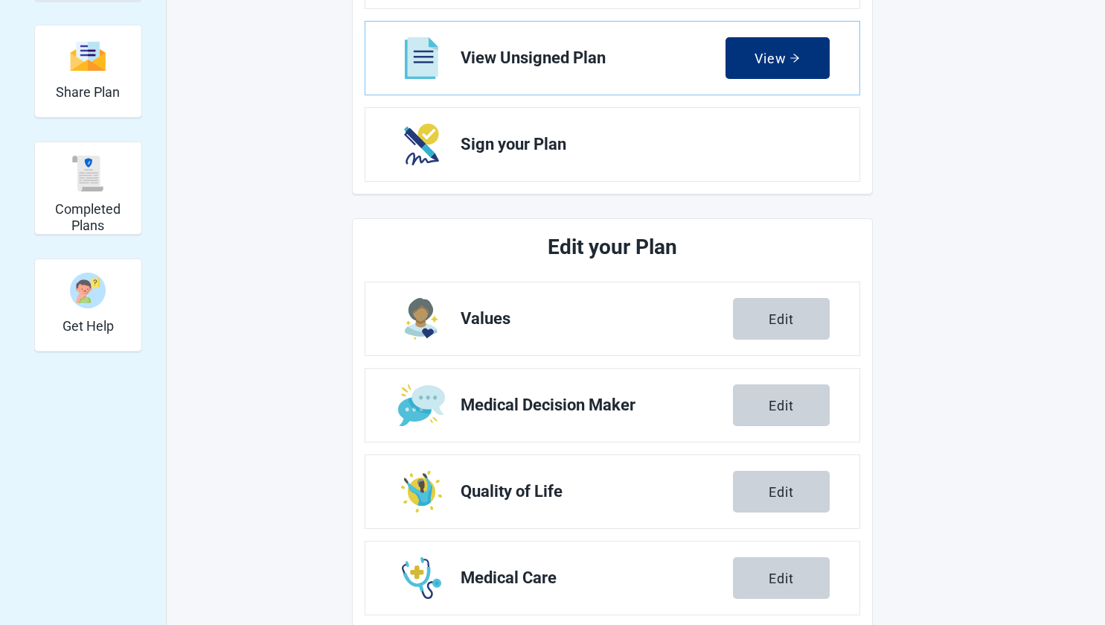
scroll to position [475, 0]
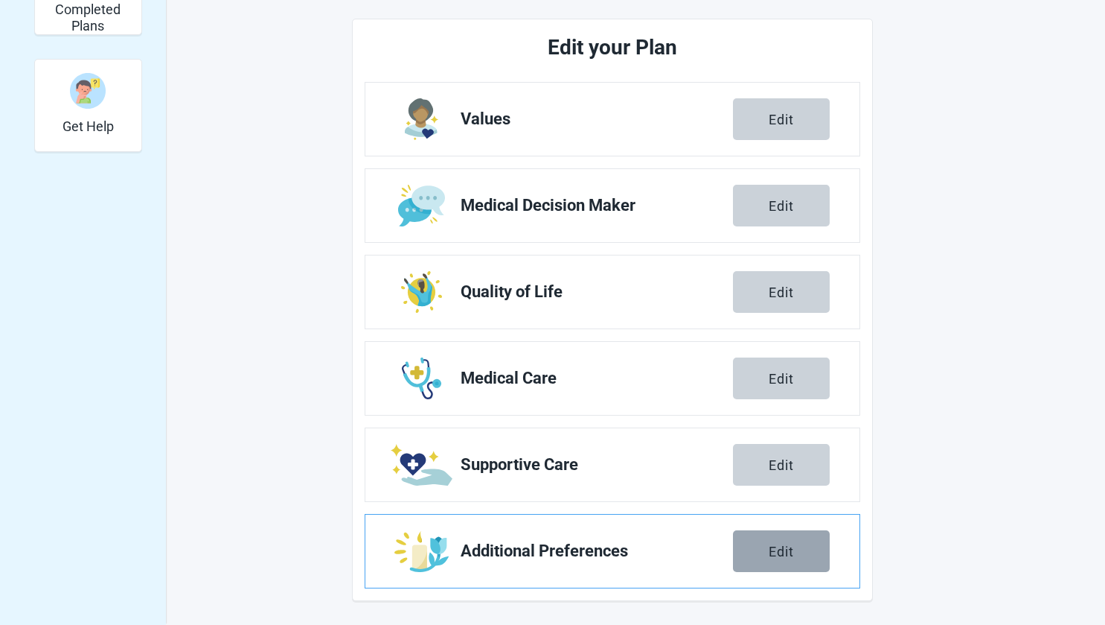
click at [797, 547] on button "Edit" at bounding box center [781, 551] width 97 height 42
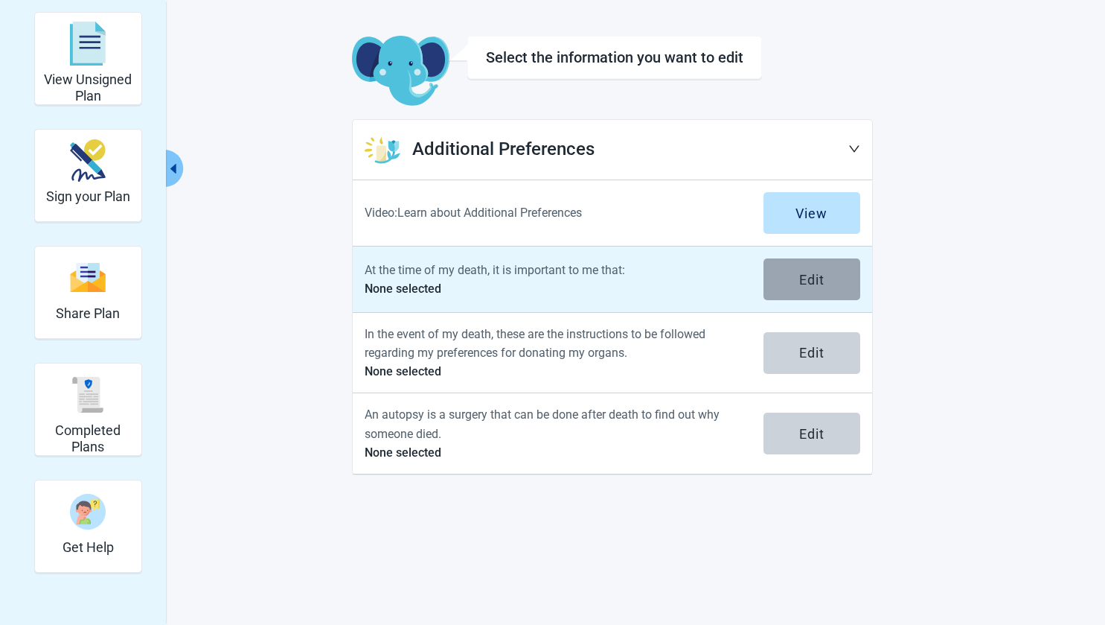
click at [808, 267] on button "Edit" at bounding box center [812, 279] width 97 height 42
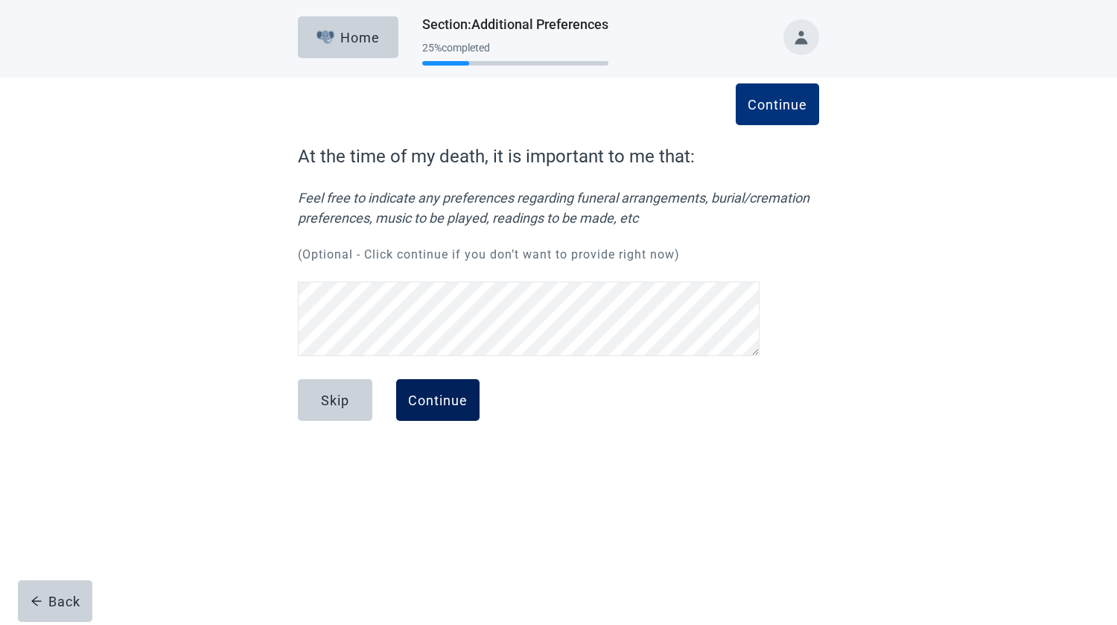
click at [448, 399] on div "Continue" at bounding box center [438, 399] width 60 height 15
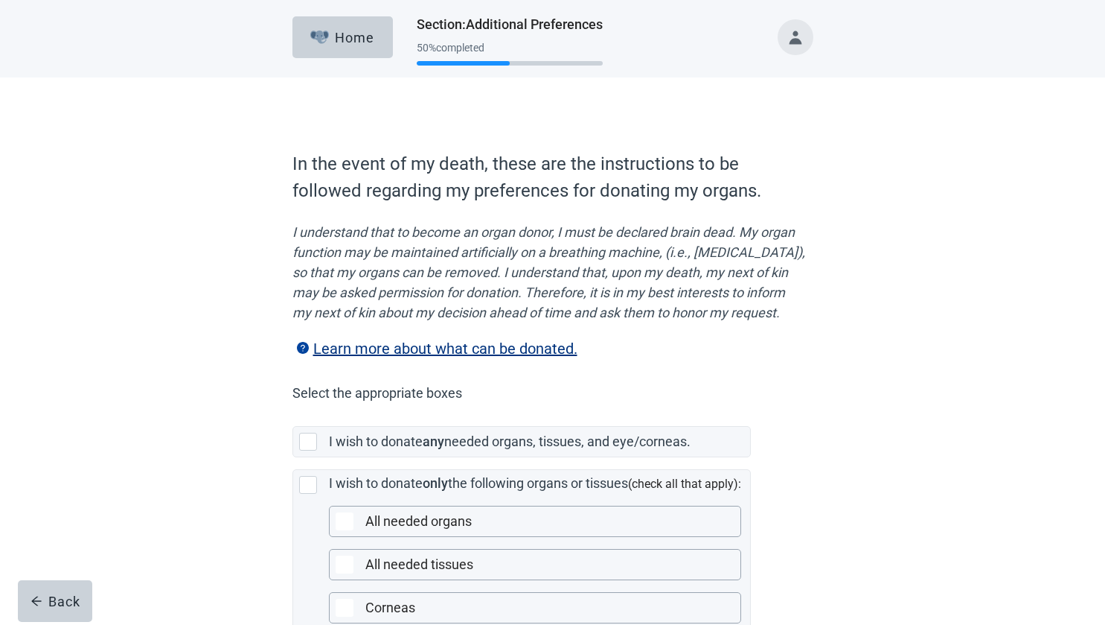
click at [0, 602] on main "In the event of my death, these are the instructions to be followed regarding m…" at bounding box center [552, 487] width 1105 height 820
click at [76, 596] on div "Back" at bounding box center [56, 600] width 50 height 15
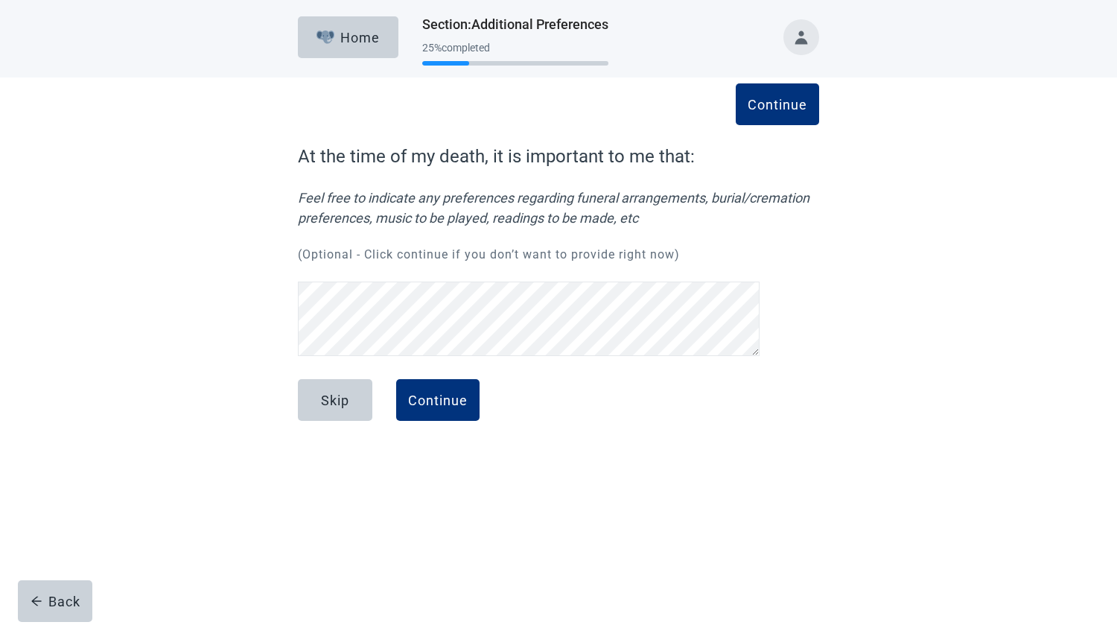
click at [76, 596] on div "Back" at bounding box center [56, 600] width 50 height 15
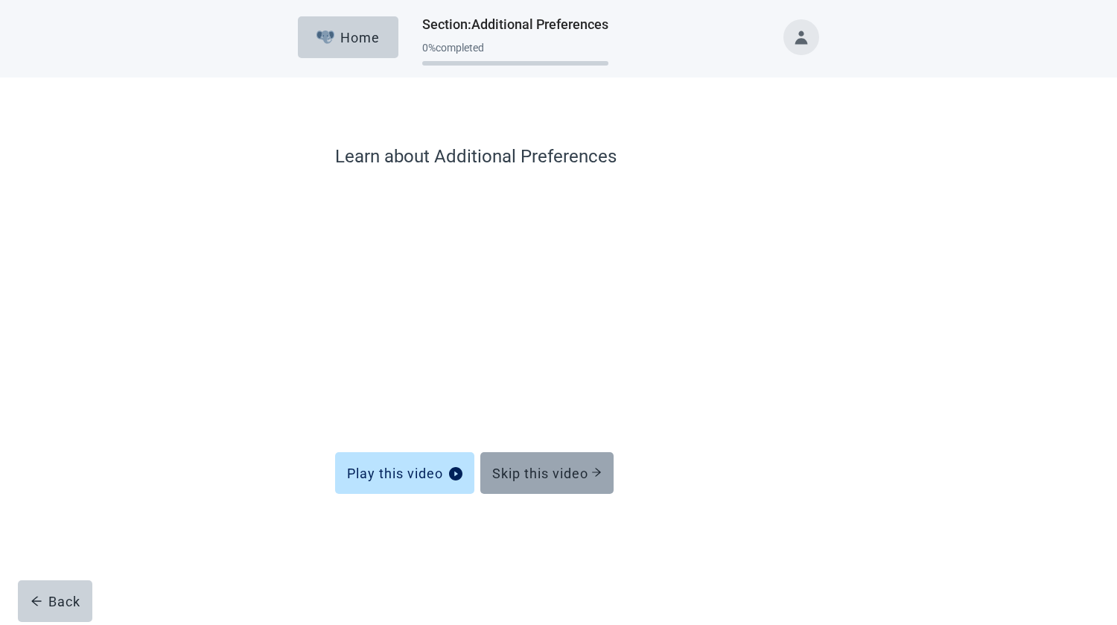
click at [526, 462] on button "Skip this video" at bounding box center [546, 473] width 133 height 42
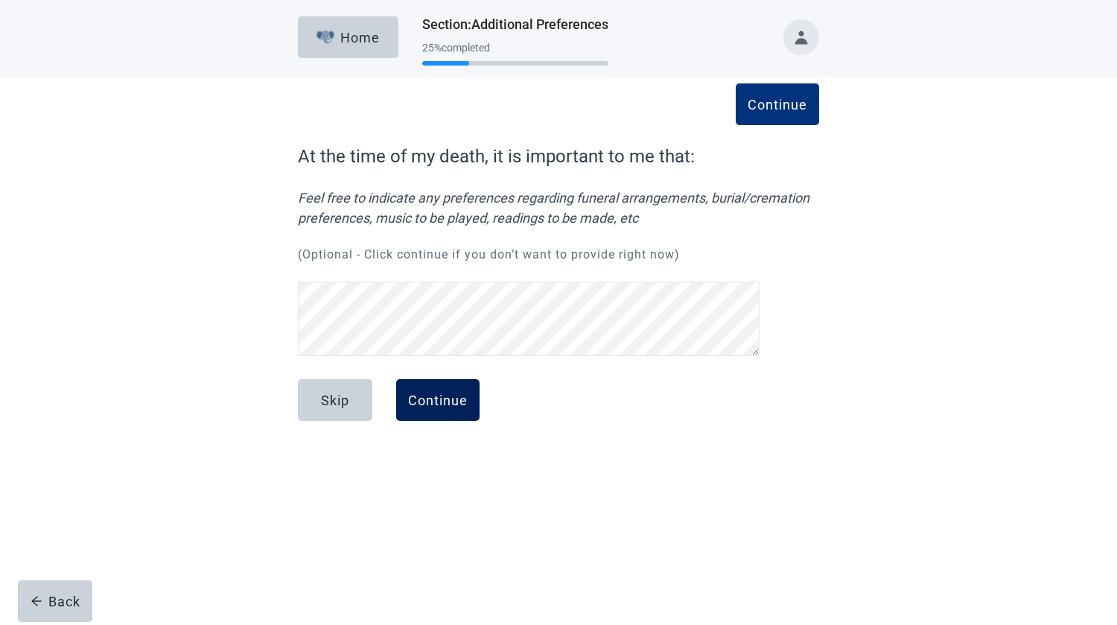
click at [440, 397] on div "Continue" at bounding box center [438, 399] width 60 height 15
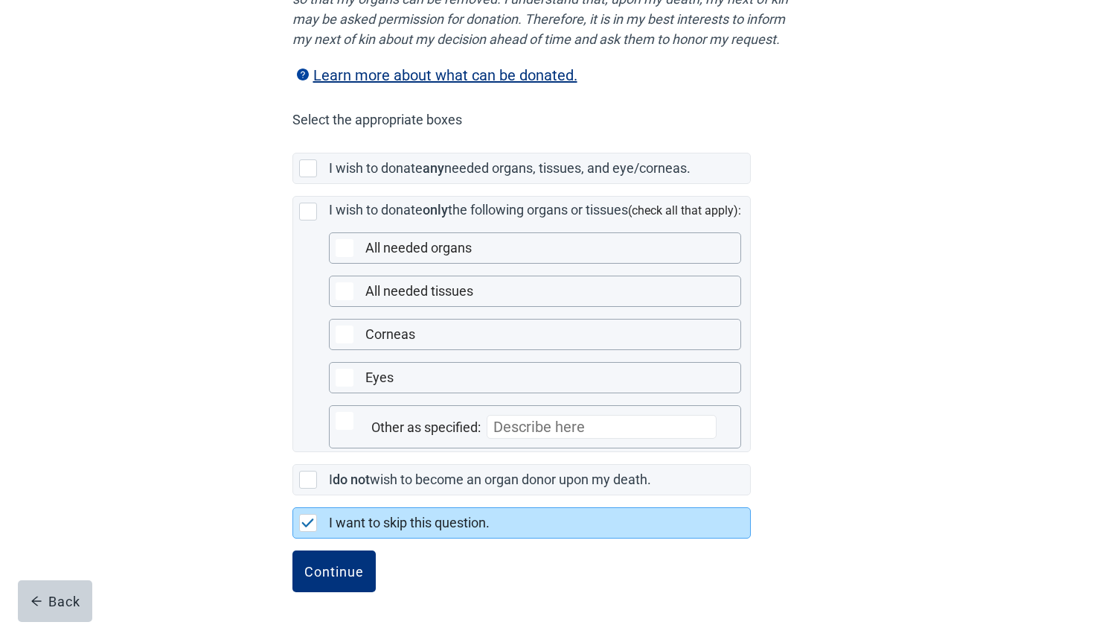
scroll to position [286, 0]
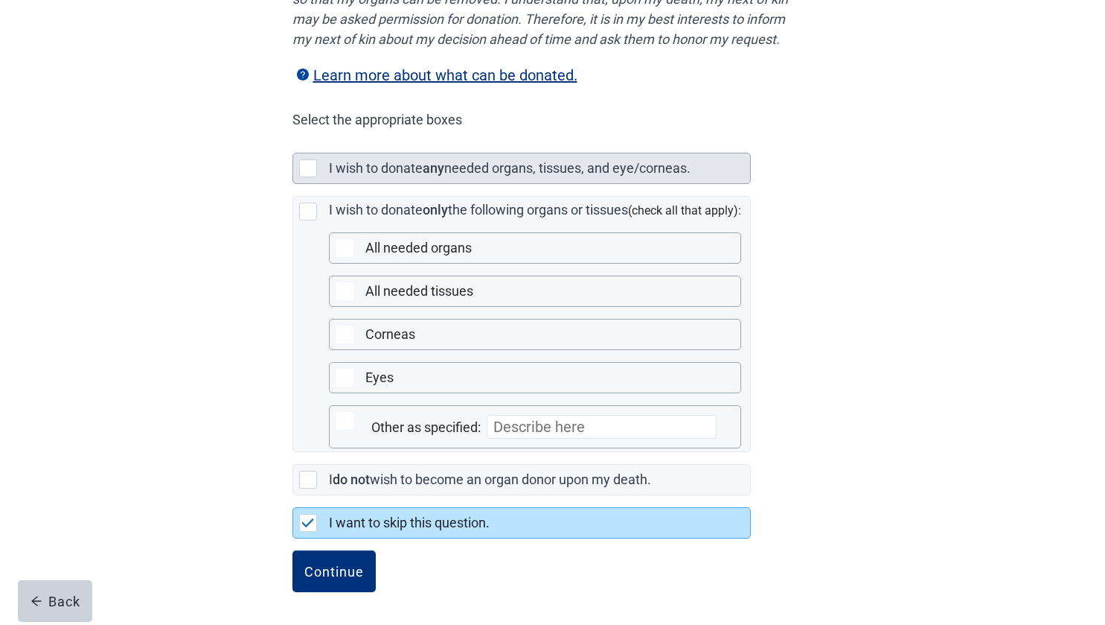
click at [306, 176] on div "Main content" at bounding box center [308, 168] width 18 height 18
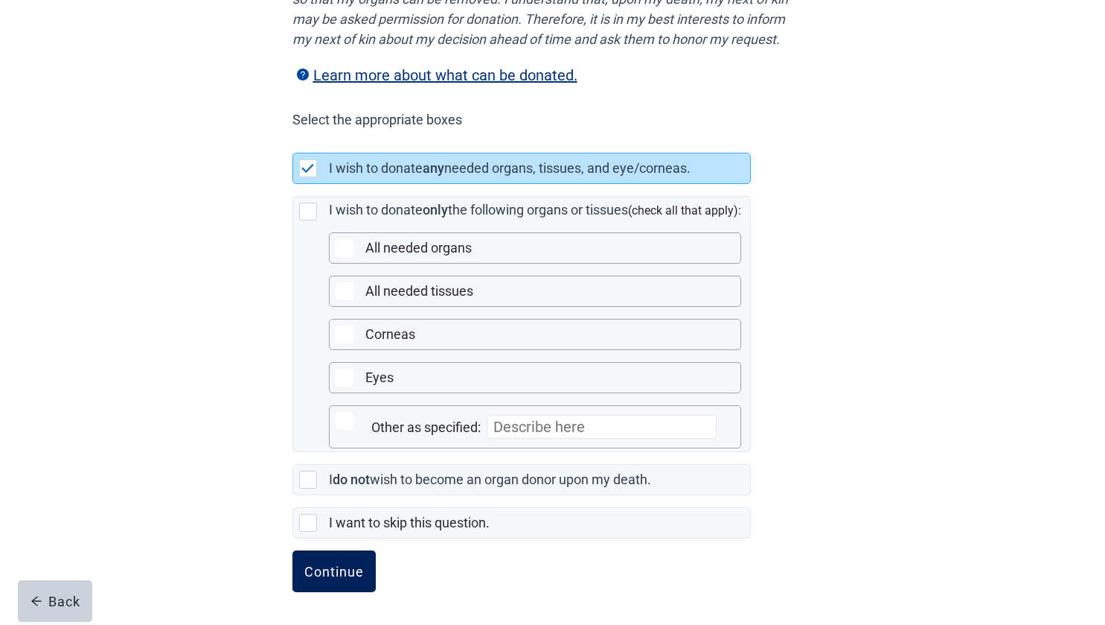
click at [328, 572] on div "Continue" at bounding box center [334, 571] width 60 height 15
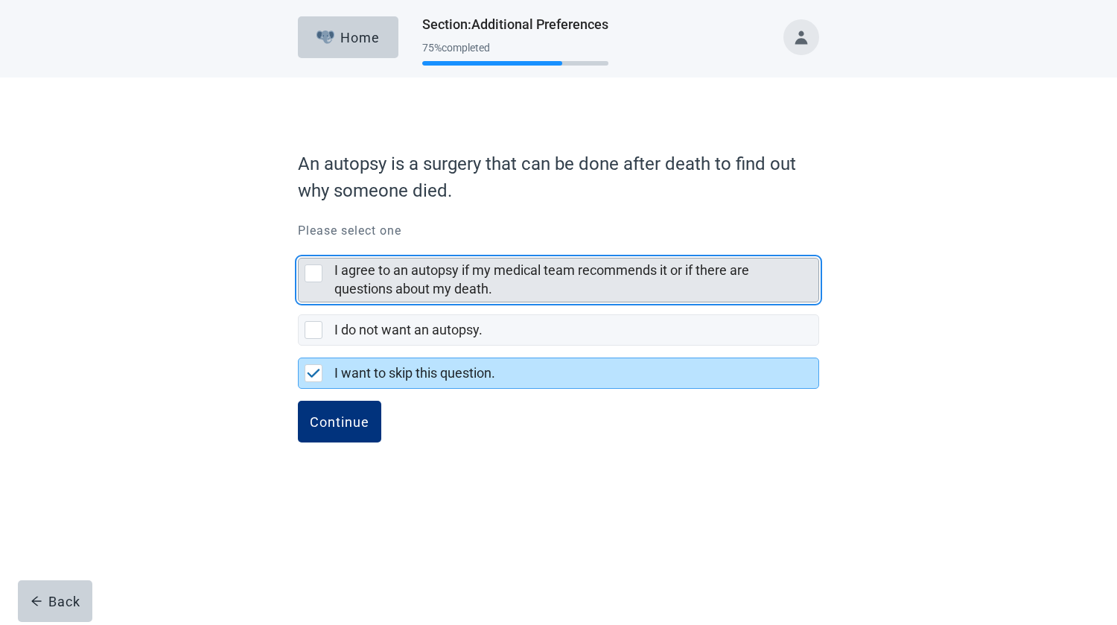
click at [310, 269] on div "I agree to an autopsy if my medical team recommends it or if there are question…" at bounding box center [313, 273] width 18 height 18
click at [299, 246] on input "I agree to an autopsy if my medical team recommends it or if there are question…" at bounding box center [298, 246] width 1 height 1
checkbox input "true"
checkbox input "false"
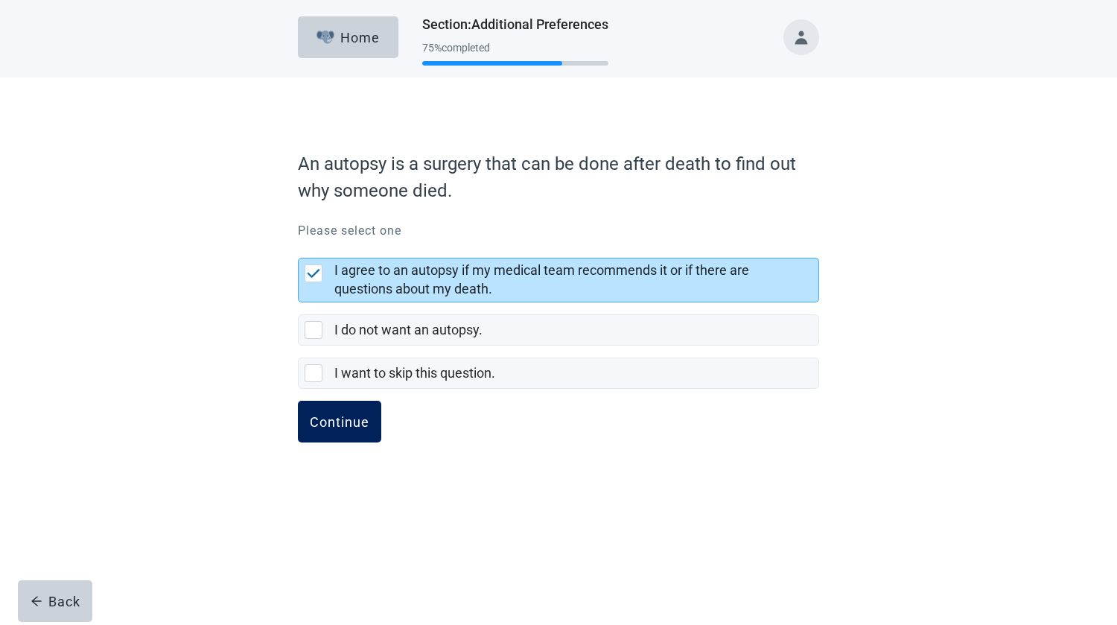
click at [352, 425] on div "Continue" at bounding box center [340, 421] width 60 height 15
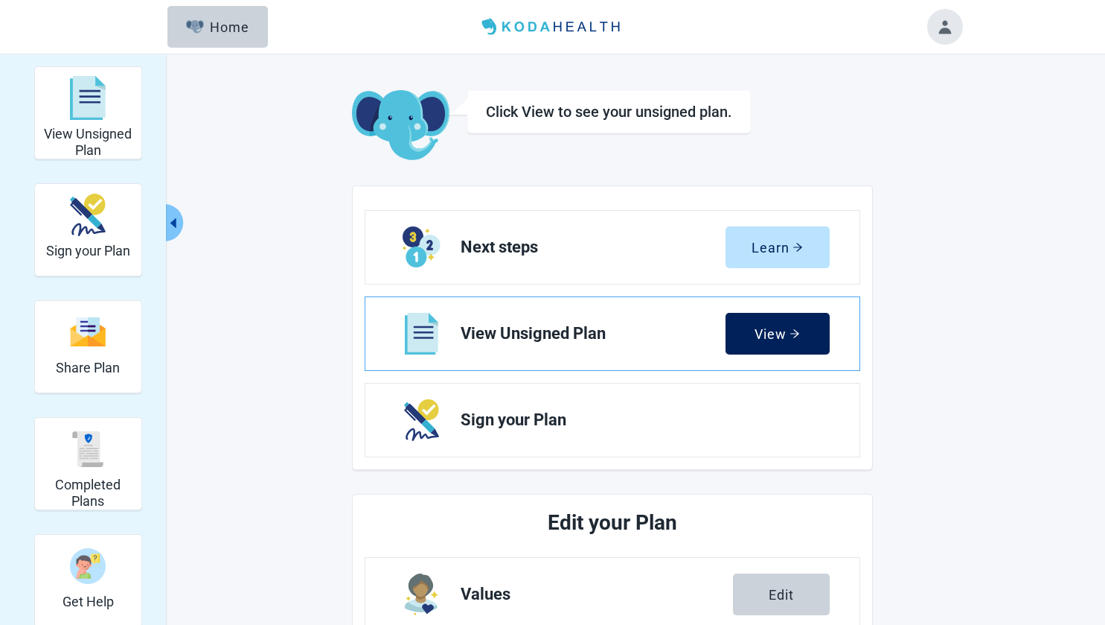
click at [766, 333] on div "View" at bounding box center [777, 333] width 45 height 15
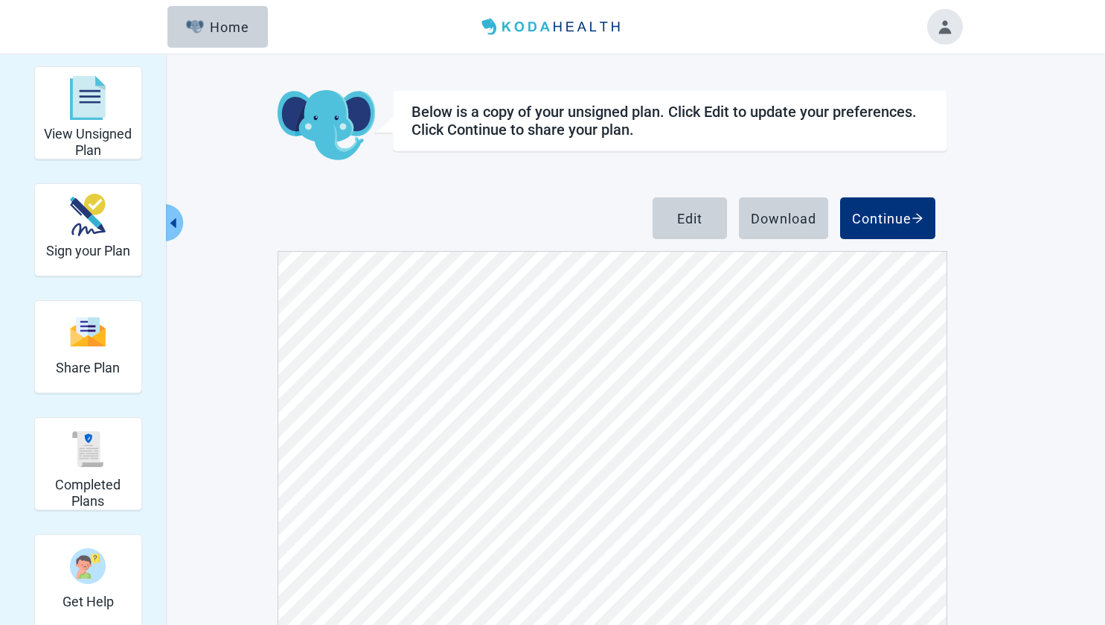
scroll to position [1, 0]
